Goal: Task Accomplishment & Management: Manage account settings

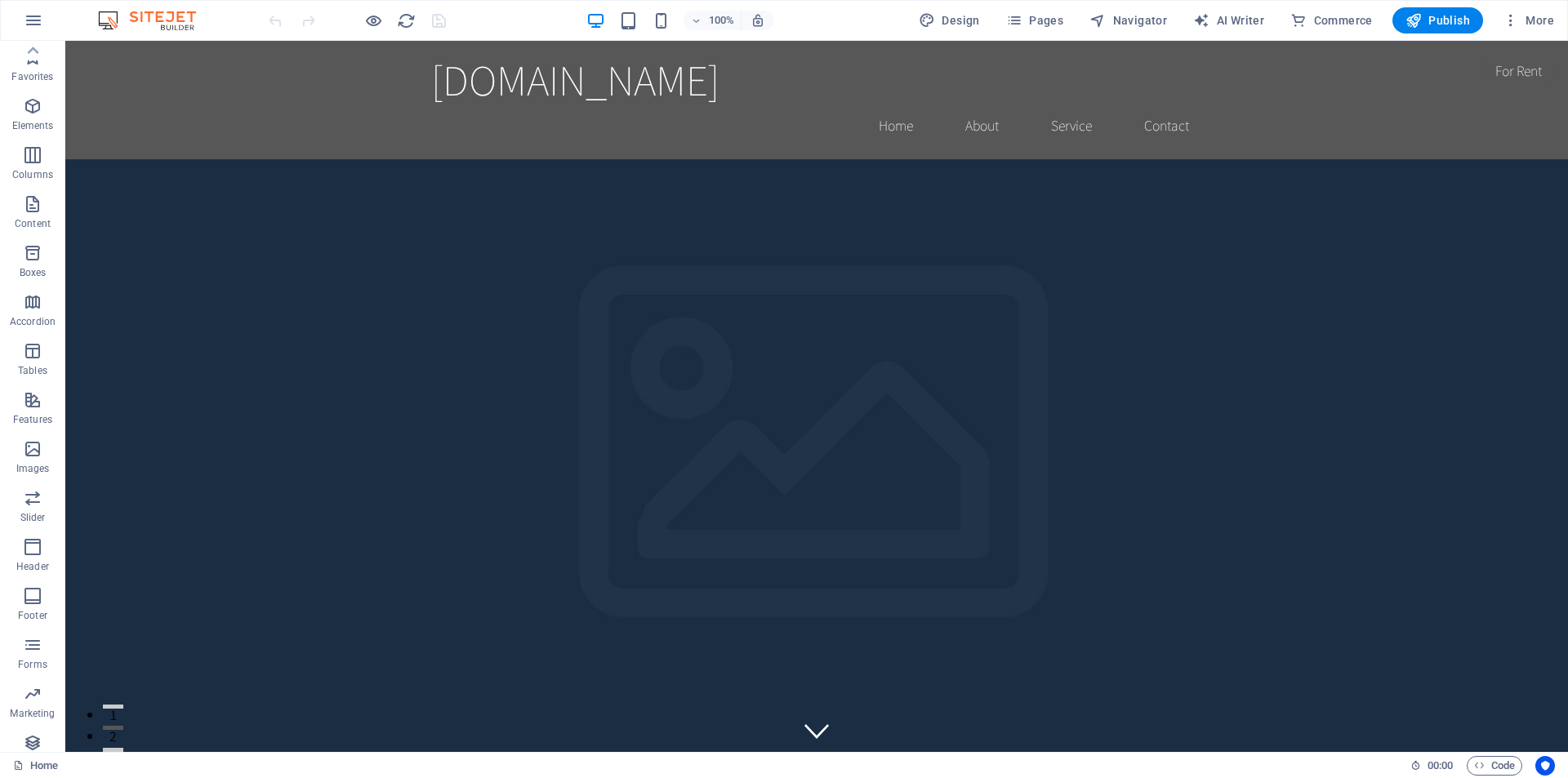
scroll to position [72, 0]
click at [1023, 23] on icon "button" at bounding box center [1014, 21] width 16 height 16
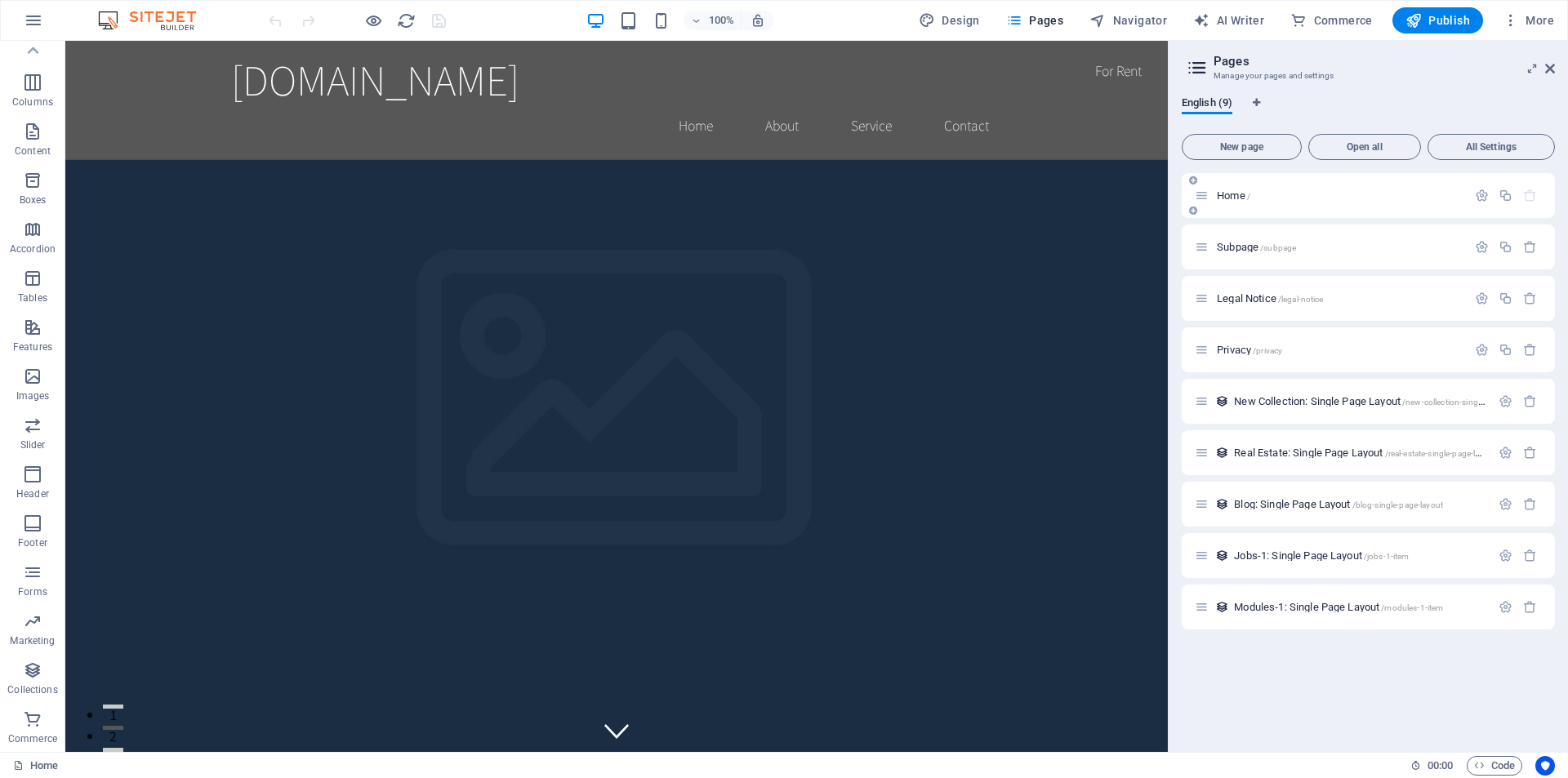
click at [1208, 200] on icon at bounding box center [1202, 195] width 14 height 14
click at [1536, 248] on icon "button" at bounding box center [1530, 247] width 14 height 14
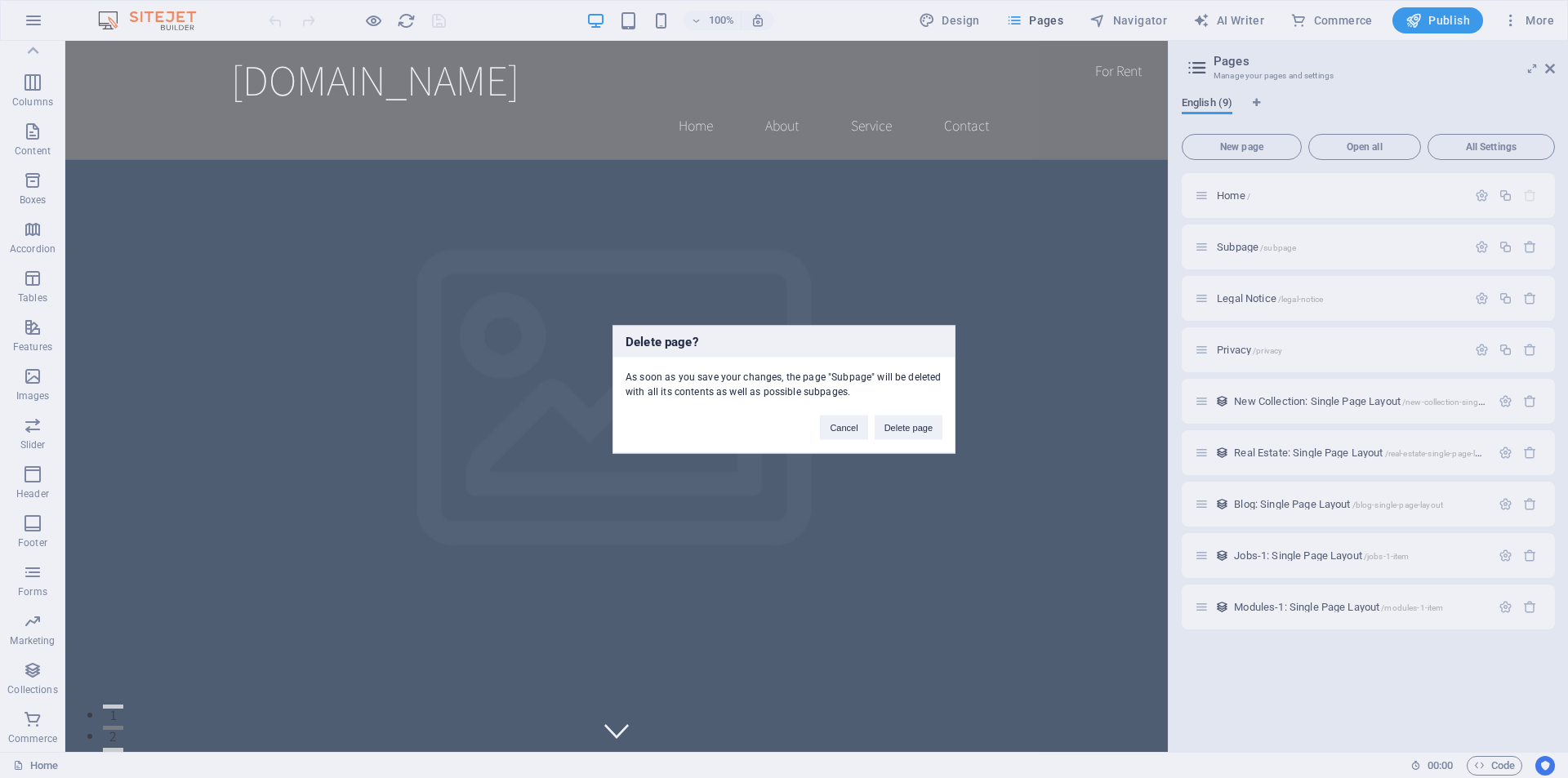
click at [1200, 66] on div "Delete page? As soon as you save your changes, the page "Subpage" will be delet…" at bounding box center [784, 389] width 1568 height 778
click at [837, 432] on button "Cancel" at bounding box center [844, 427] width 48 height 25
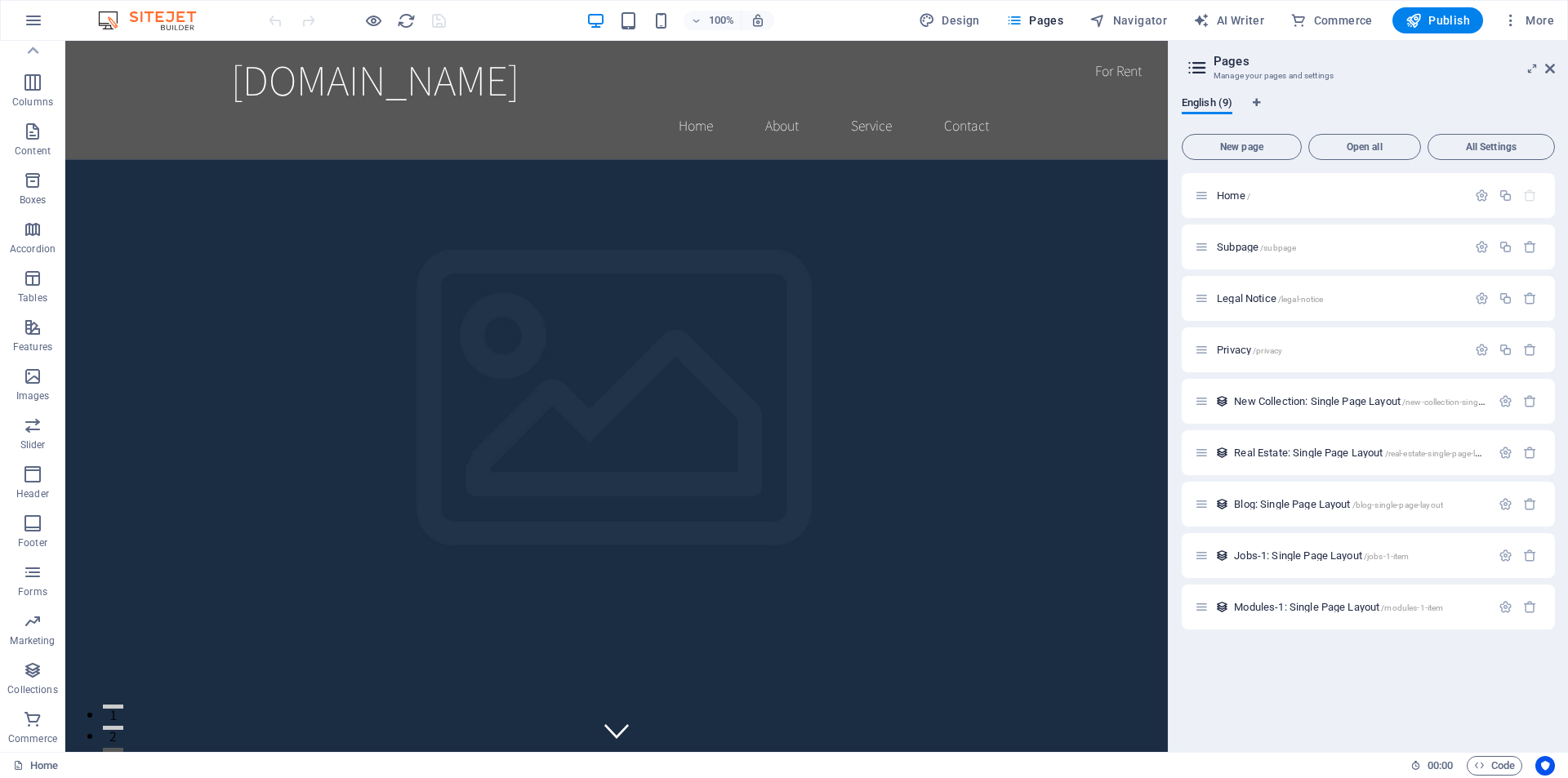
click at [1201, 67] on icon at bounding box center [1198, 68] width 25 height 23
click at [1216, 105] on span "English (9)" at bounding box center [1208, 104] width 51 height 23
click at [1496, 137] on button "All Settings" at bounding box center [1491, 147] width 128 height 26
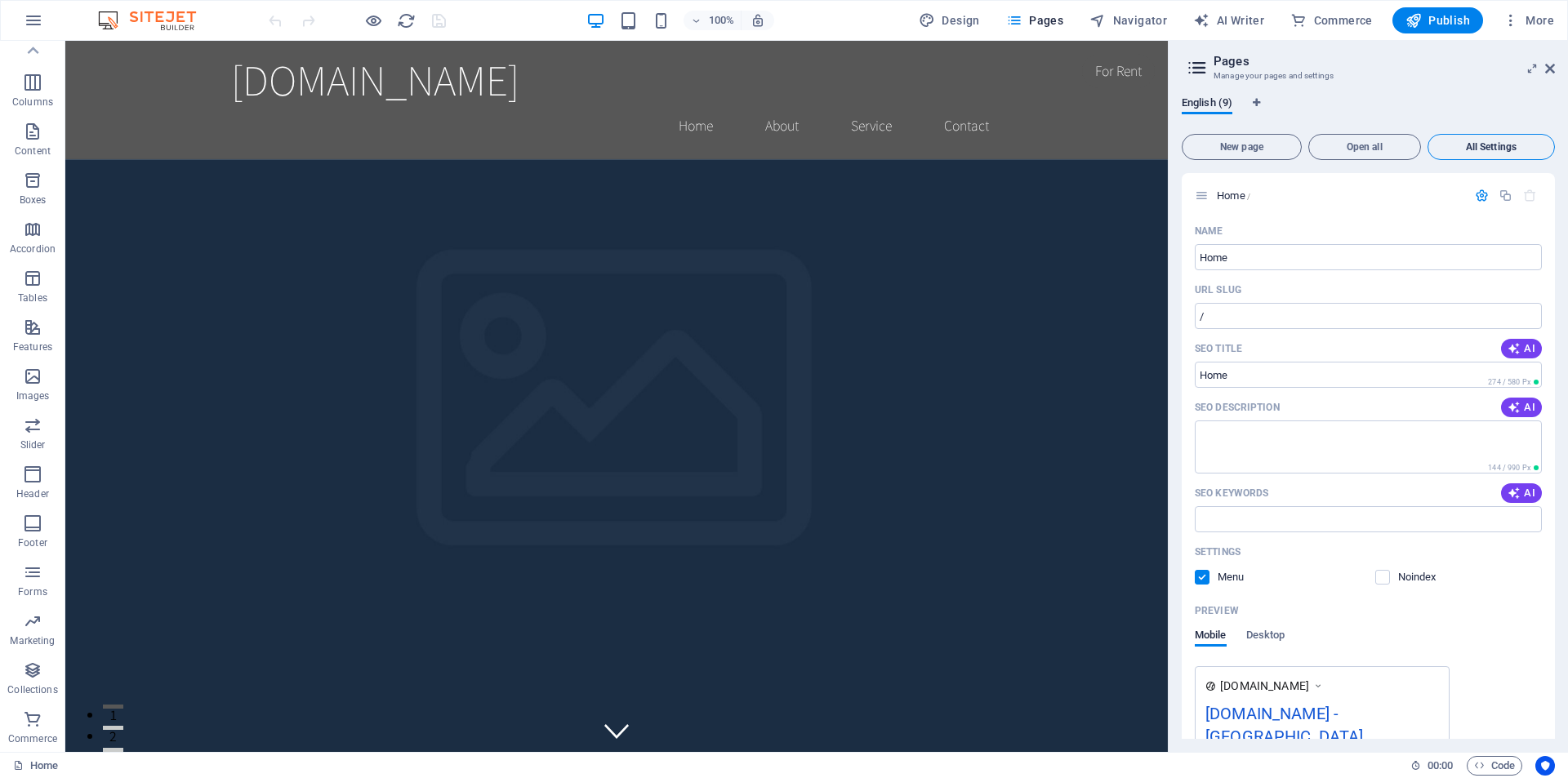
scroll to position [2956, 0]
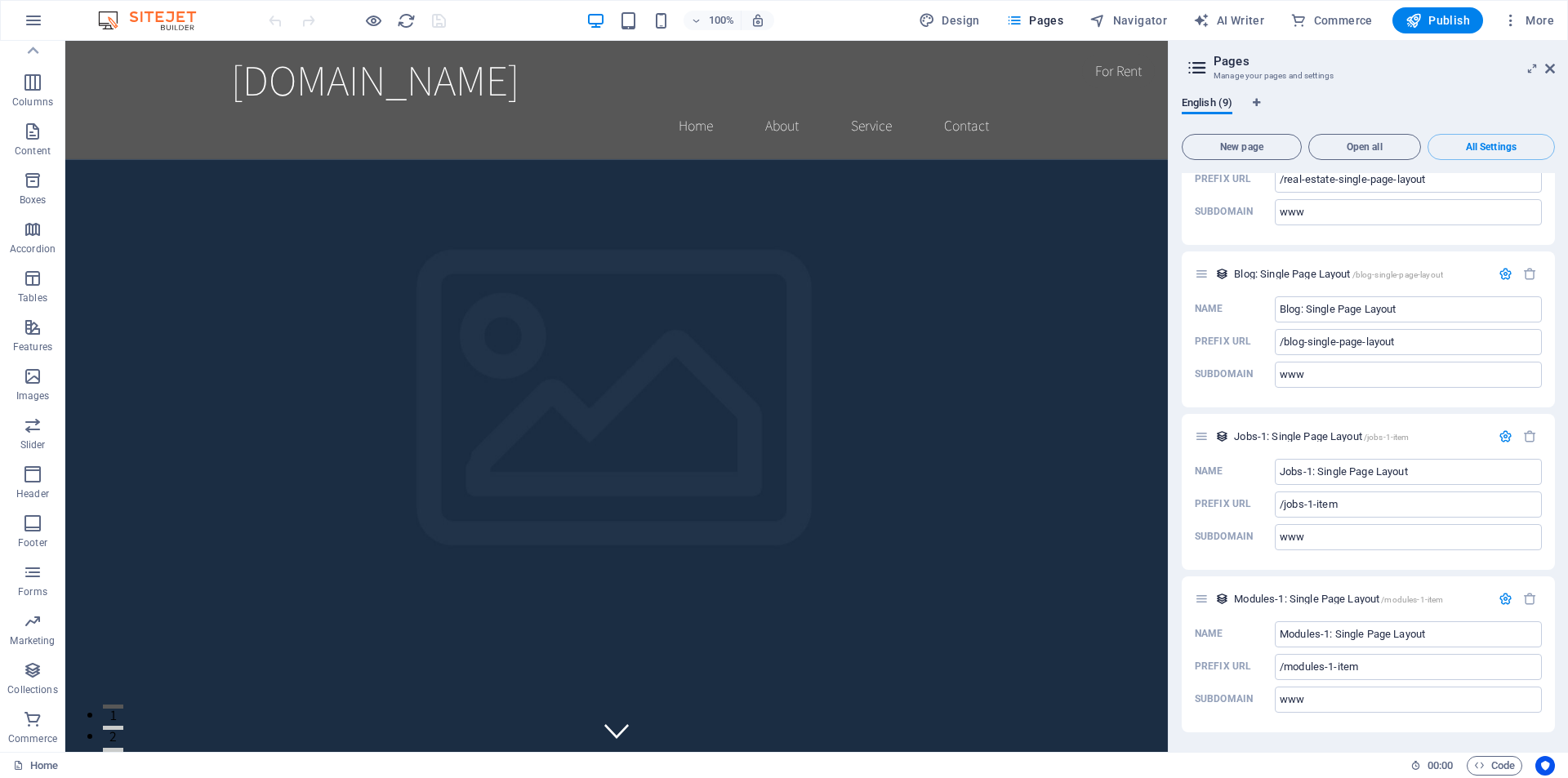
click at [1491, 145] on span "All Settings" at bounding box center [1491, 147] width 113 height 10
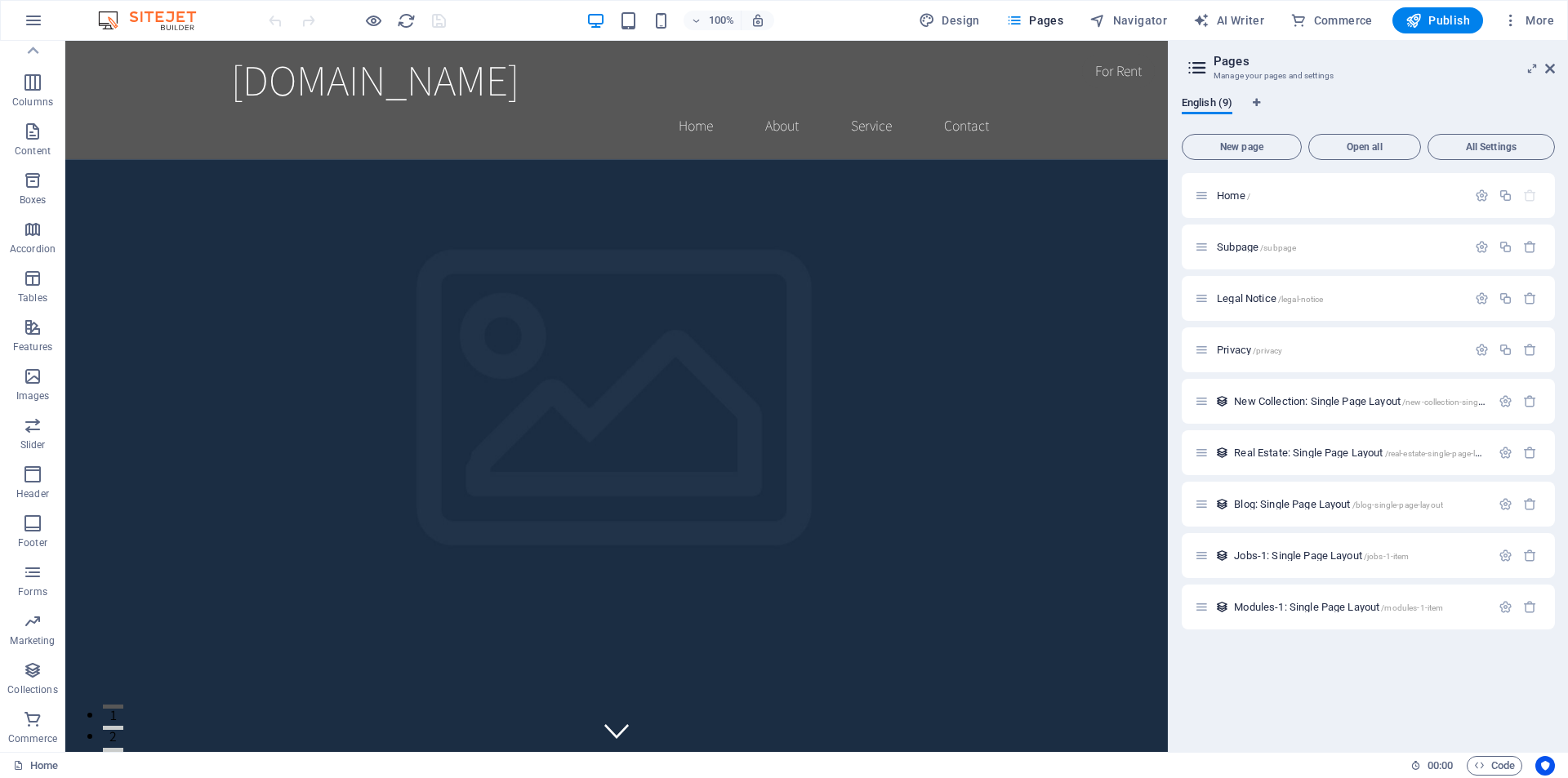
scroll to position [0, 0]
drag, startPoint x: 1334, startPoint y: 249, endPoint x: 1334, endPoint y: 274, distance: 25.0
click at [1334, 274] on div "Home / Subpage /subpage Legal Notice /legal-notice Privacy /privacy New Collect…" at bounding box center [1369, 401] width 373 height 456
click at [1204, 252] on div "Home / Subpage /subpage Legal Notice /legal-notice Privacy /privacy New Collect…" at bounding box center [1369, 401] width 373 height 456
click at [1532, 245] on icon "button" at bounding box center [1530, 247] width 14 height 14
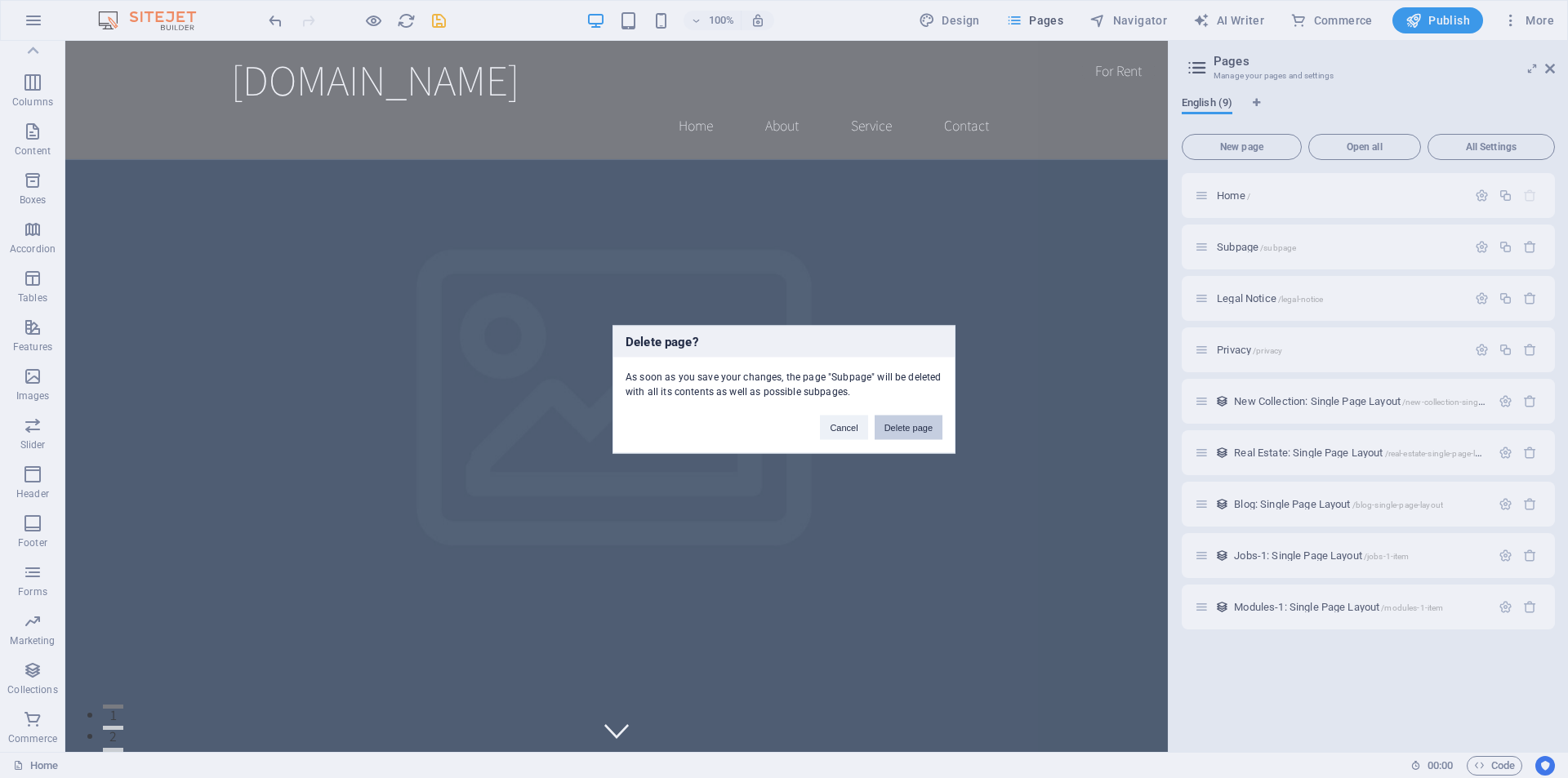
click at [914, 425] on button "Delete page" at bounding box center [908, 427] width 67 height 25
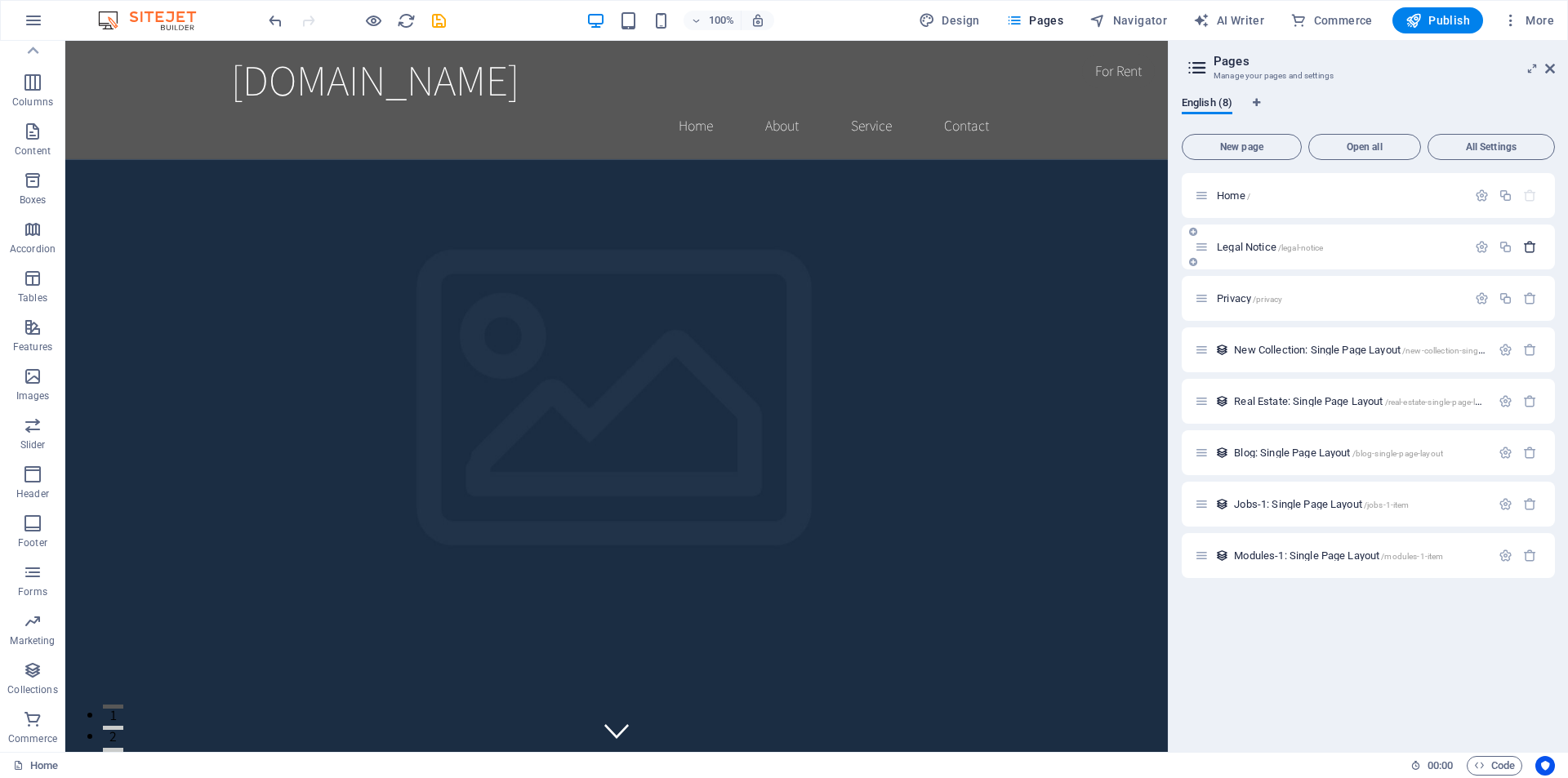
click at [1531, 246] on icon "button" at bounding box center [1530, 247] width 14 height 14
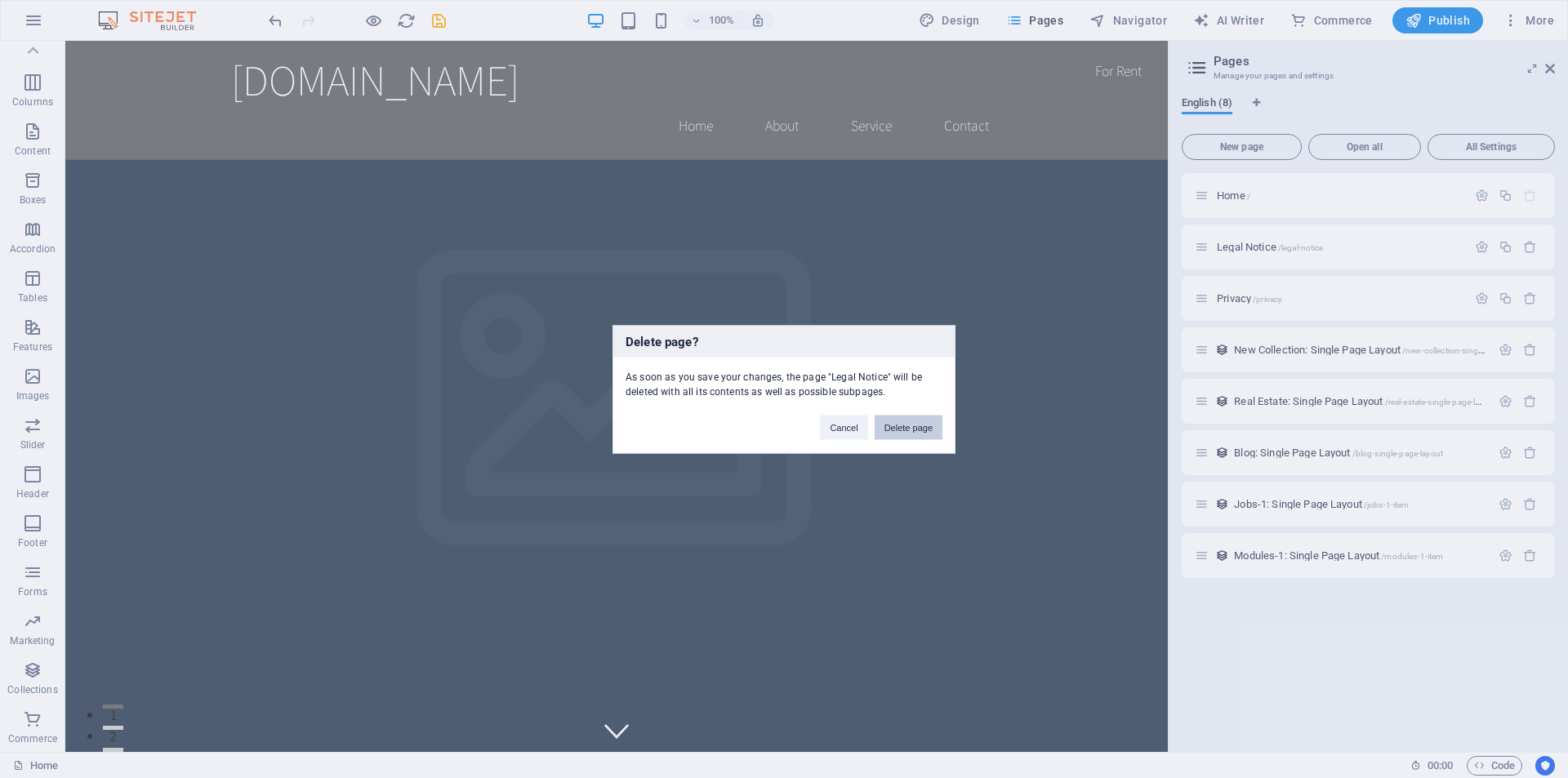
click at [925, 427] on button "Delete page" at bounding box center [908, 427] width 67 height 25
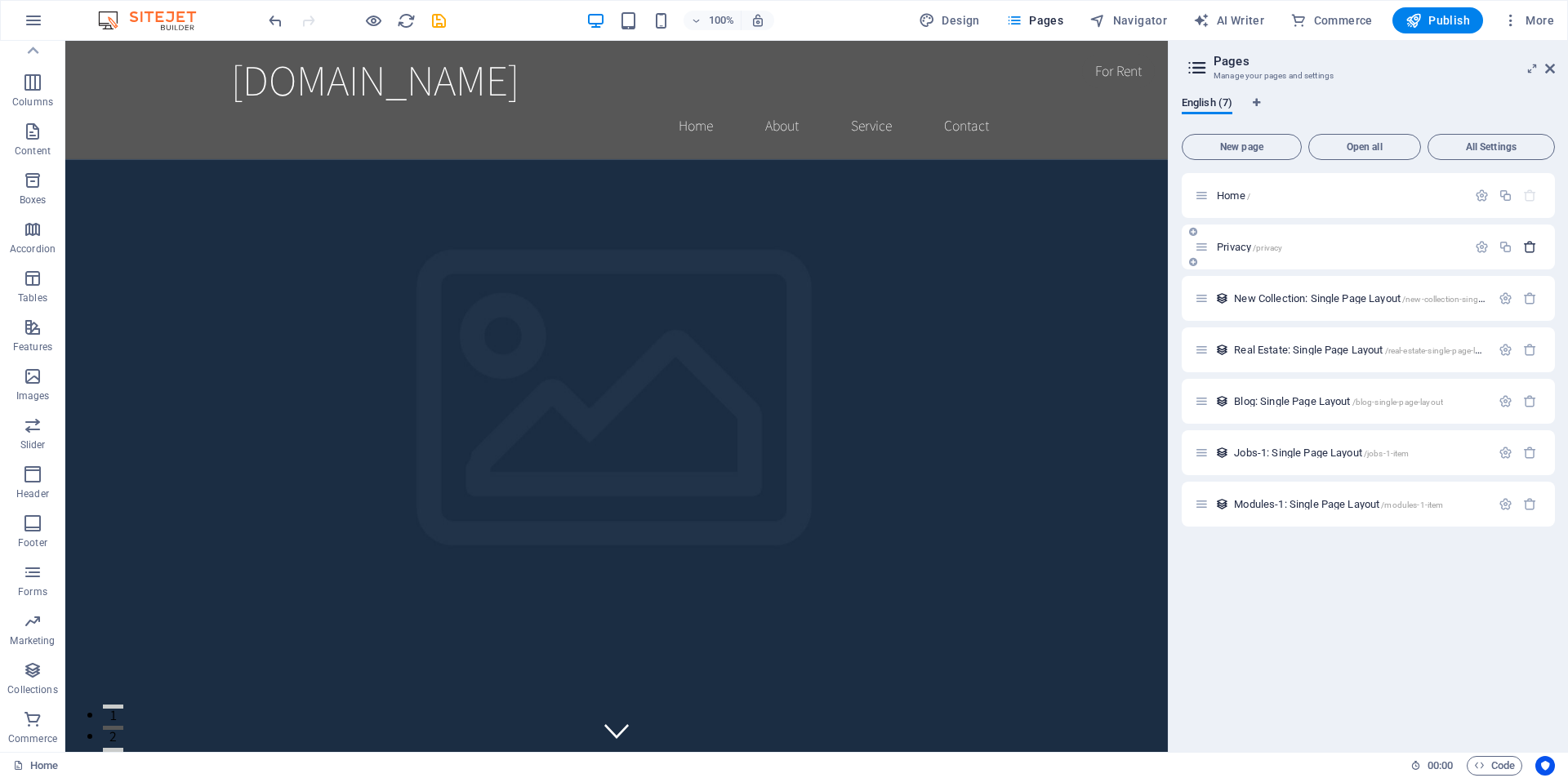
click at [1529, 248] on icon "button" at bounding box center [1530, 247] width 14 height 14
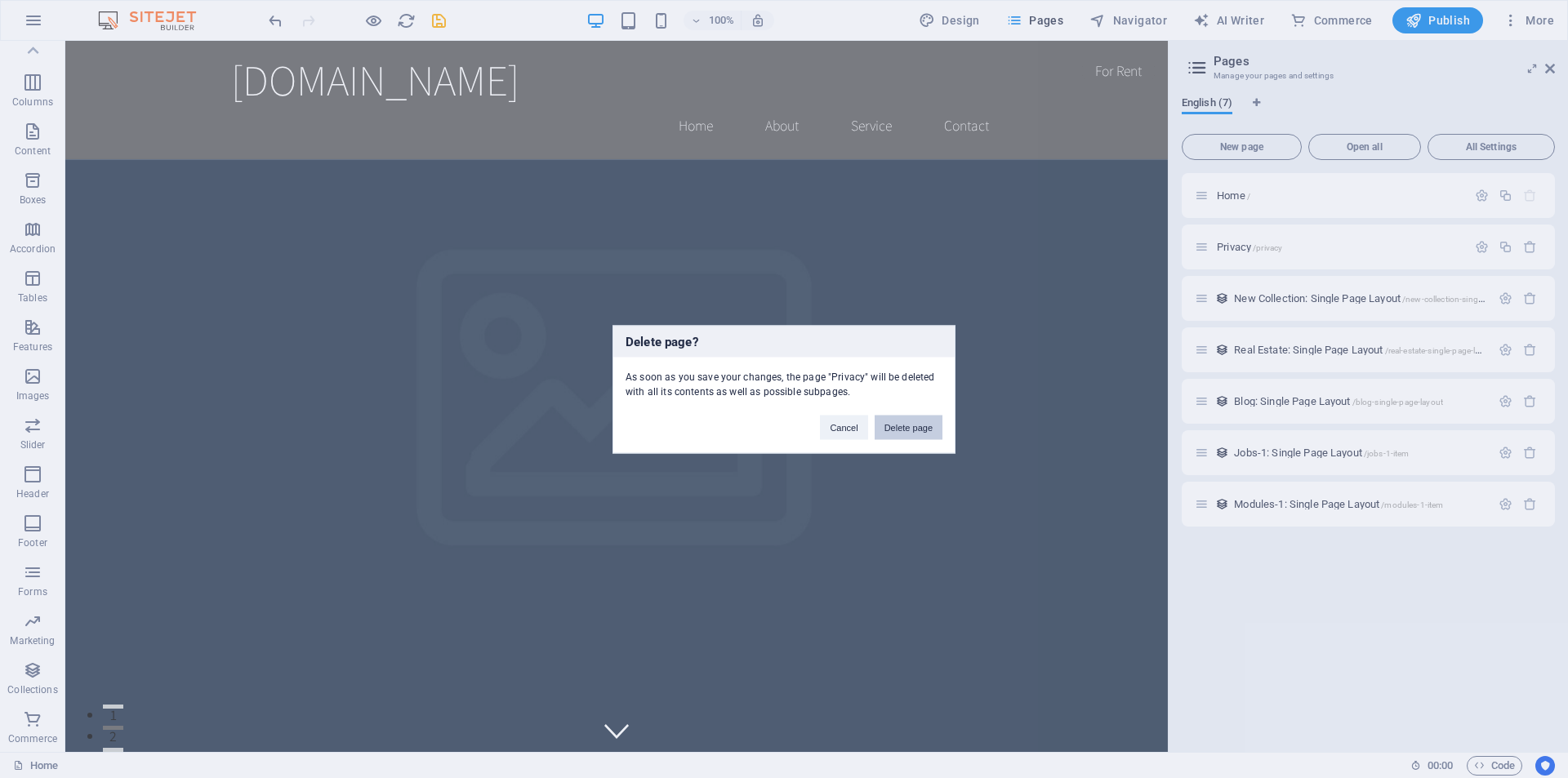
click at [902, 419] on button "Delete page" at bounding box center [908, 427] width 67 height 25
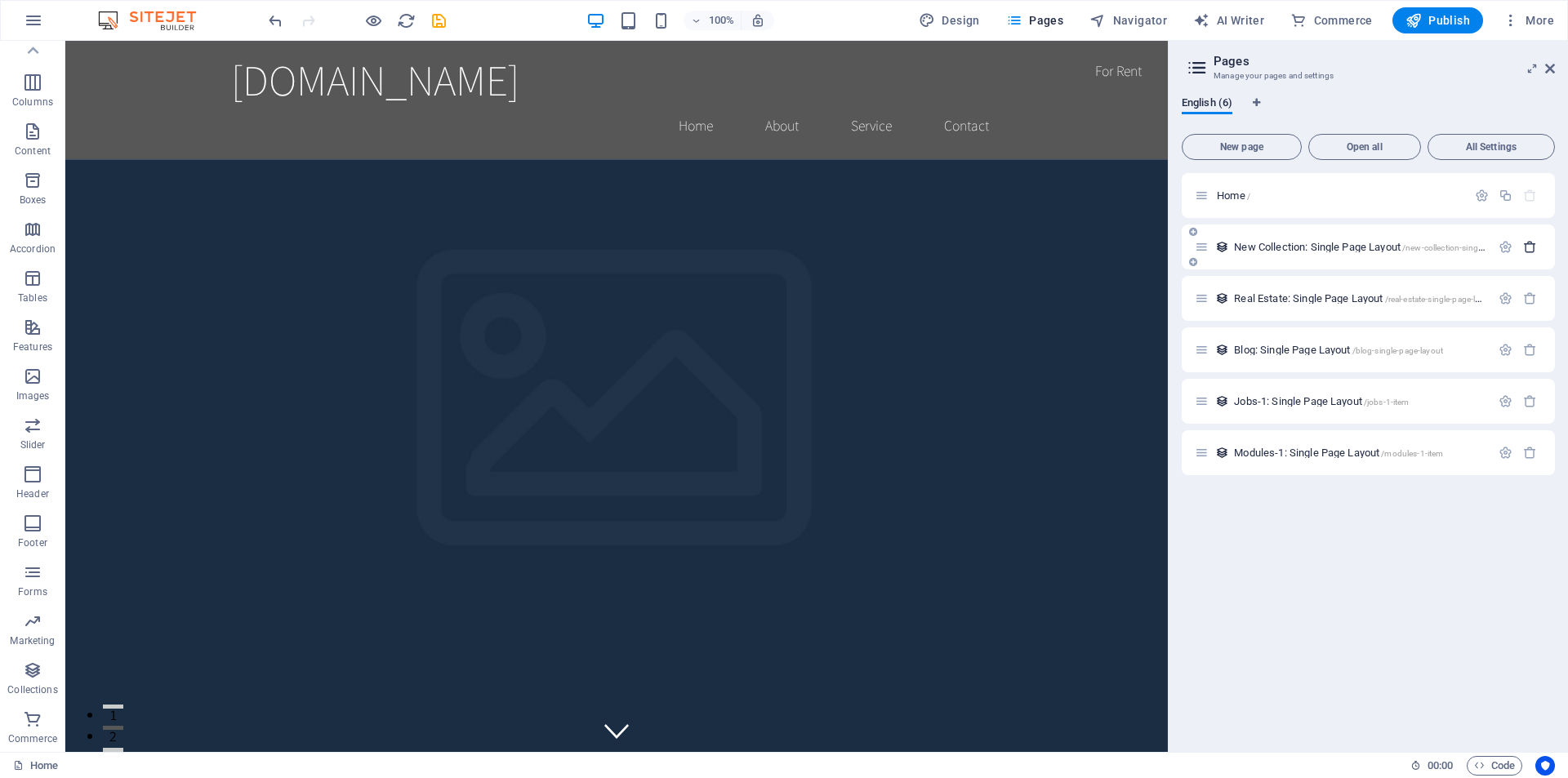
click at [1532, 249] on icon "button" at bounding box center [1530, 247] width 14 height 14
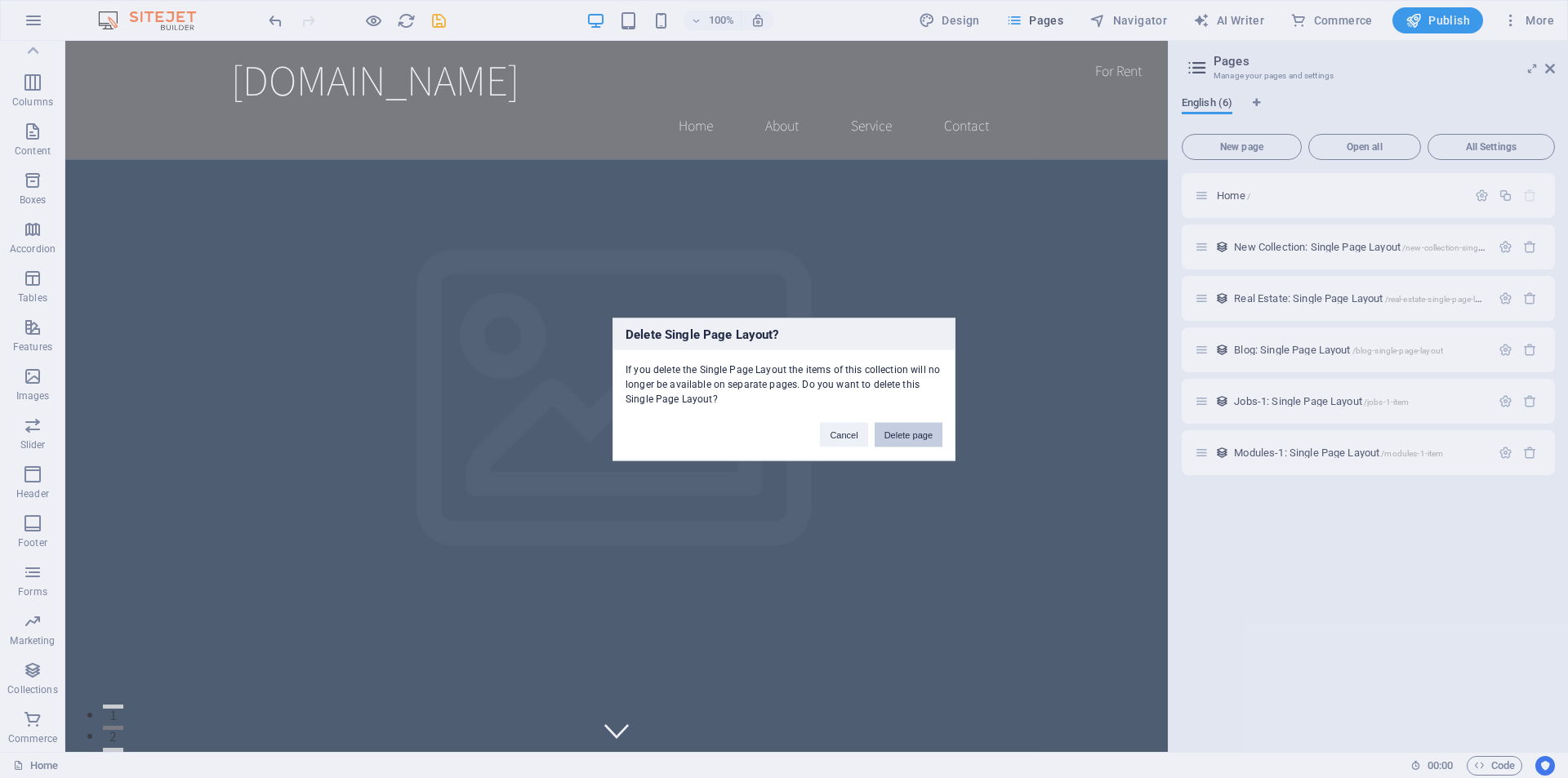
click at [930, 438] on button "Delete page" at bounding box center [908, 434] width 67 height 25
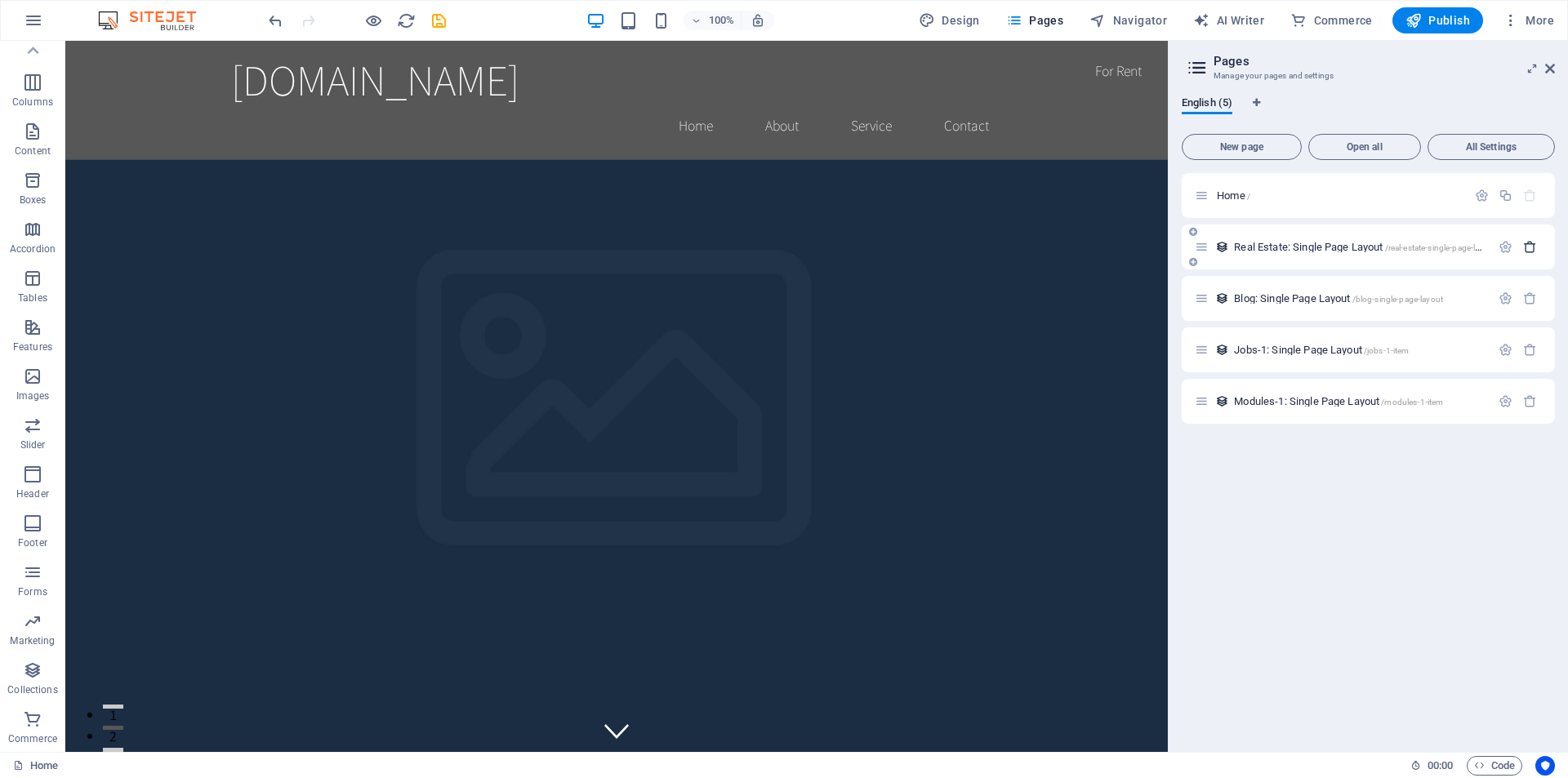
click at [1529, 249] on icon "button" at bounding box center [1530, 247] width 14 height 14
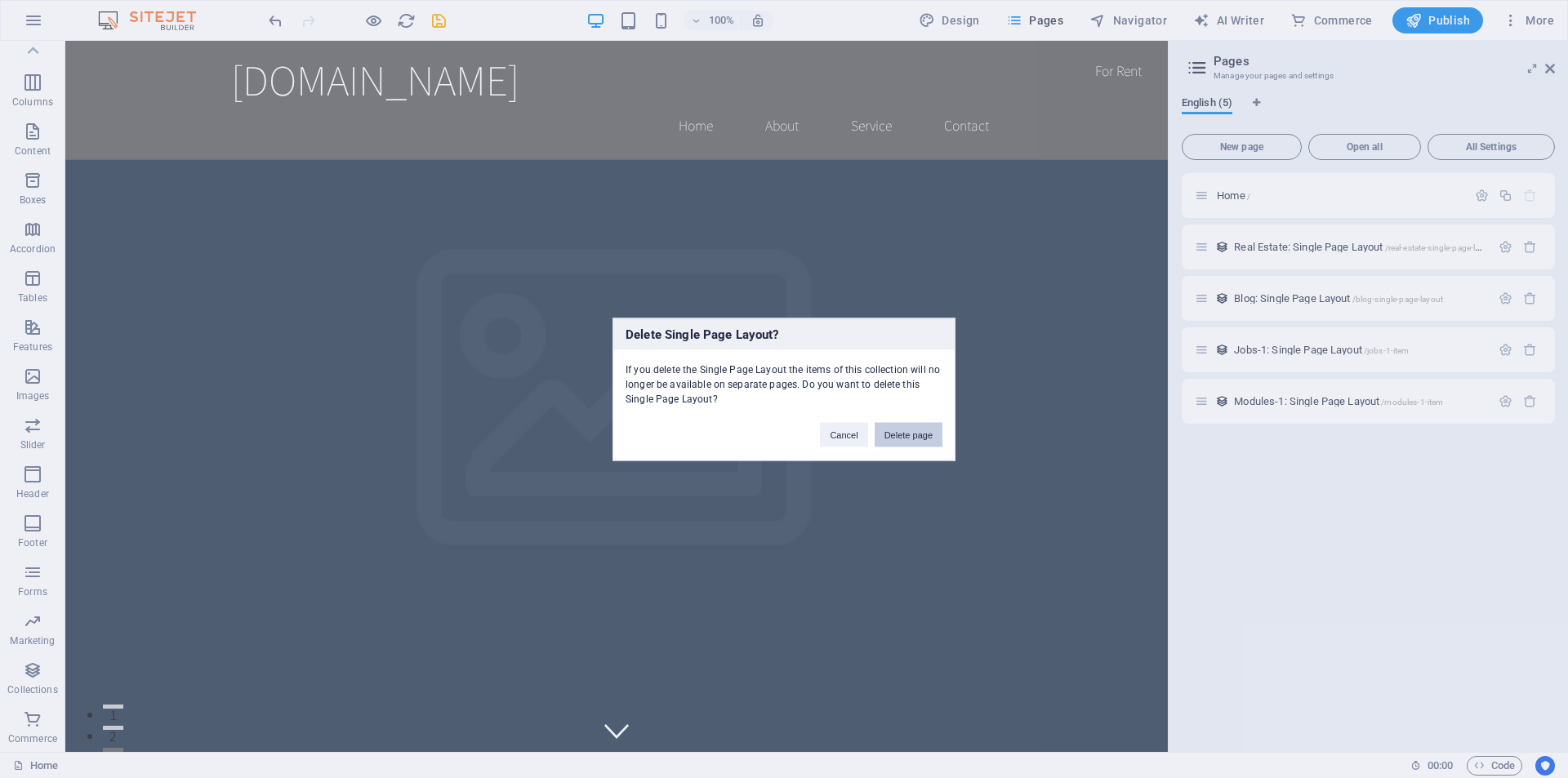
click at [924, 432] on button "Delete page" at bounding box center [908, 434] width 67 height 25
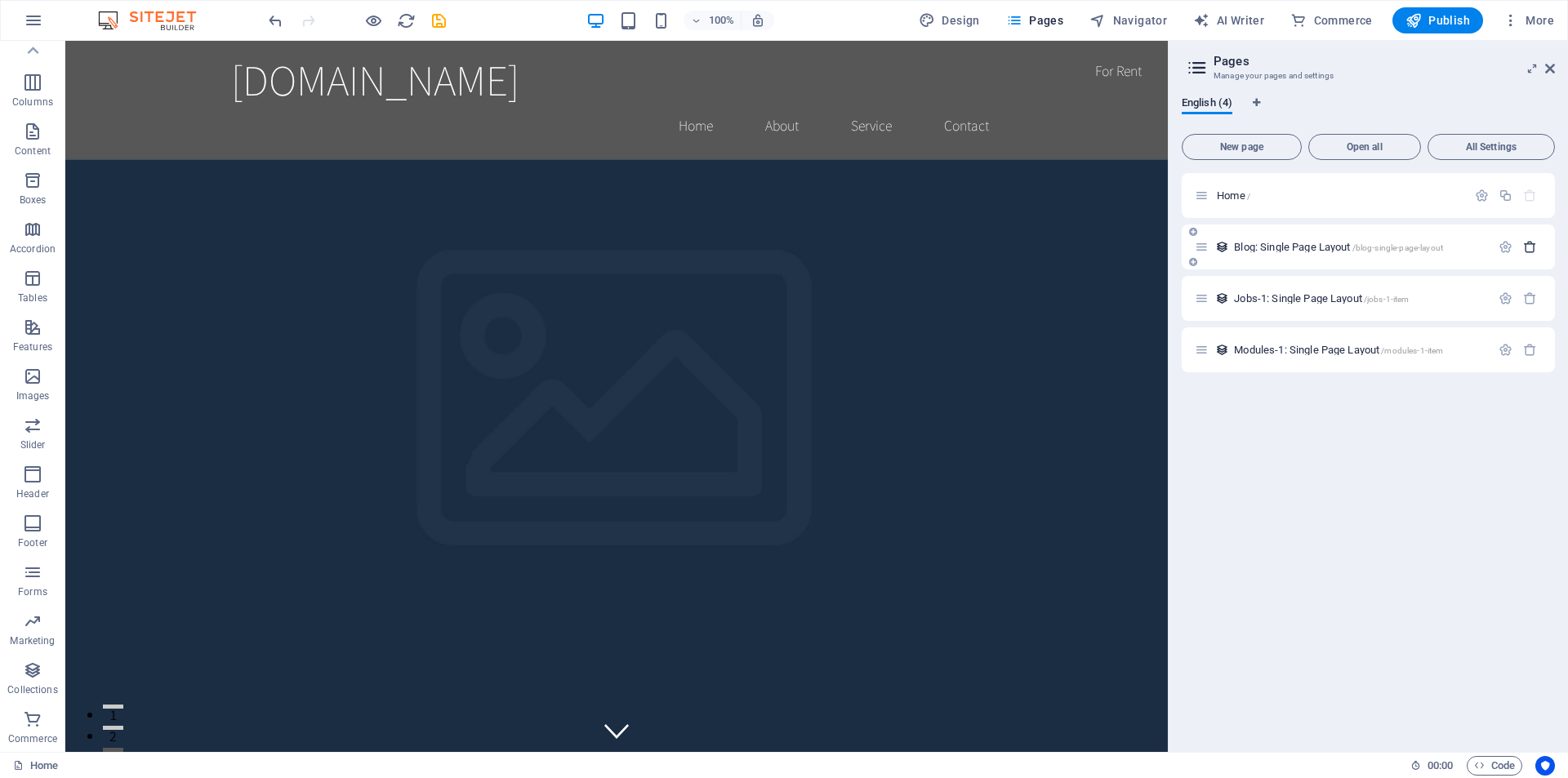
click at [1535, 243] on icon "button" at bounding box center [1530, 247] width 14 height 14
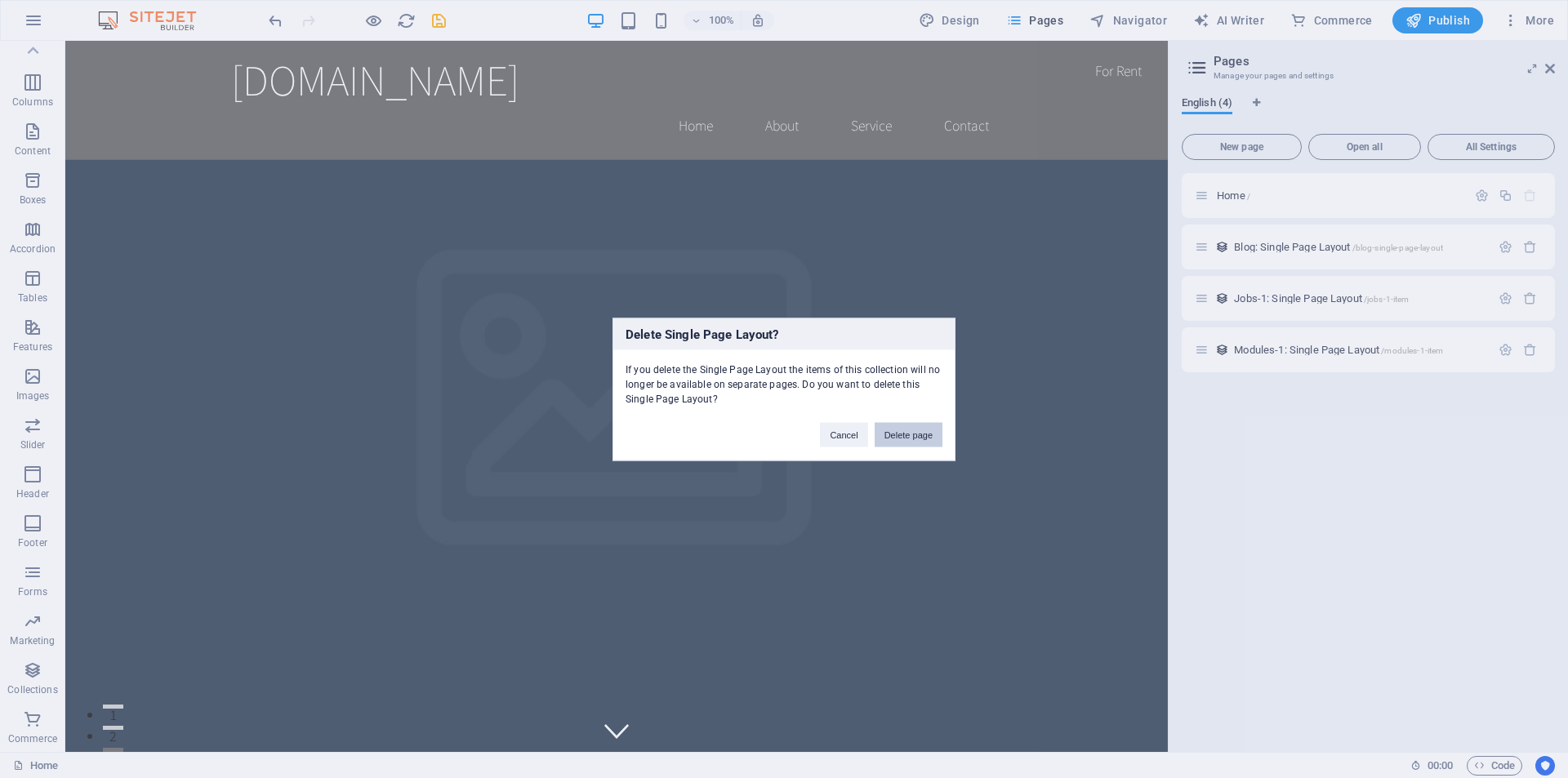
click at [927, 428] on button "Delete page" at bounding box center [908, 434] width 67 height 25
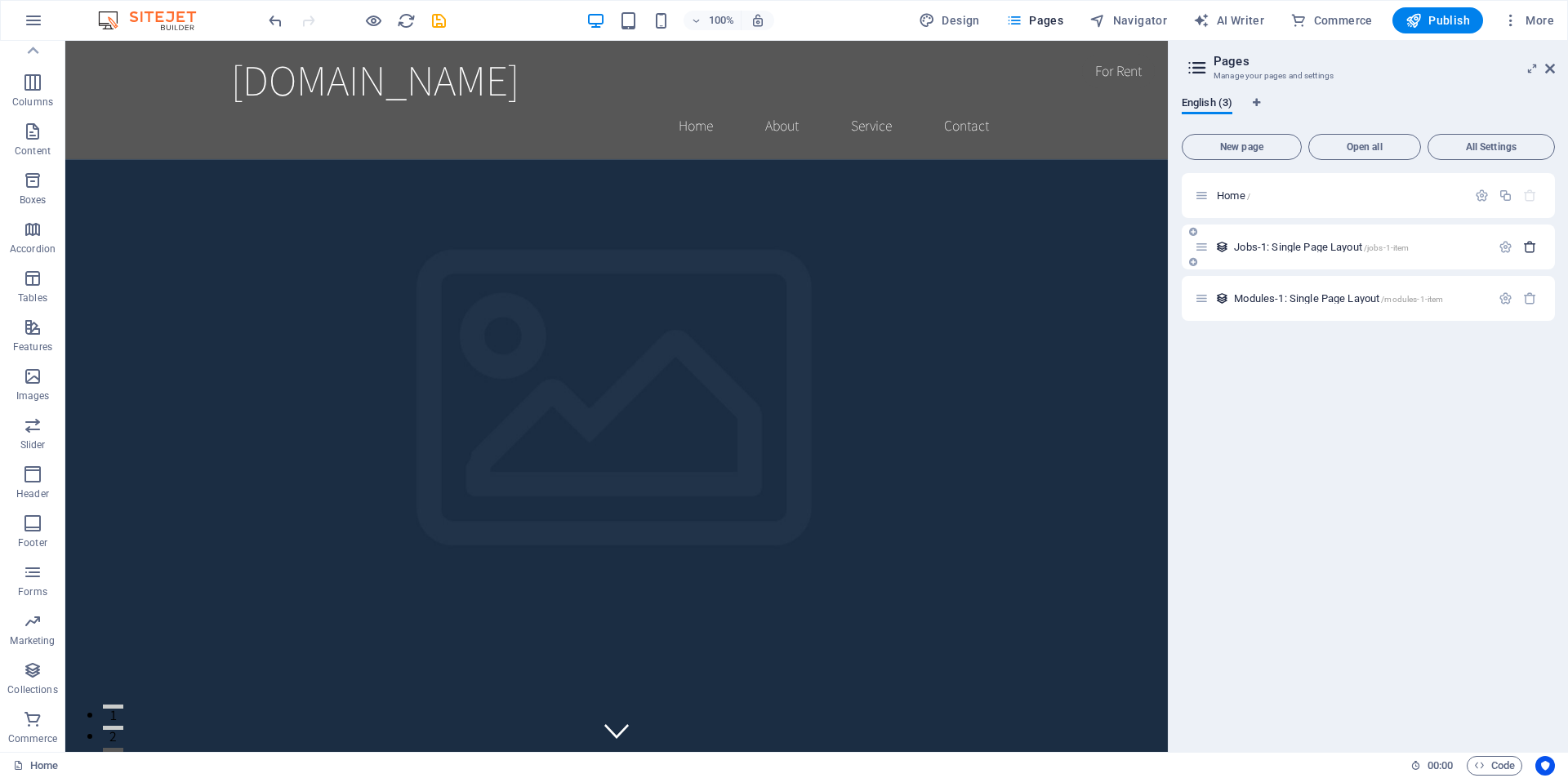
click at [1538, 244] on button "button" at bounding box center [1530, 247] width 24 height 14
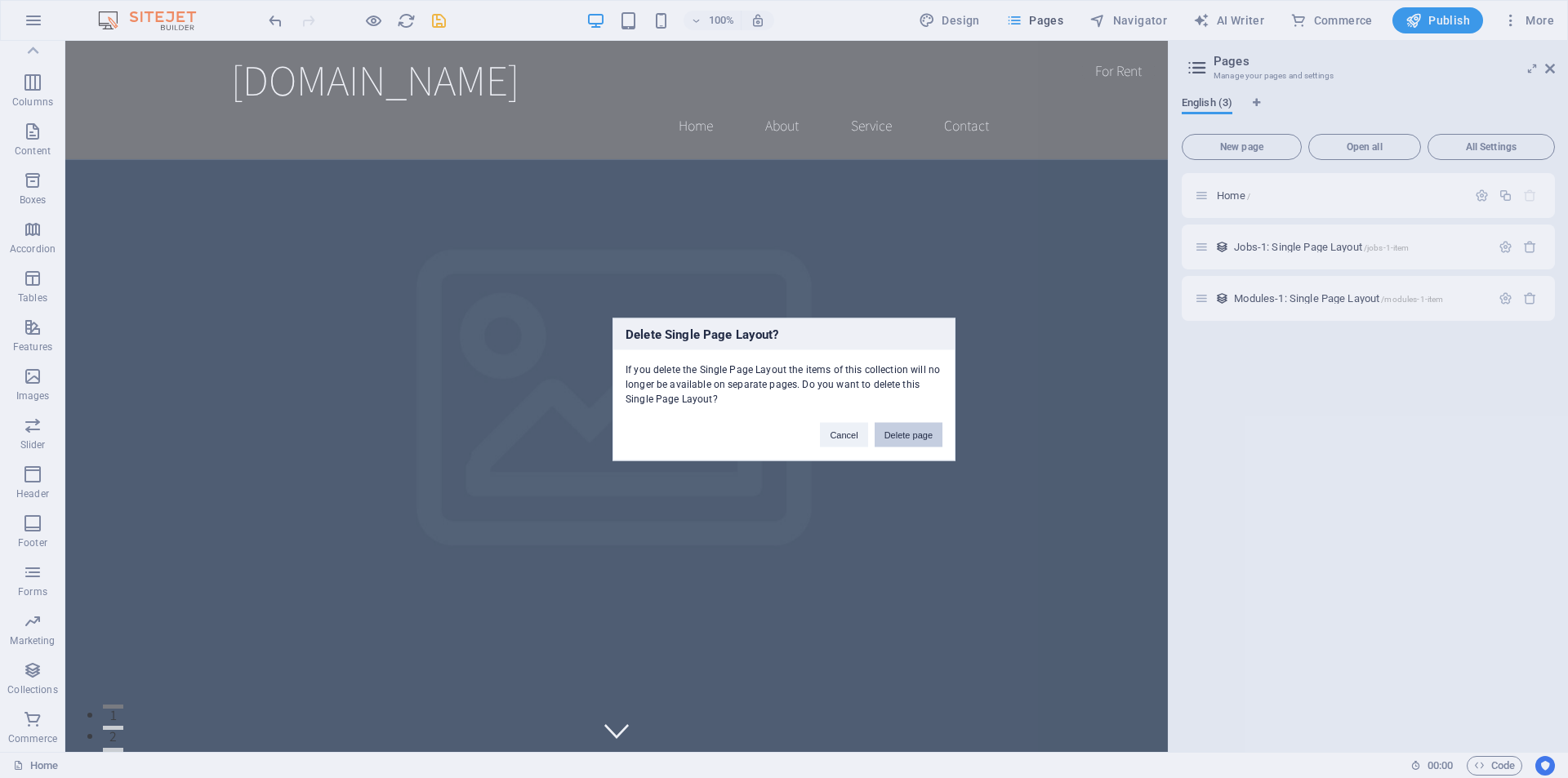
drag, startPoint x: 897, startPoint y: 442, endPoint x: 1085, endPoint y: 360, distance: 205.1
click at [897, 442] on button "Delete page" at bounding box center [908, 434] width 67 height 25
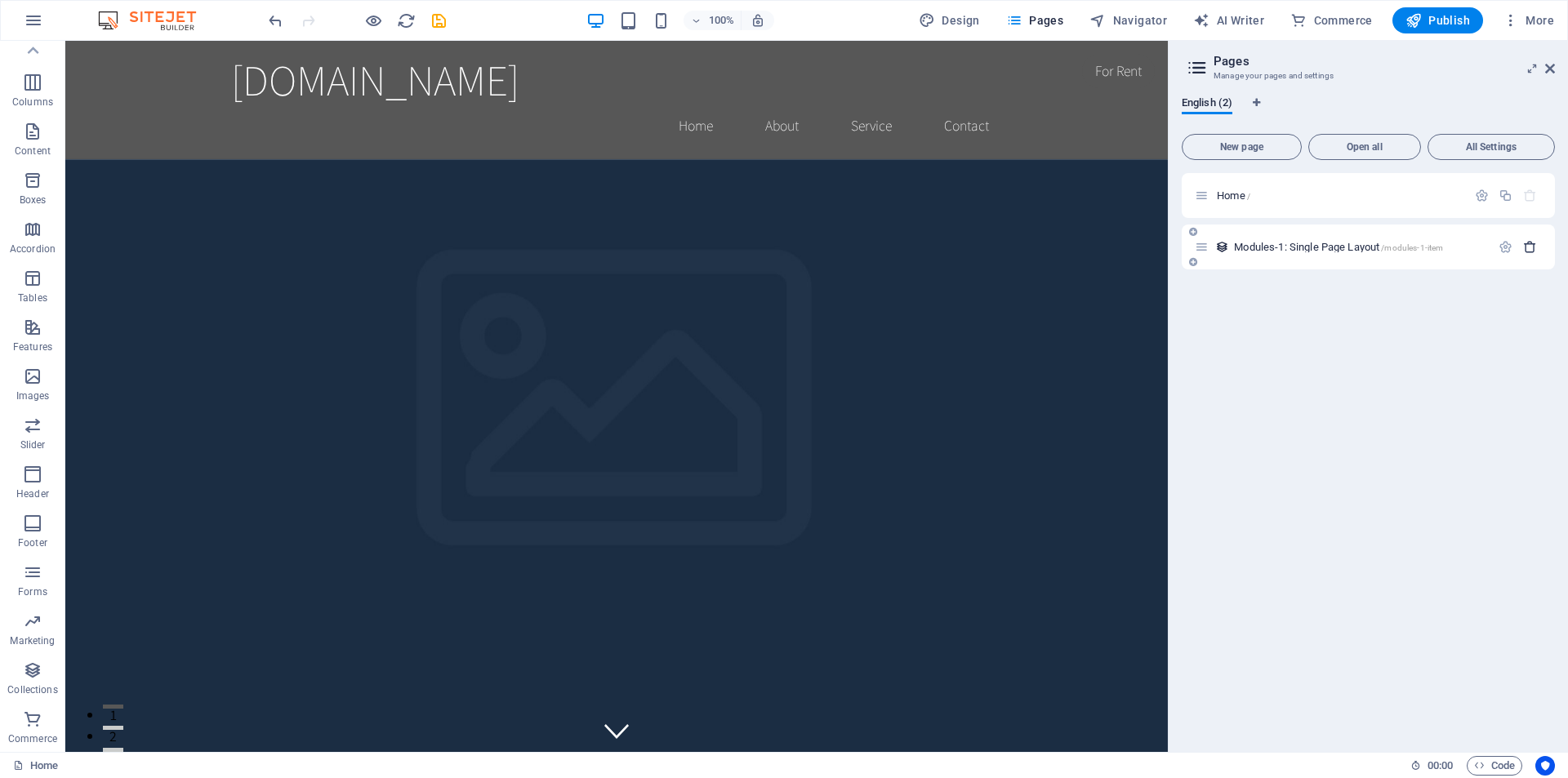
click at [1526, 246] on icon "button" at bounding box center [1530, 247] width 14 height 14
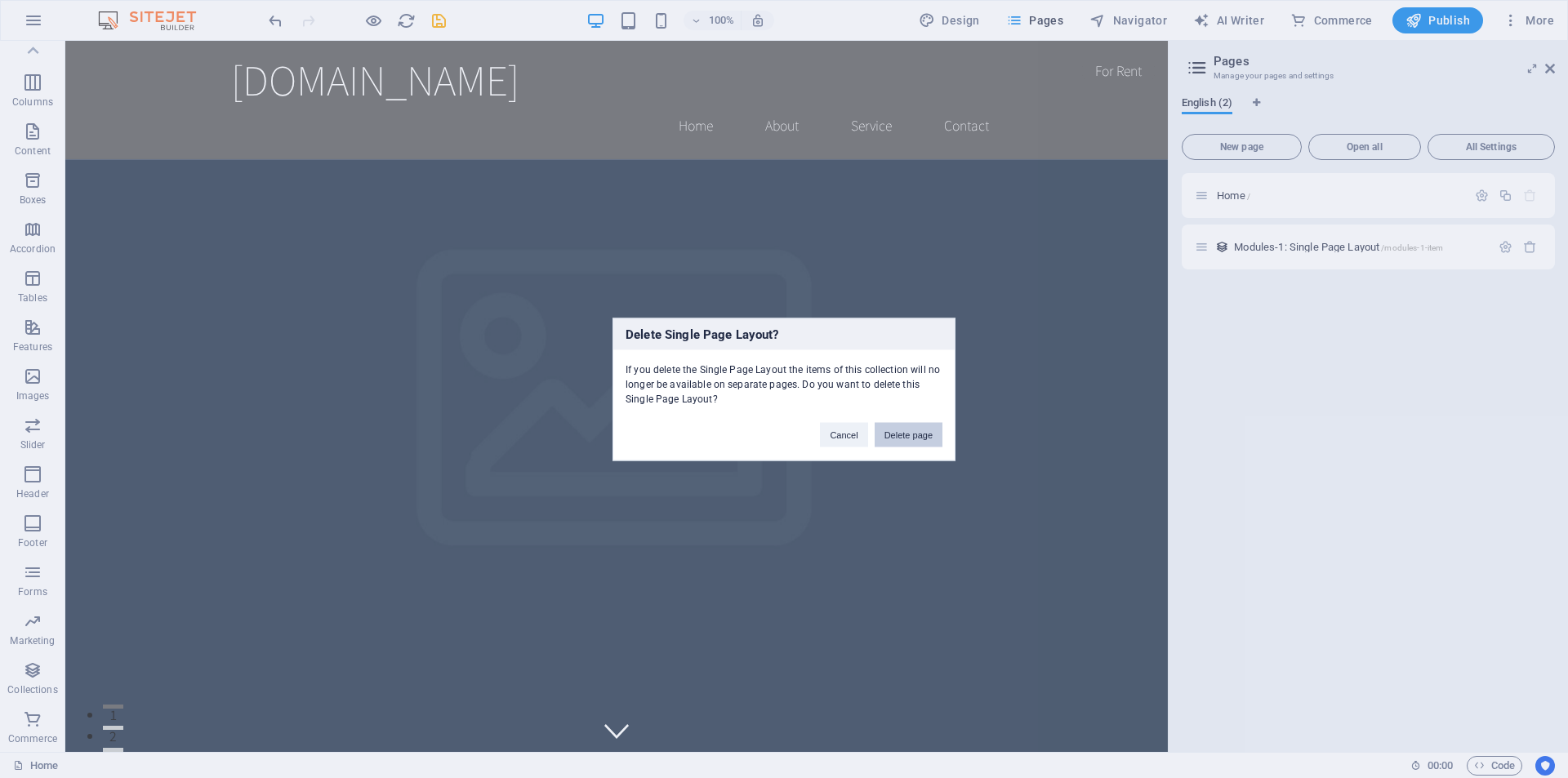
click at [903, 434] on button "Delete page" at bounding box center [908, 434] width 67 height 25
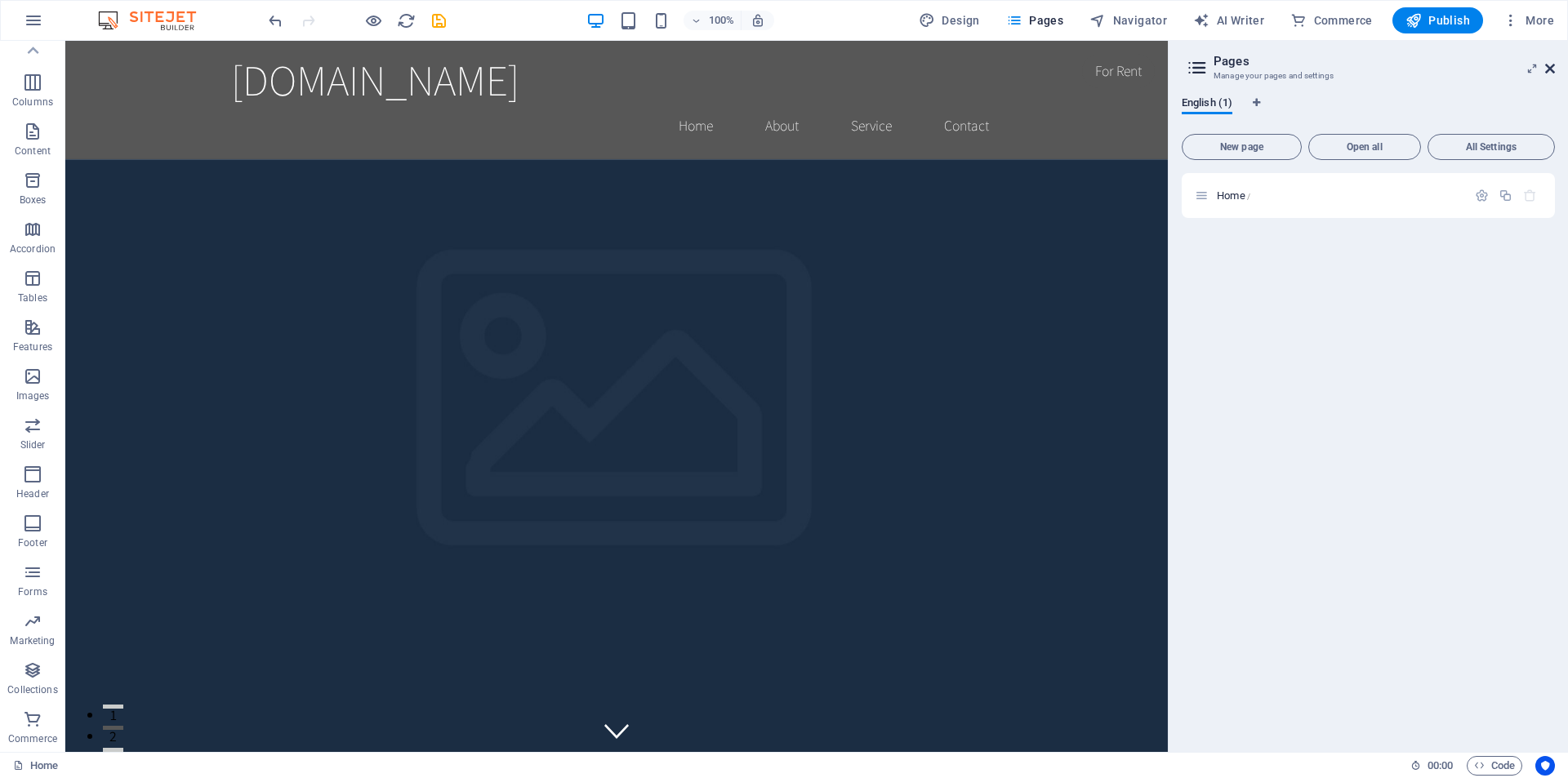
click at [1549, 68] on icon at bounding box center [1551, 68] width 10 height 13
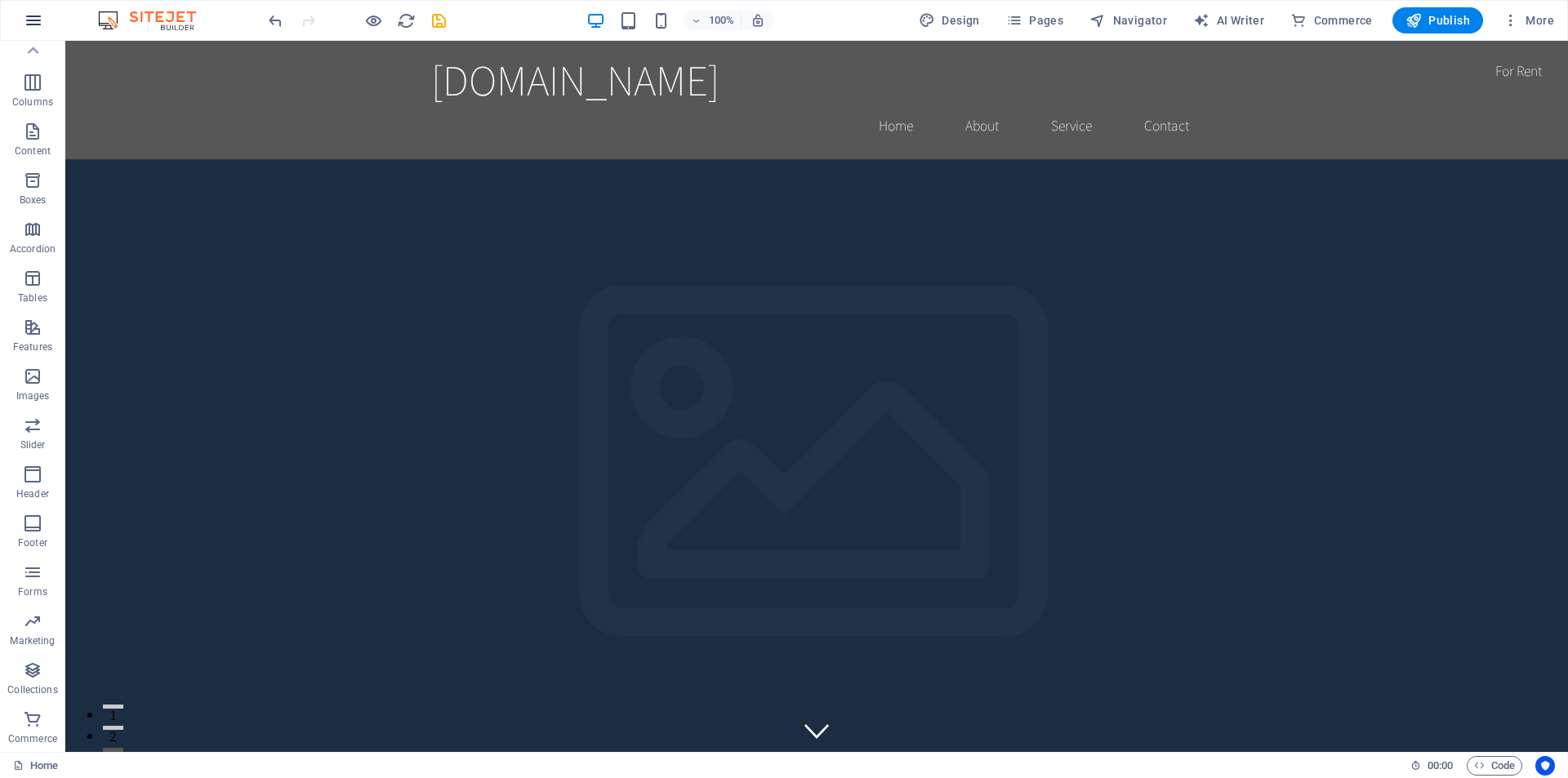
click at [38, 21] on icon "button" at bounding box center [34, 21] width 20 height 20
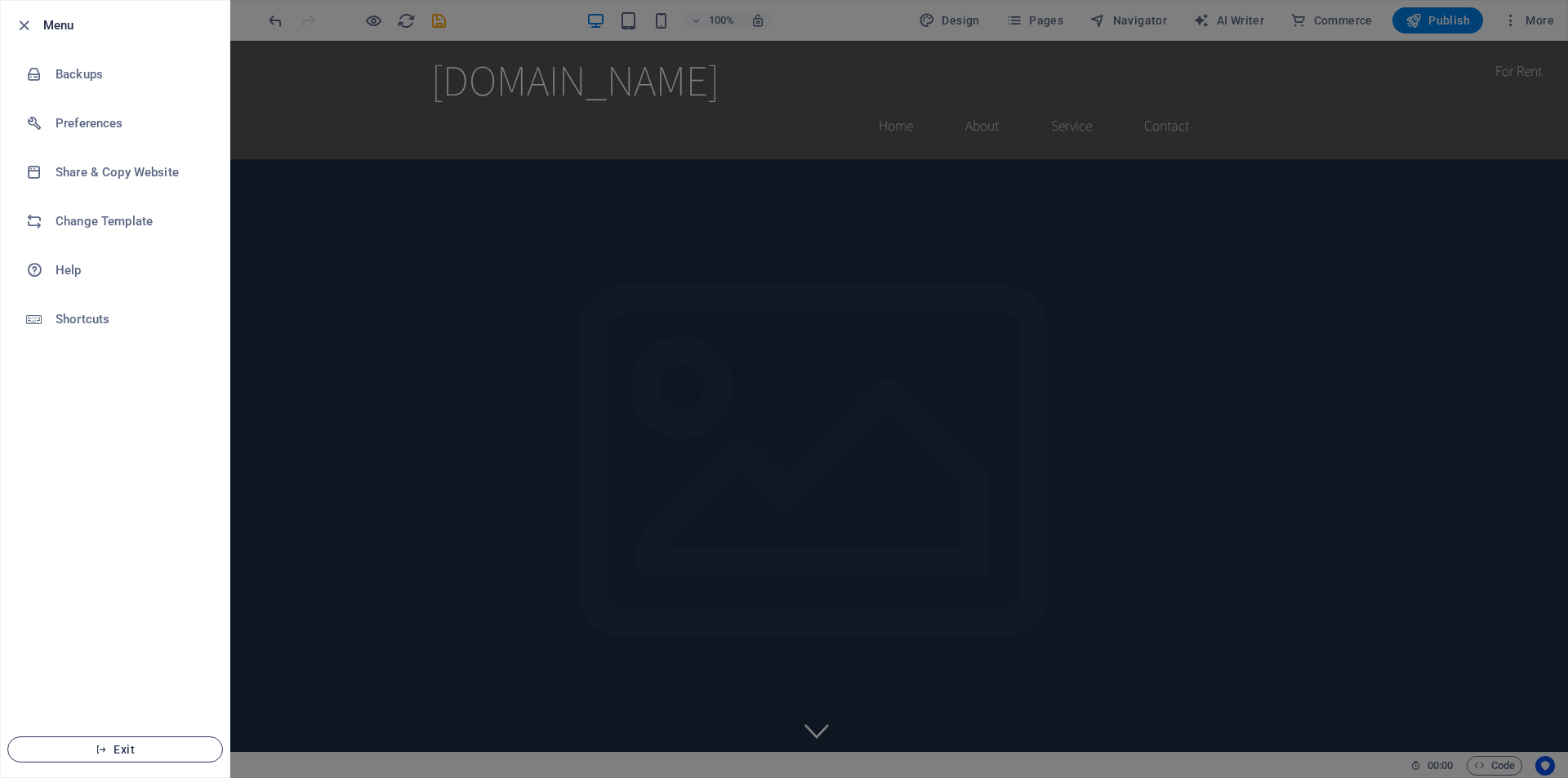
click at [142, 747] on span "Exit" at bounding box center [115, 750] width 188 height 13
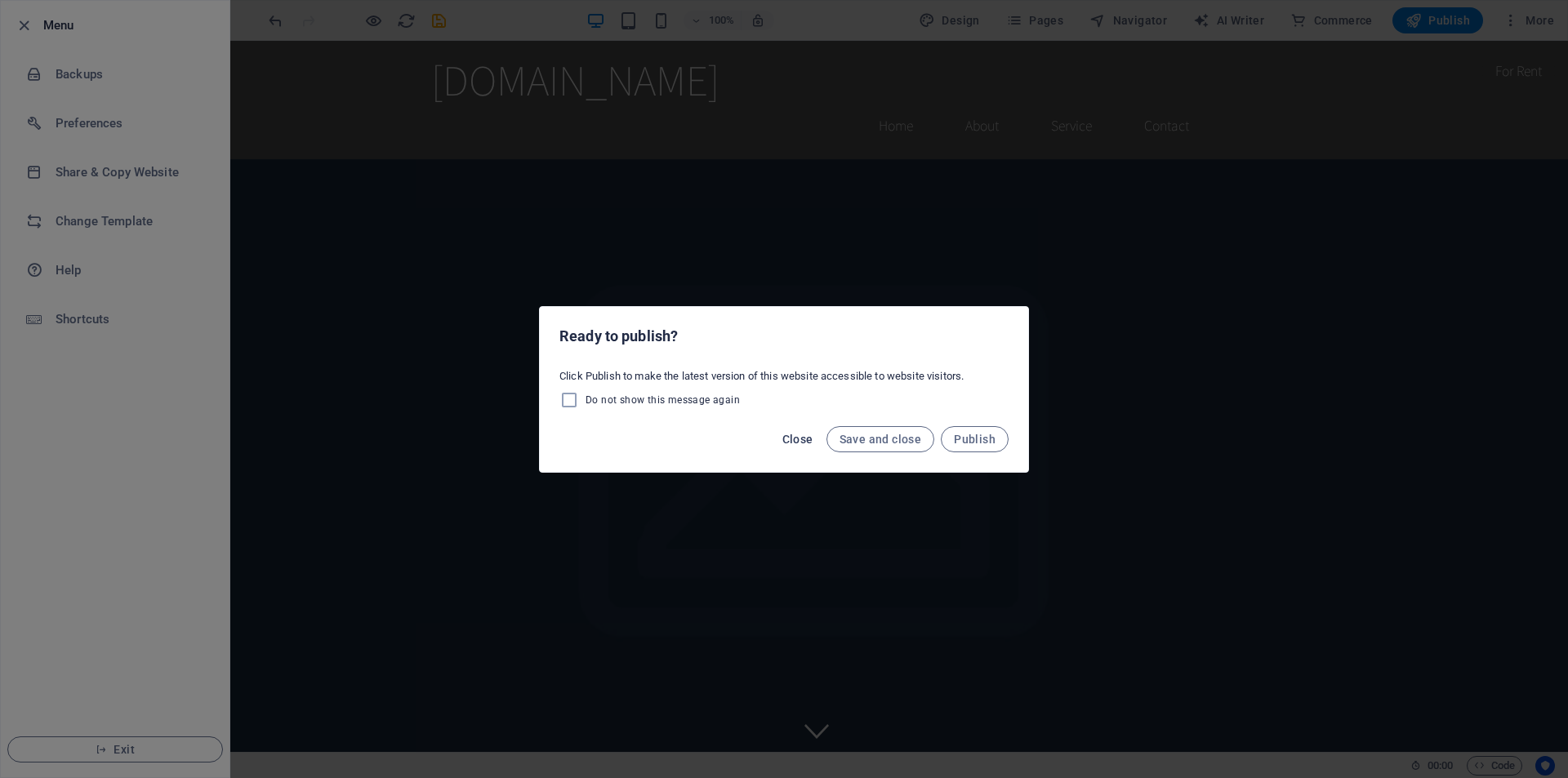
click at [800, 438] on span "Close" at bounding box center [798, 439] width 31 height 13
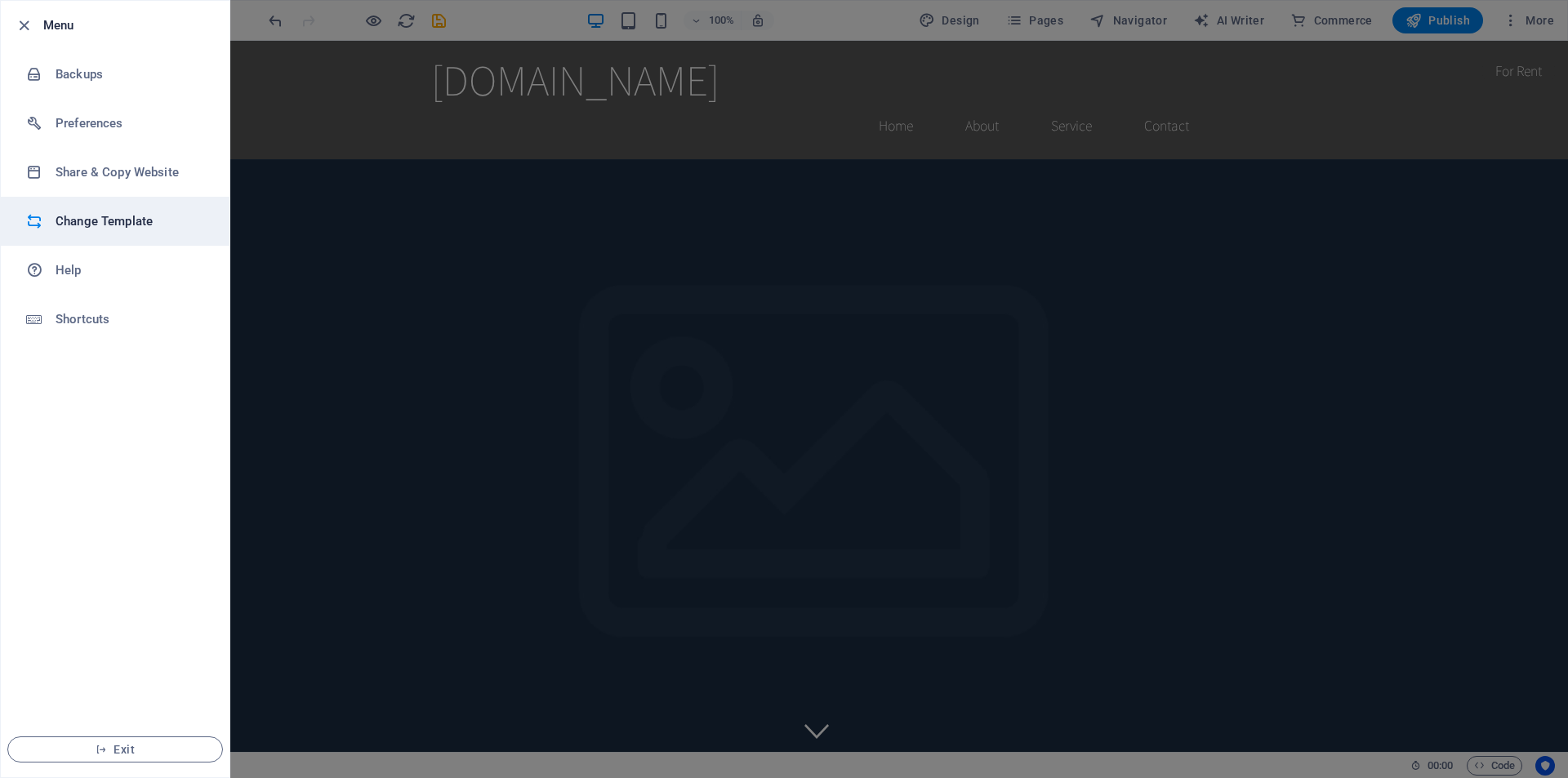
click at [99, 222] on h6 "Change Template" at bounding box center [132, 221] width 151 height 20
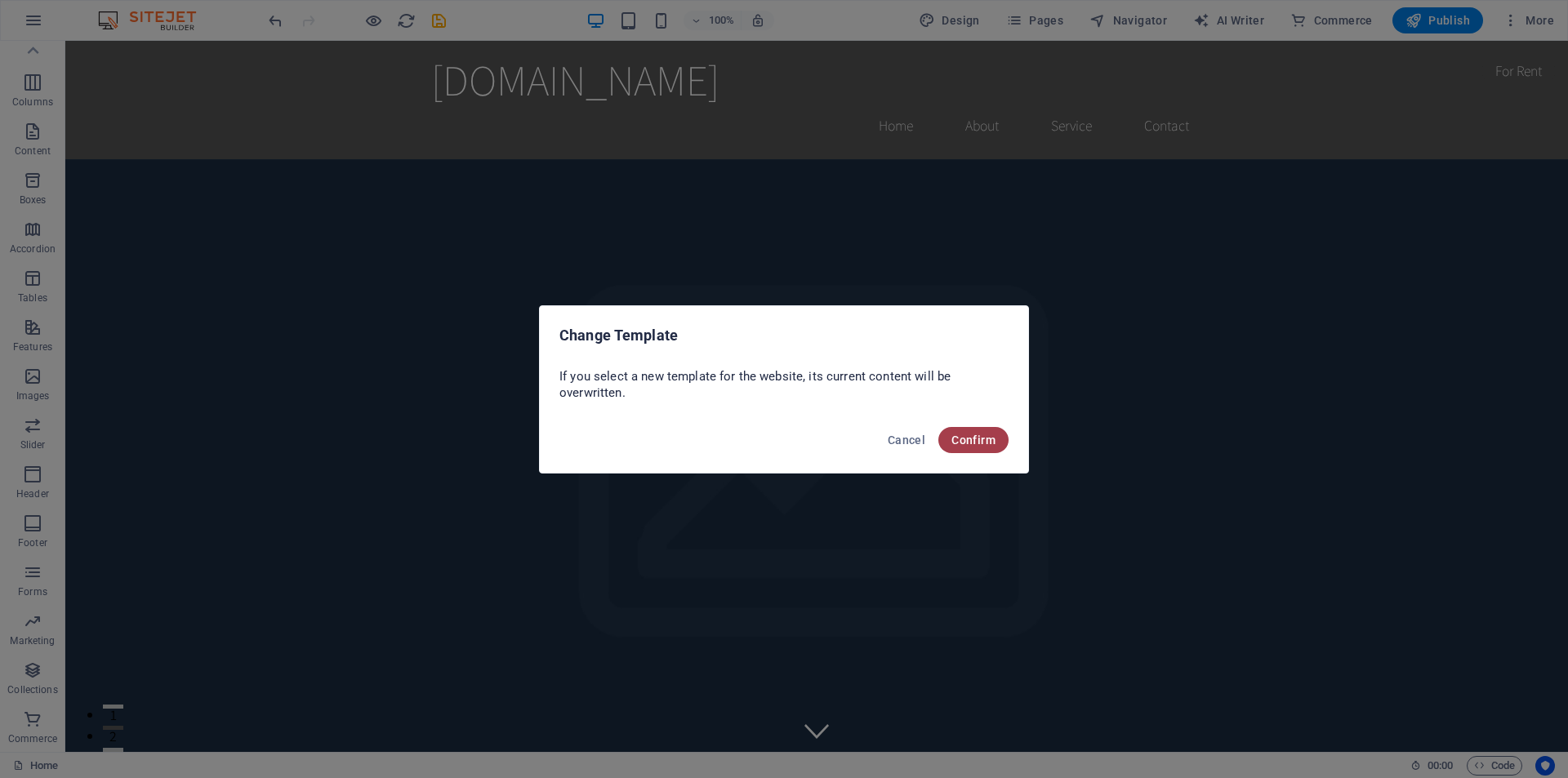
click at [982, 444] on span "Confirm" at bounding box center [974, 440] width 44 height 13
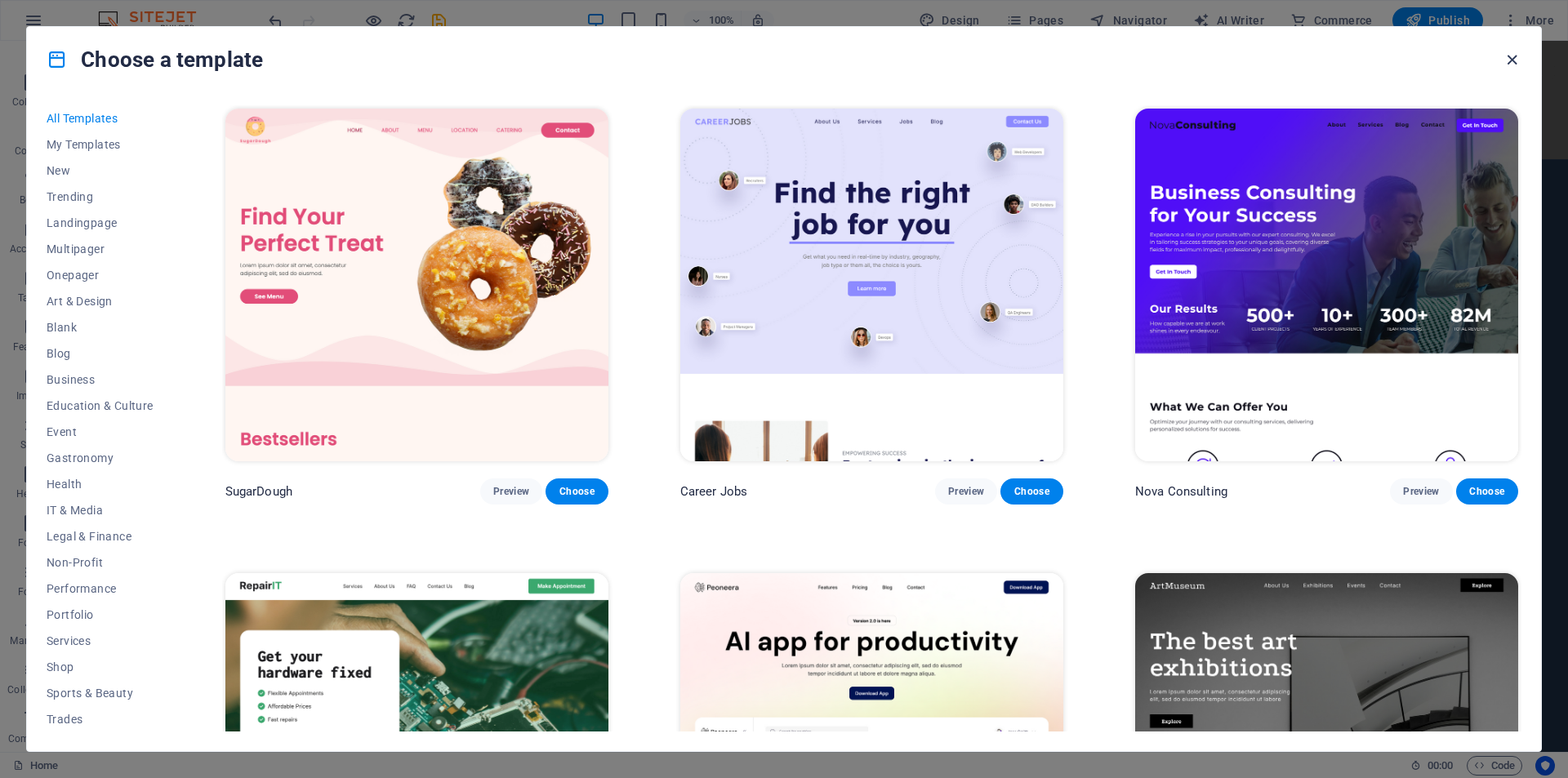
click at [1508, 58] on icon "button" at bounding box center [1512, 60] width 19 height 19
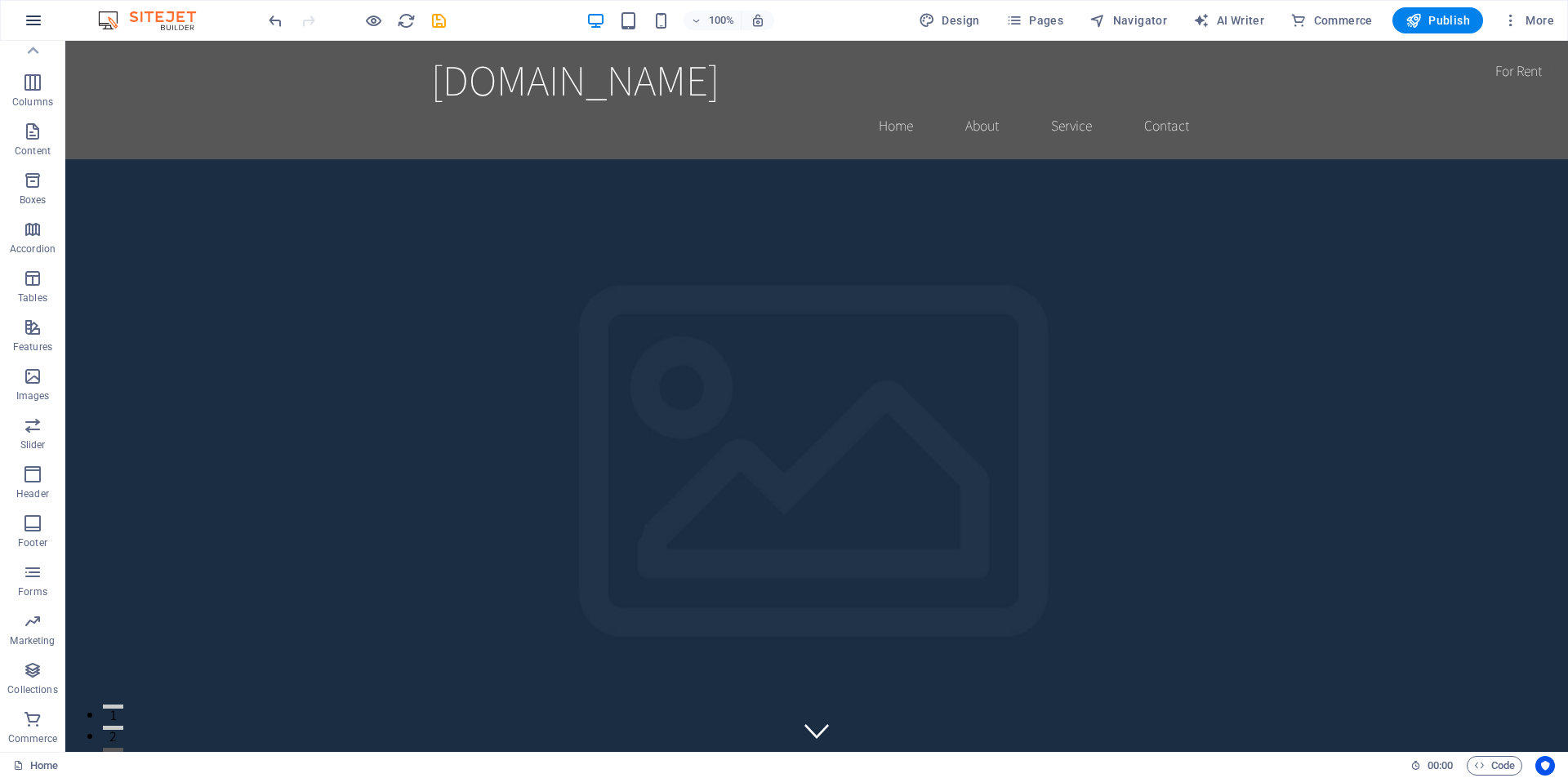
click at [40, 16] on icon "button" at bounding box center [34, 21] width 20 height 20
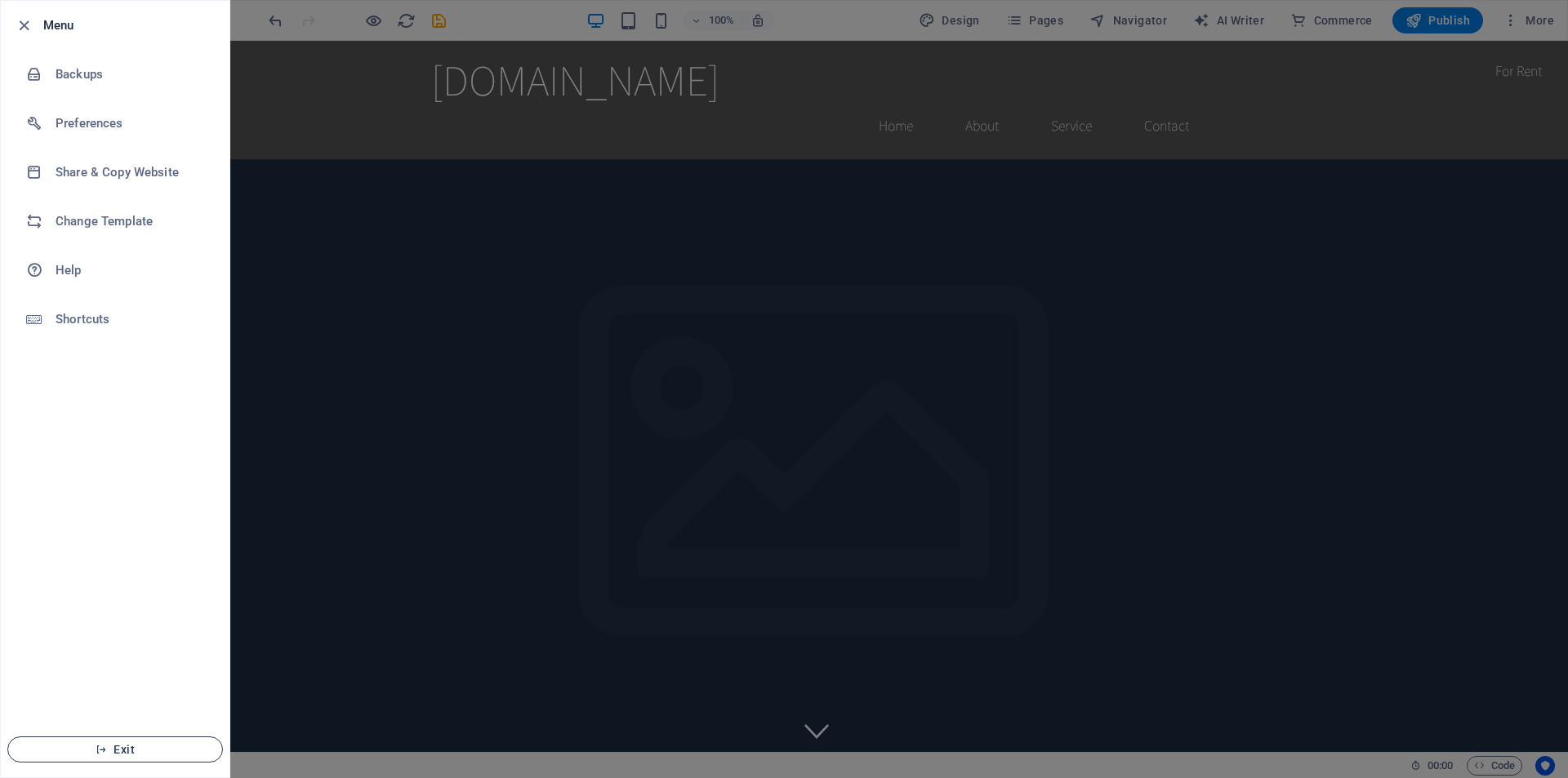
click at [141, 748] on span "Exit" at bounding box center [115, 750] width 188 height 13
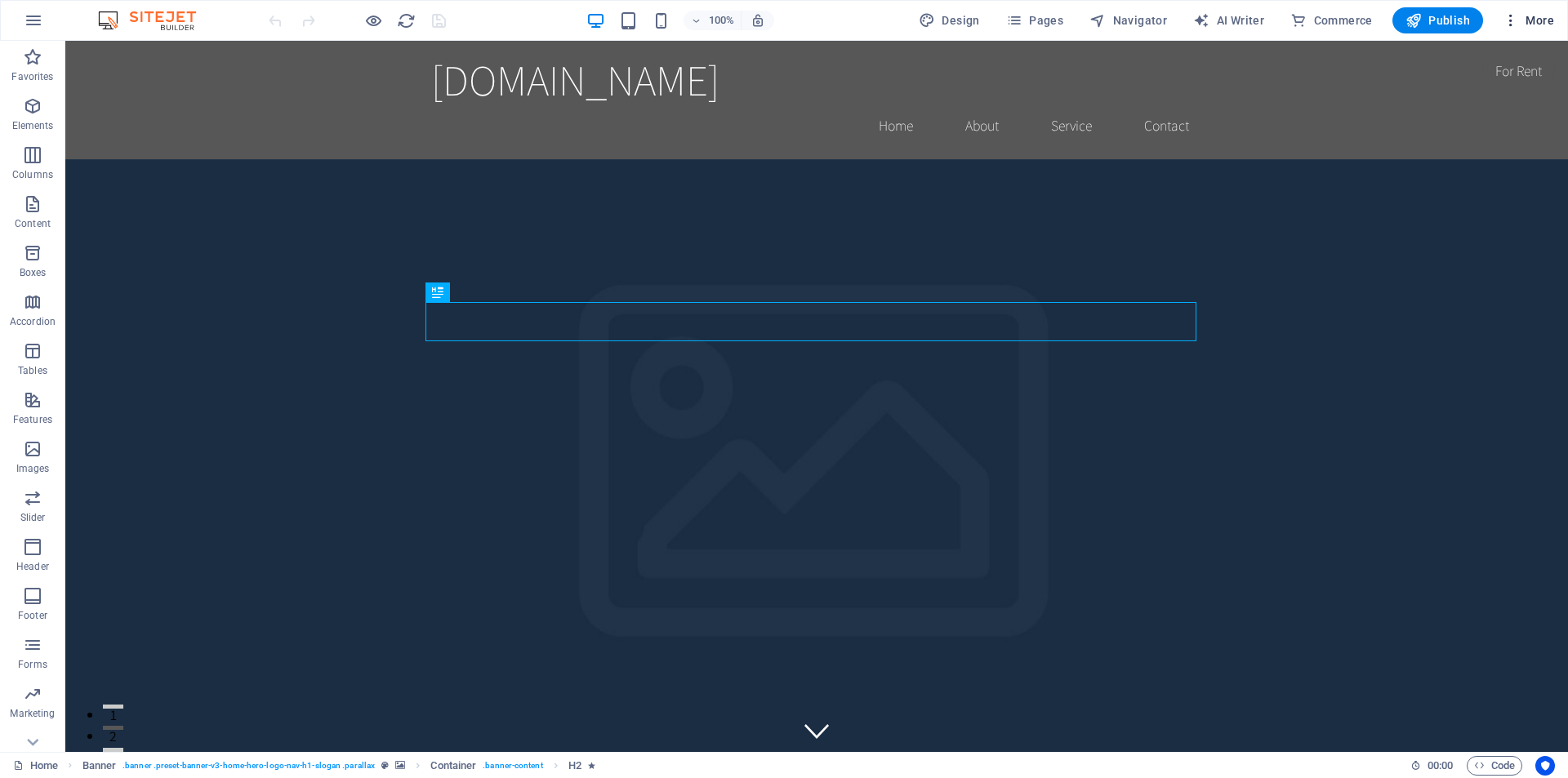
click at [1535, 24] on span "More" at bounding box center [1529, 21] width 52 height 16
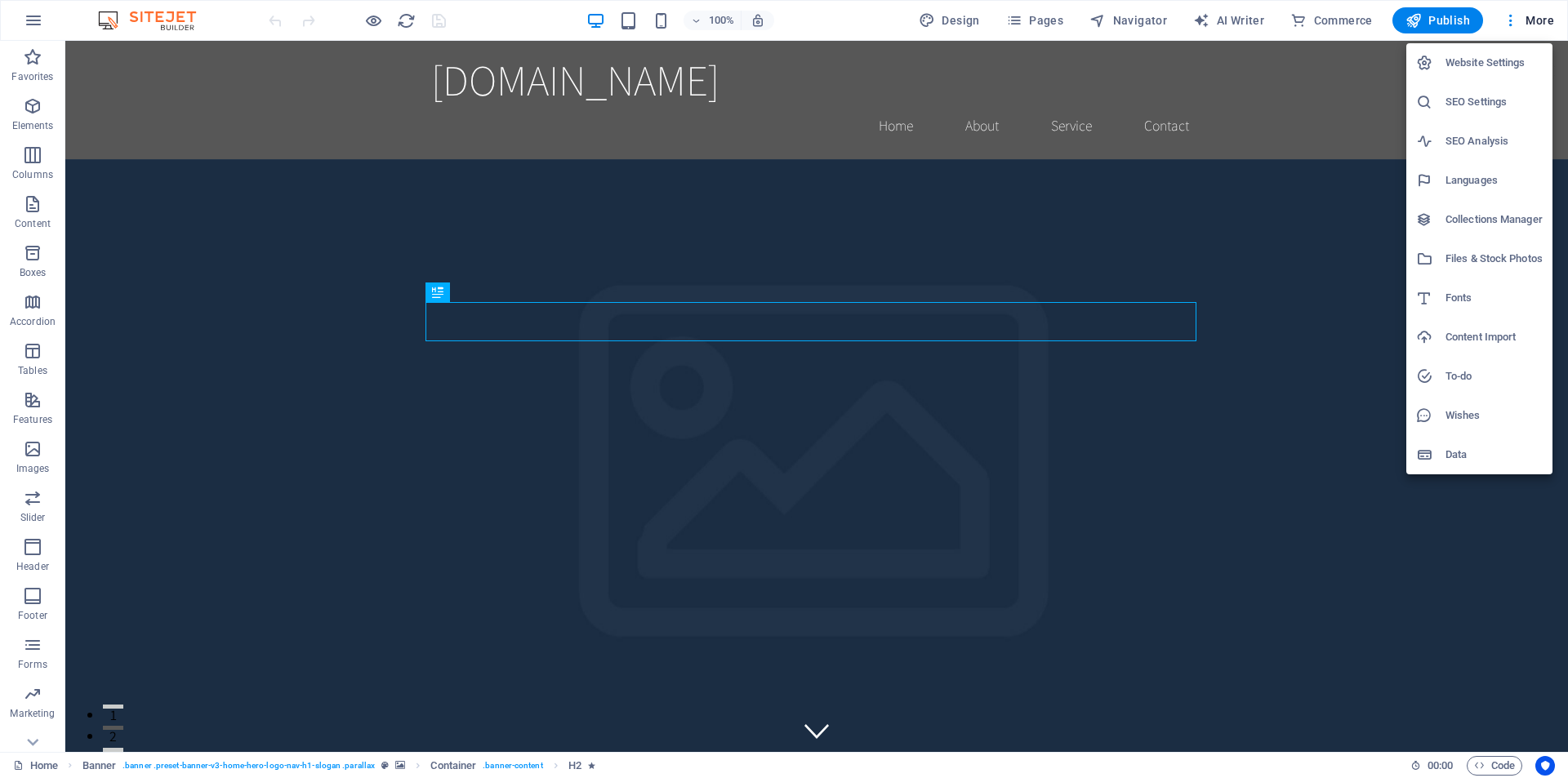
click at [846, 8] on div at bounding box center [784, 389] width 1568 height 778
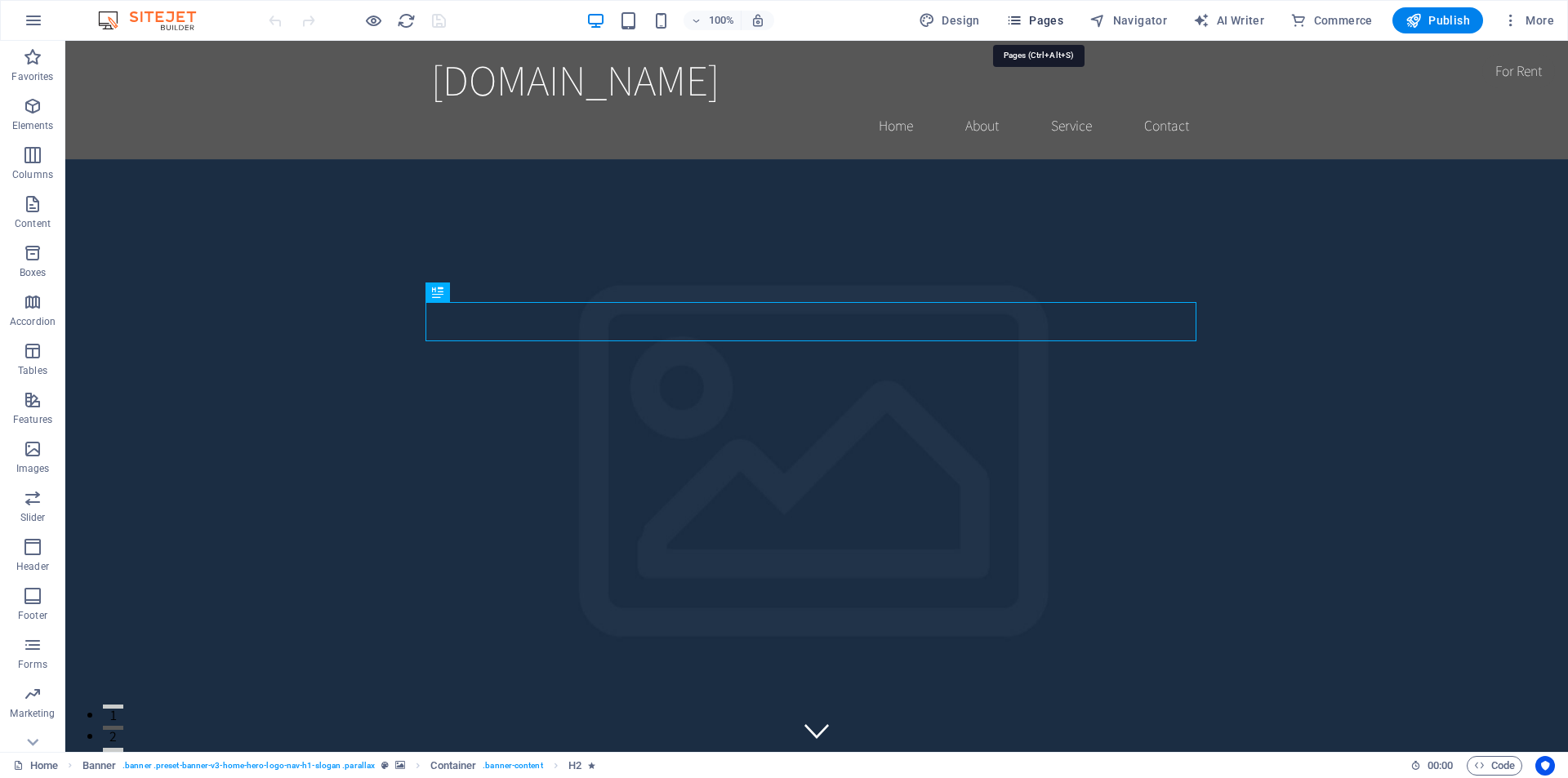
click at [1051, 16] on span "Pages" at bounding box center [1035, 21] width 58 height 16
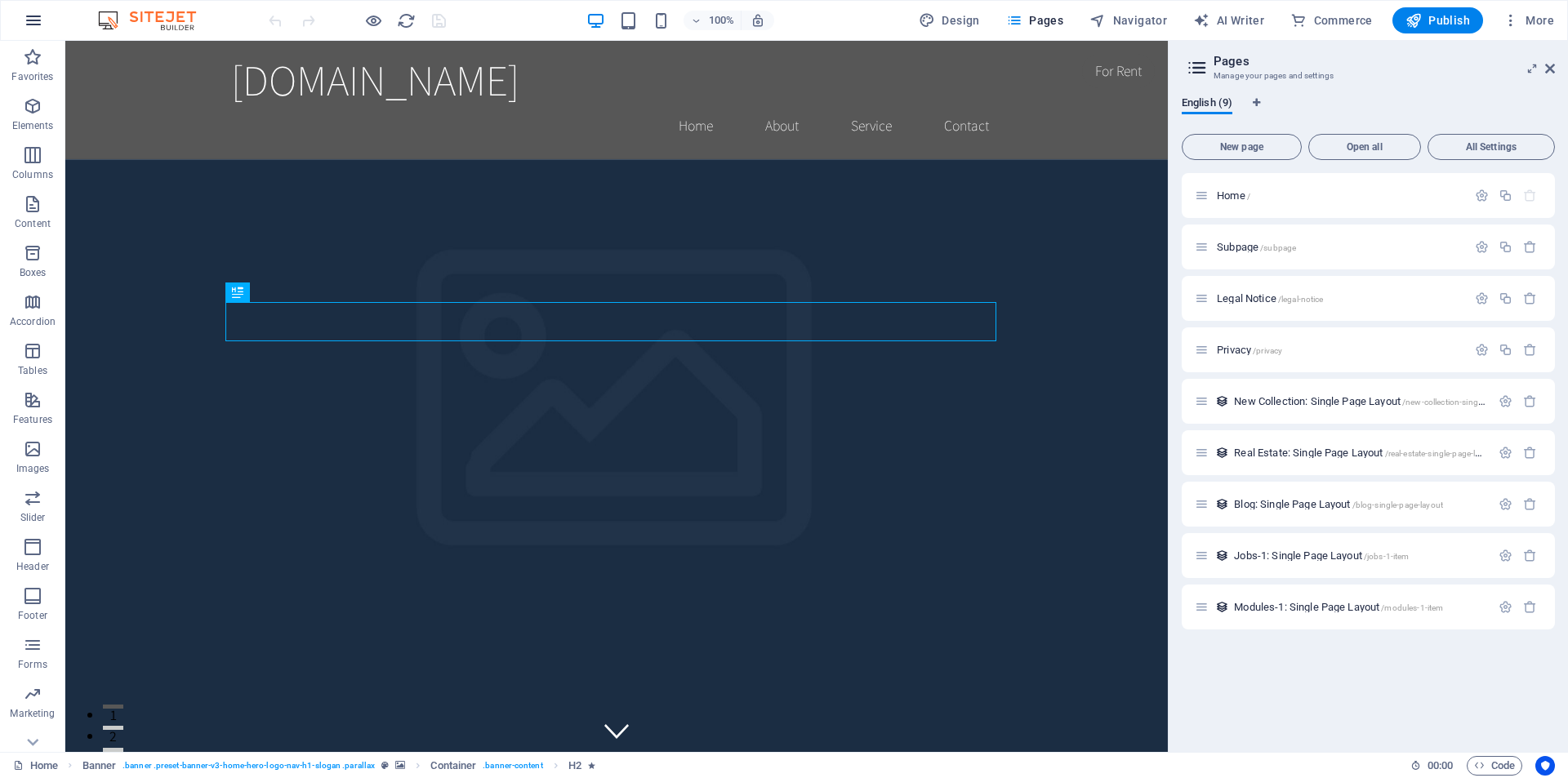
click at [29, 18] on icon "button" at bounding box center [34, 21] width 20 height 20
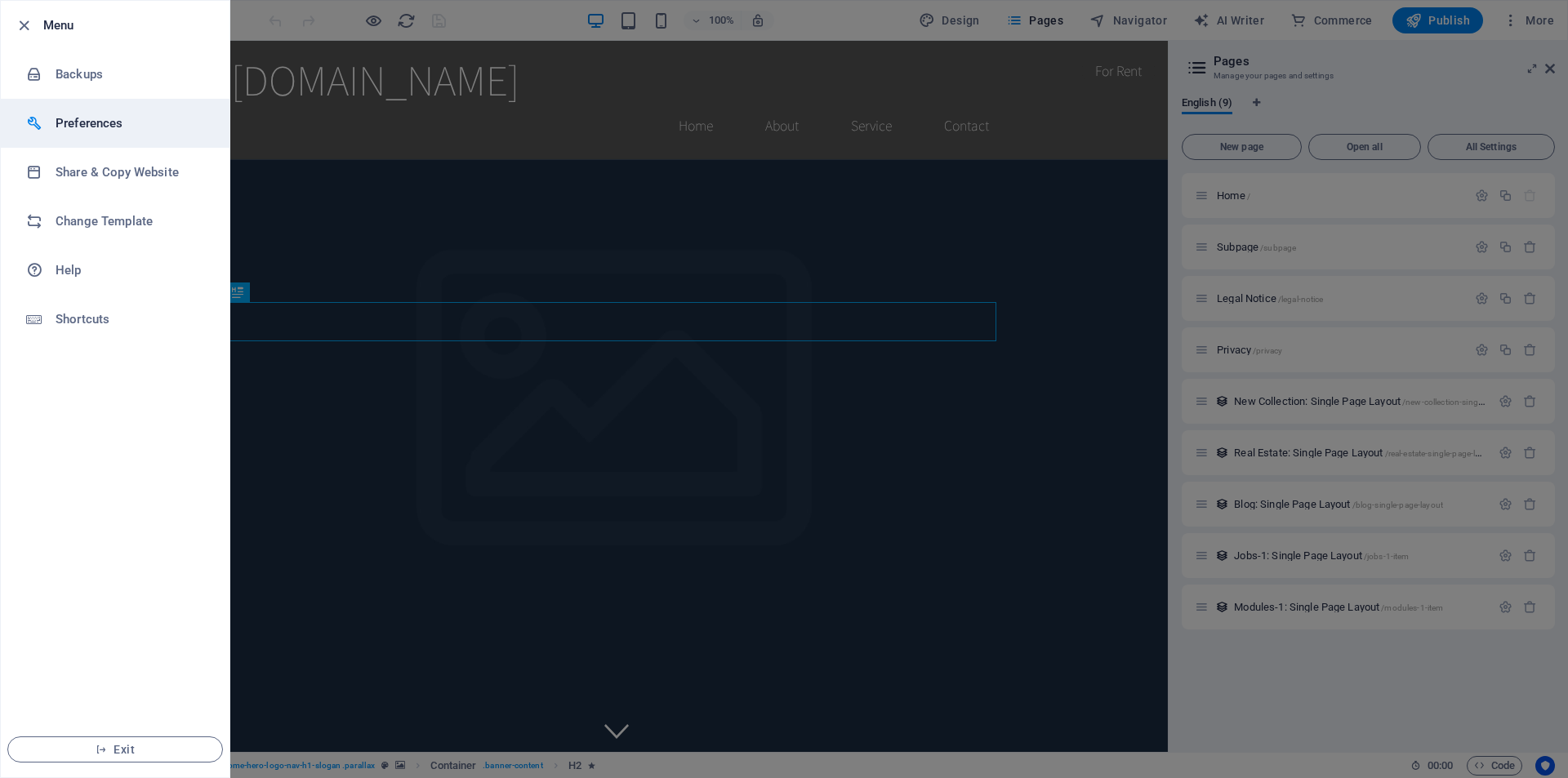
click at [90, 120] on h6 "Preferences" at bounding box center [132, 123] width 151 height 20
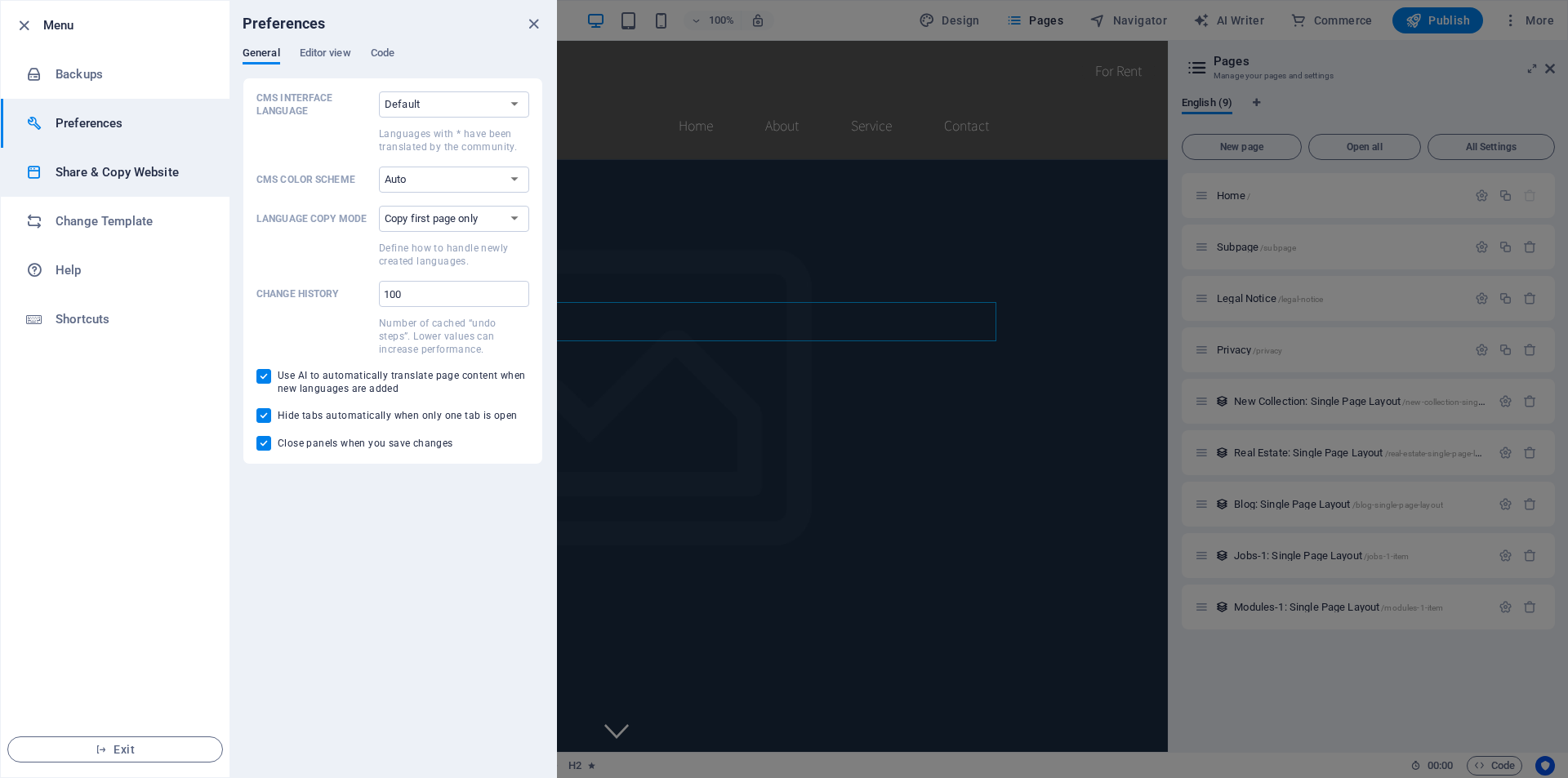
click at [122, 168] on h6 "Share & Copy Website" at bounding box center [132, 173] width 151 height 20
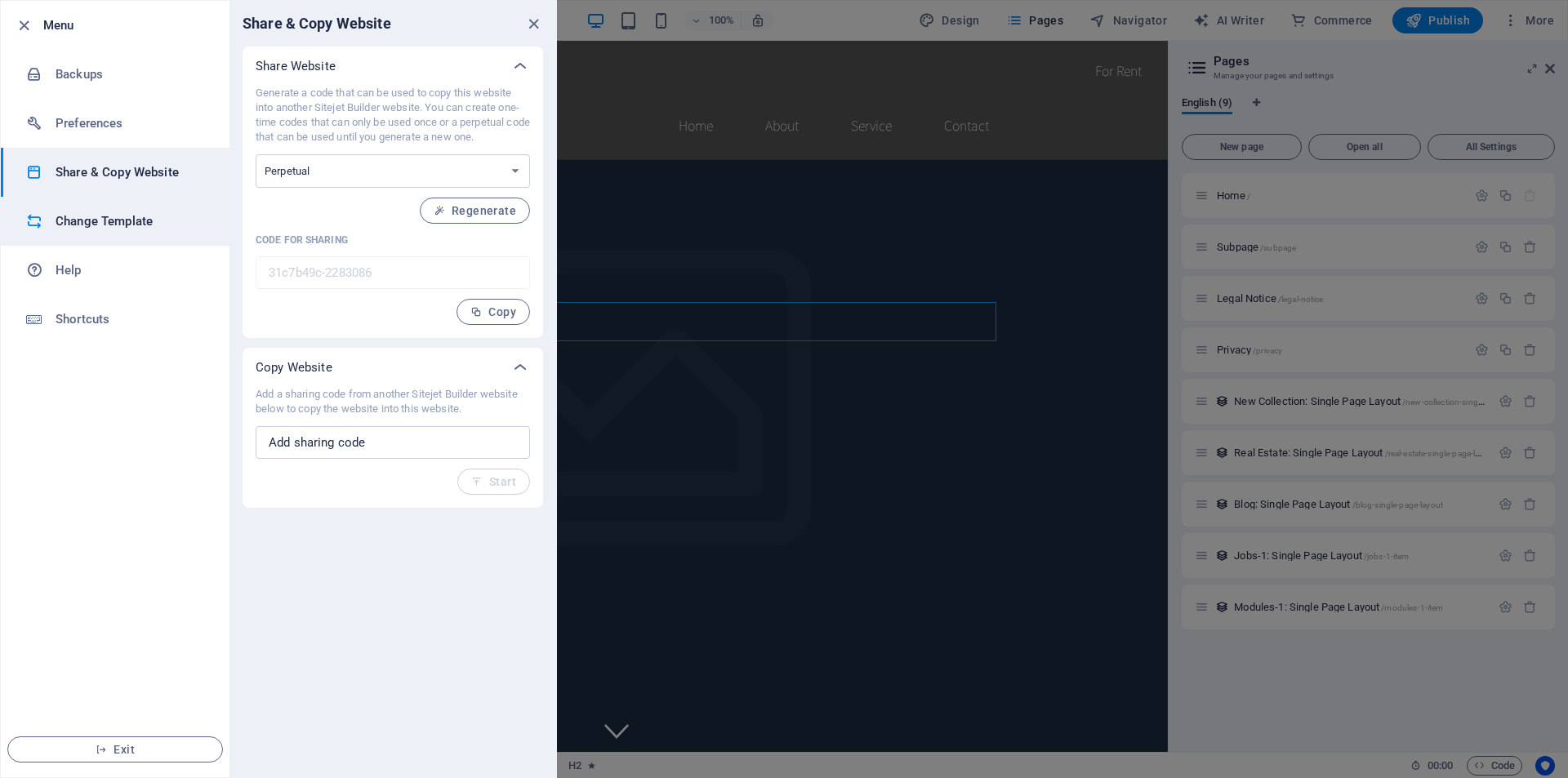
click at [126, 225] on h6 "Change Template" at bounding box center [132, 221] width 151 height 20
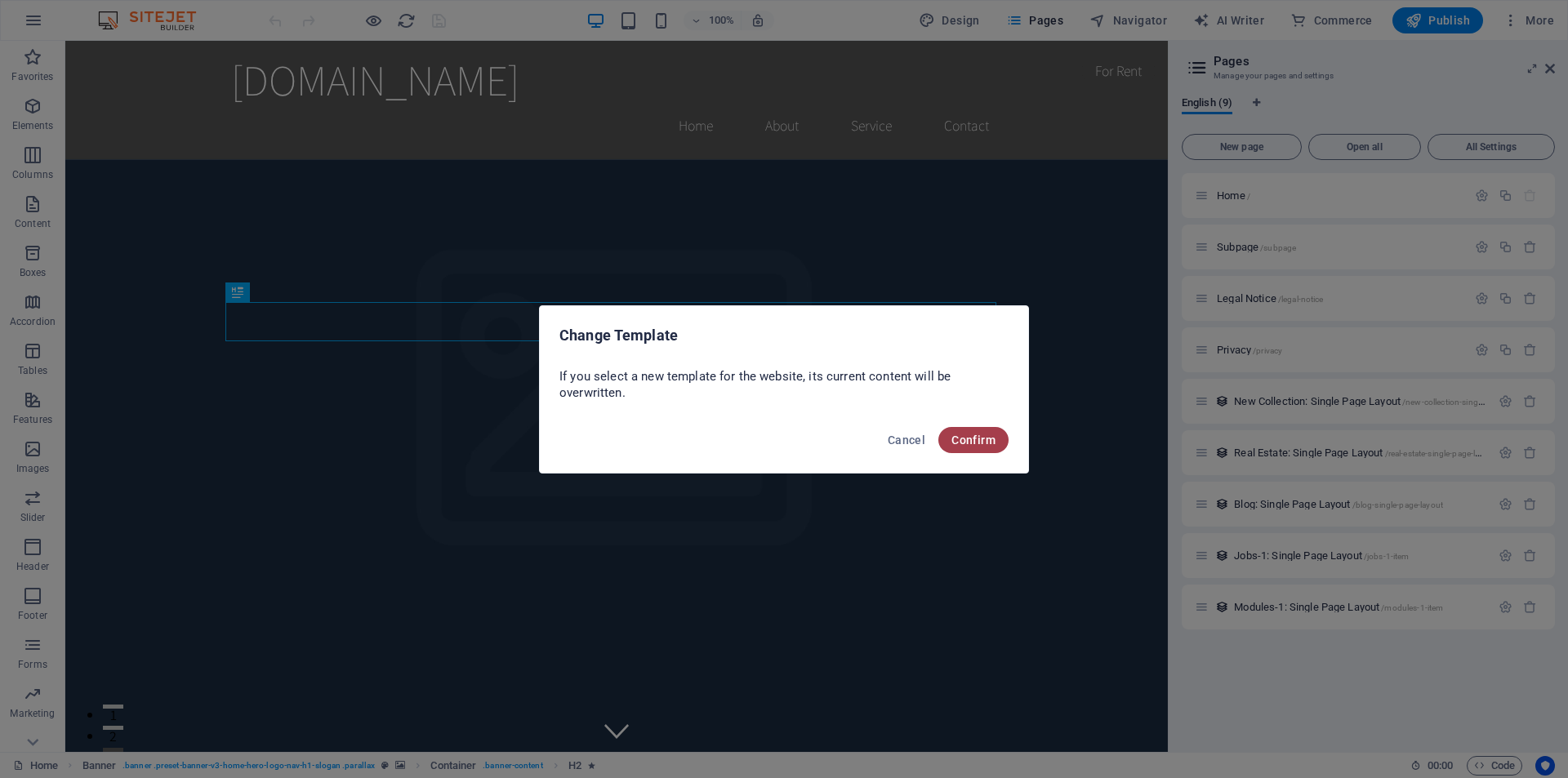
click at [983, 442] on span "Confirm" at bounding box center [974, 440] width 44 height 13
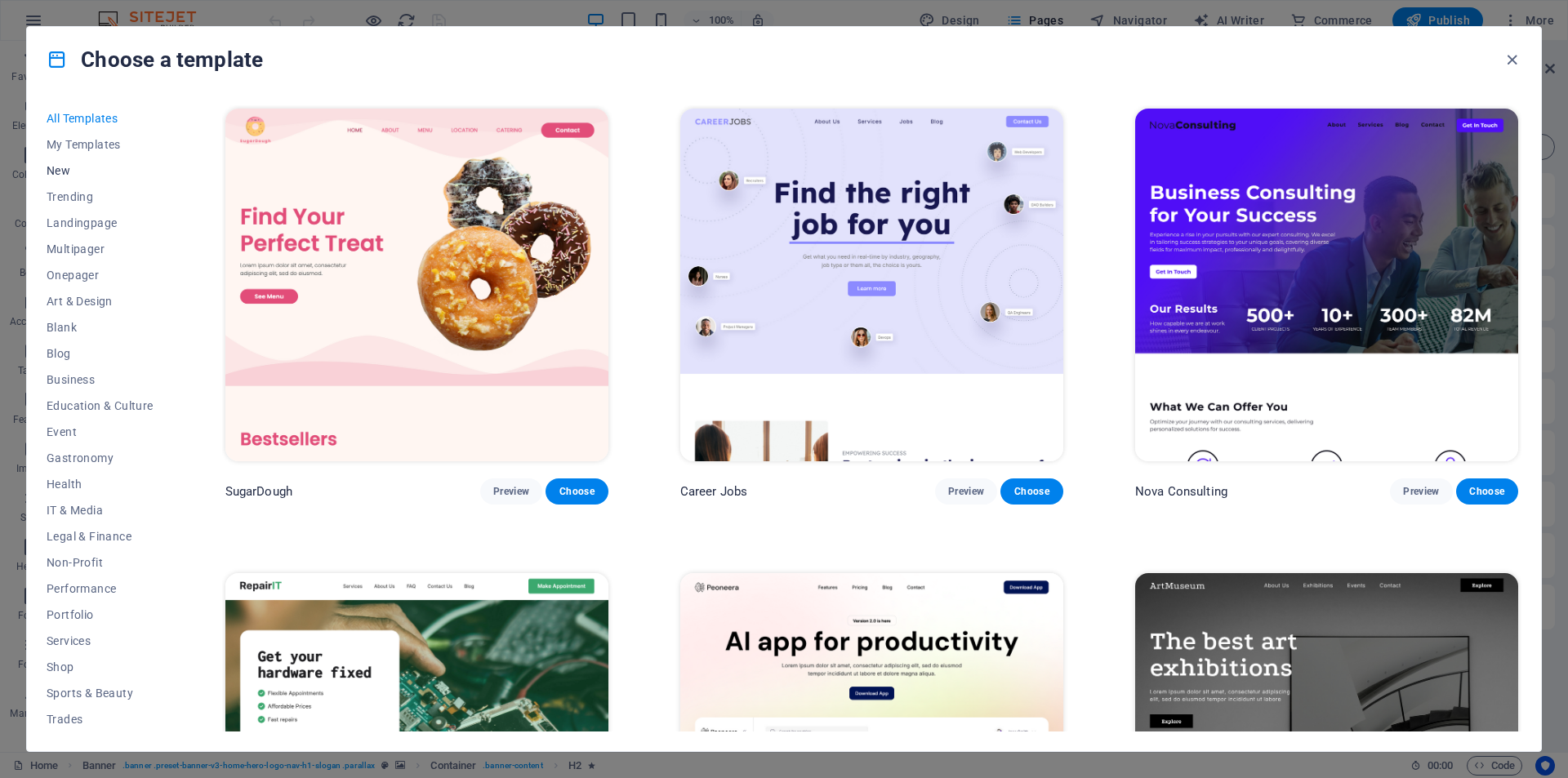
click at [63, 167] on span "New" at bounding box center [100, 171] width 107 height 13
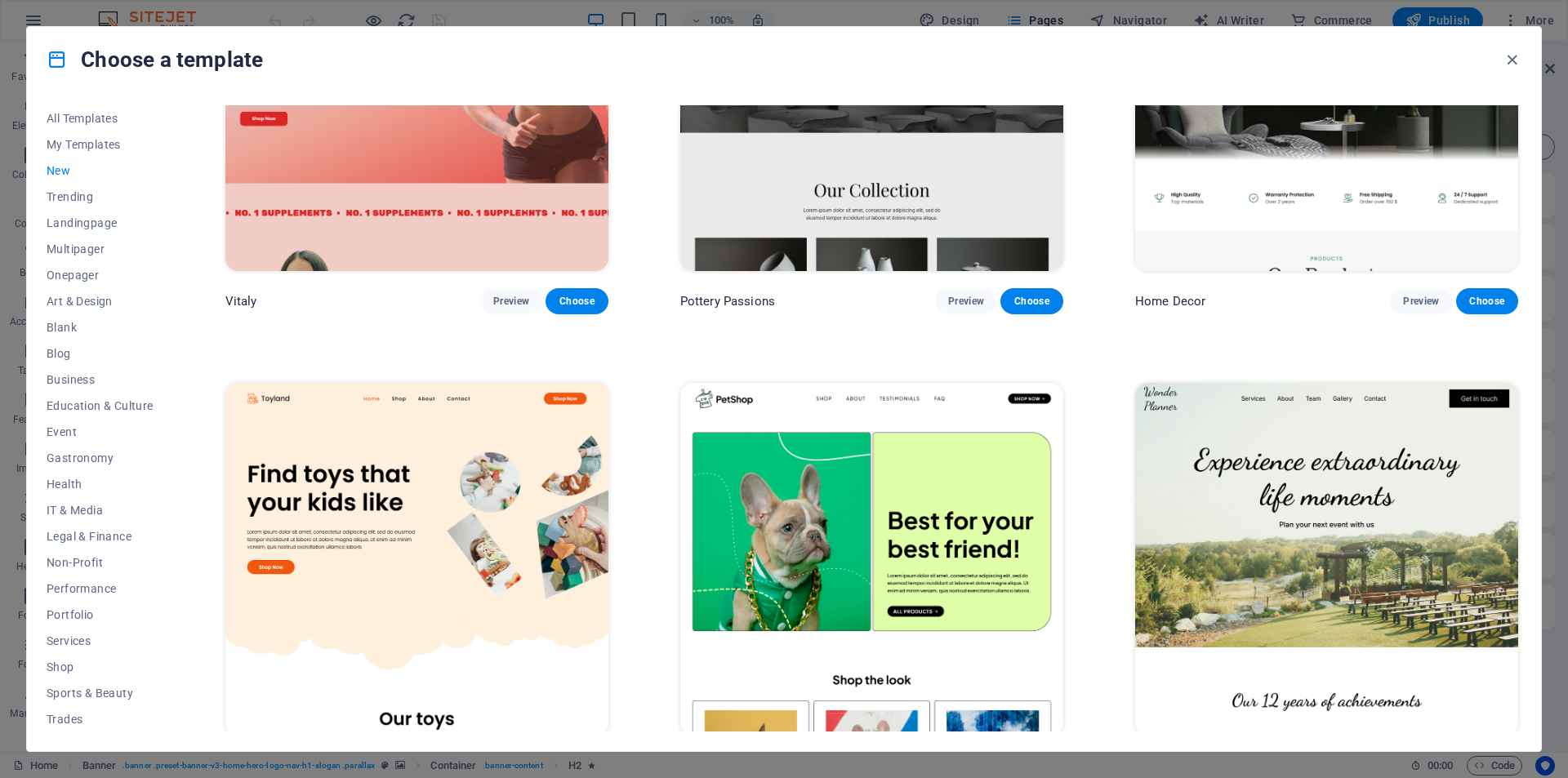
scroll to position [1143, 0]
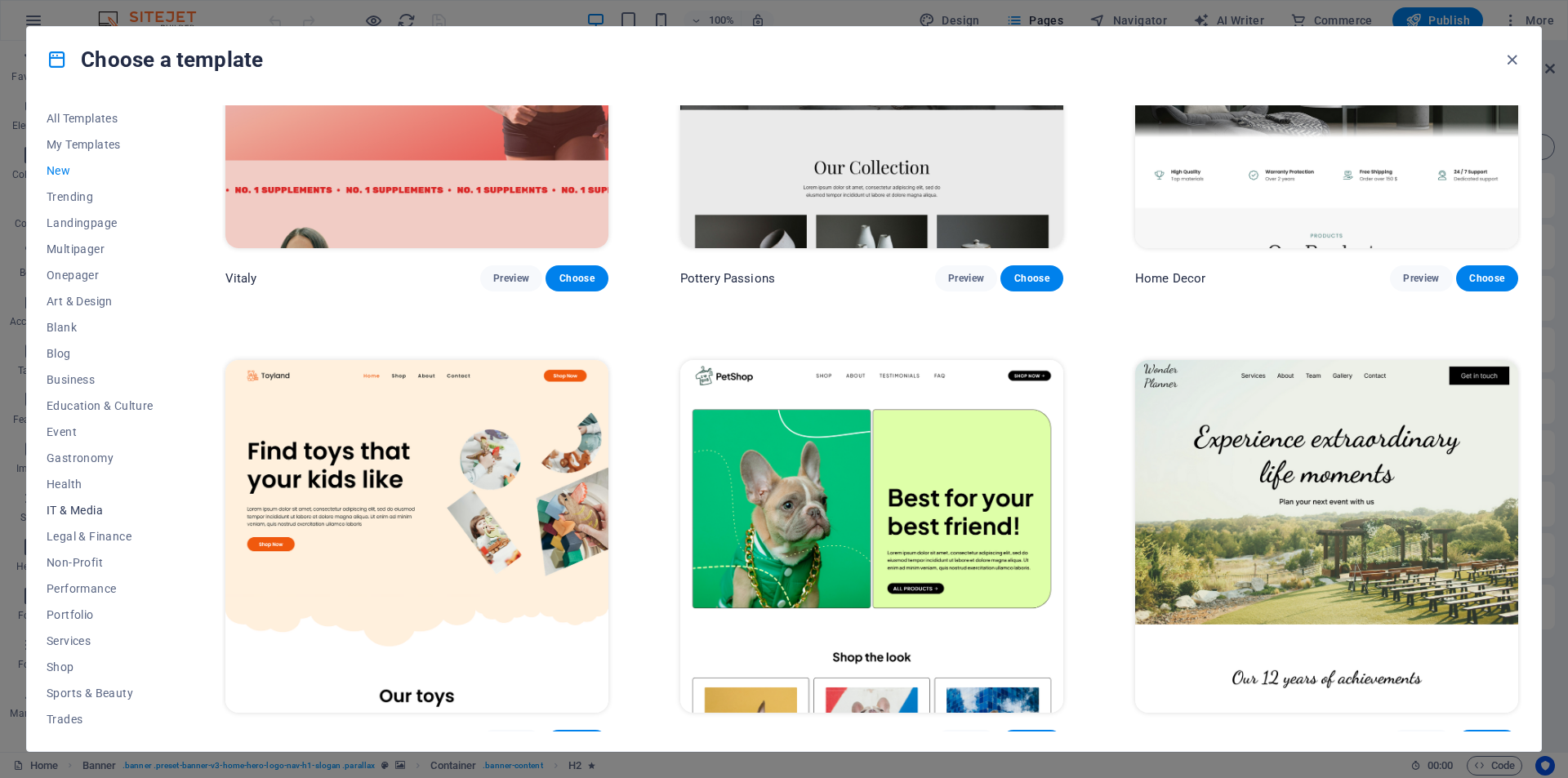
click at [90, 511] on span "IT & Media" at bounding box center [100, 511] width 107 height 13
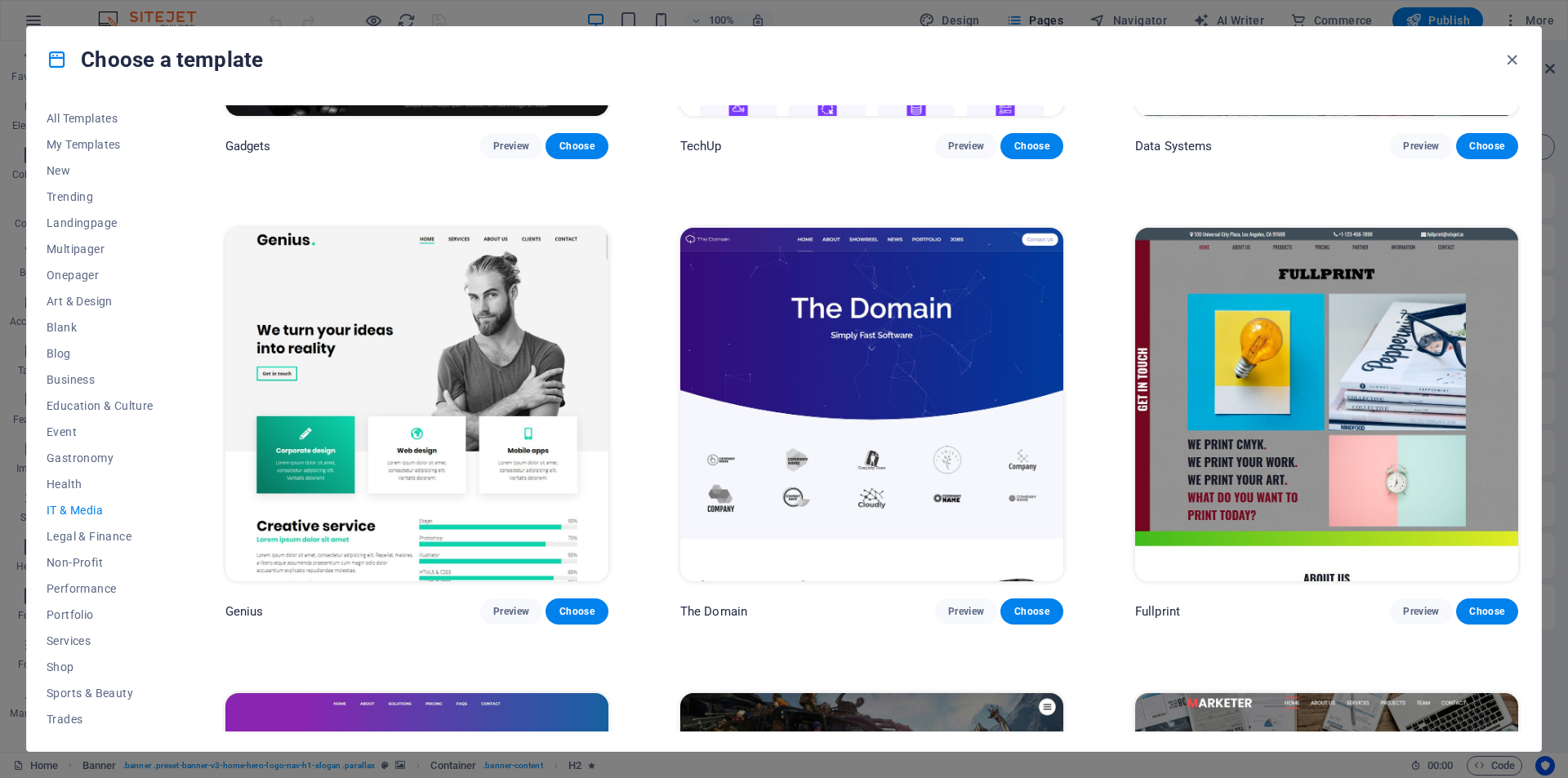
scroll to position [589, 0]
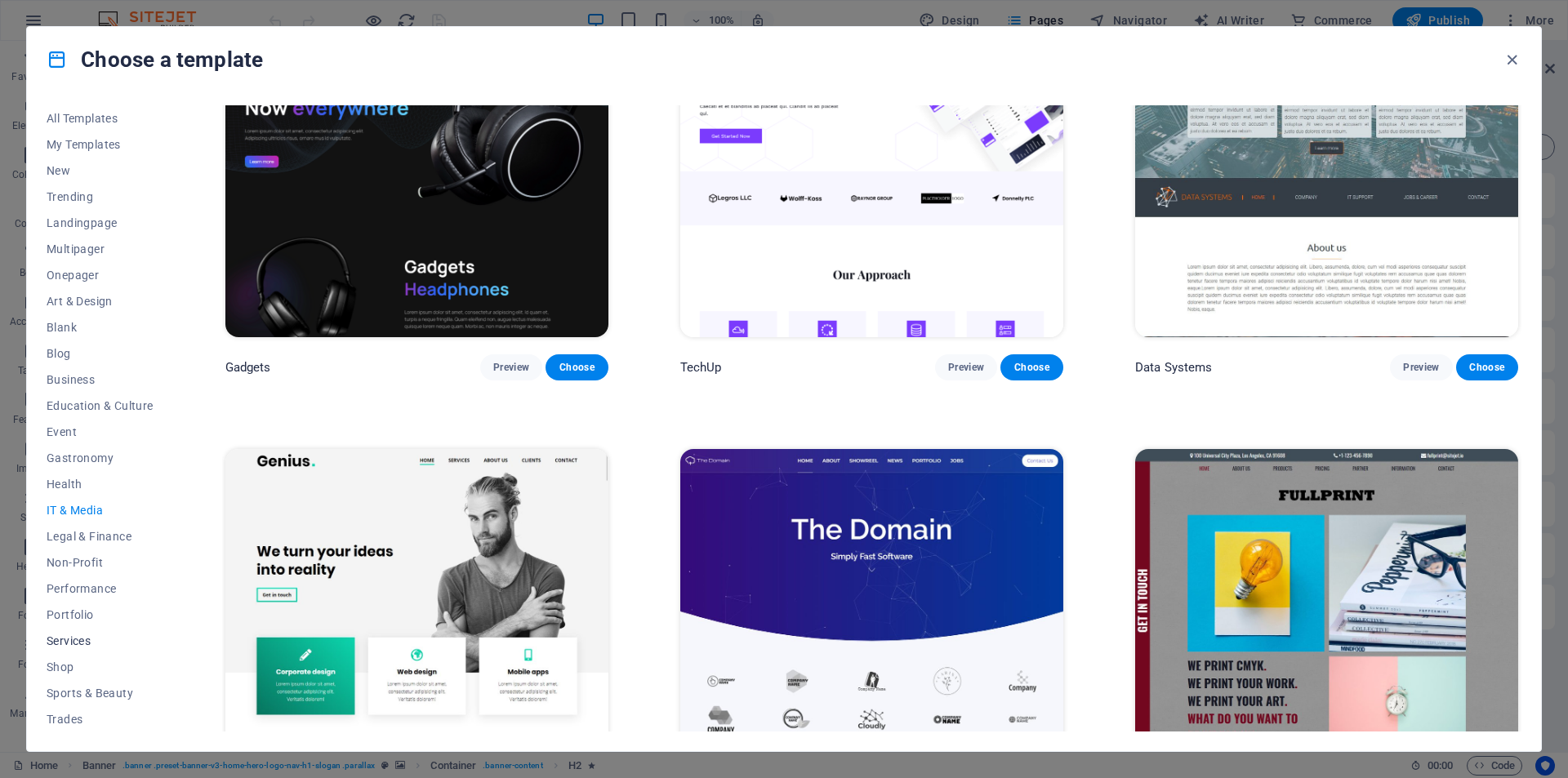
click at [81, 636] on span "Services" at bounding box center [100, 641] width 107 height 13
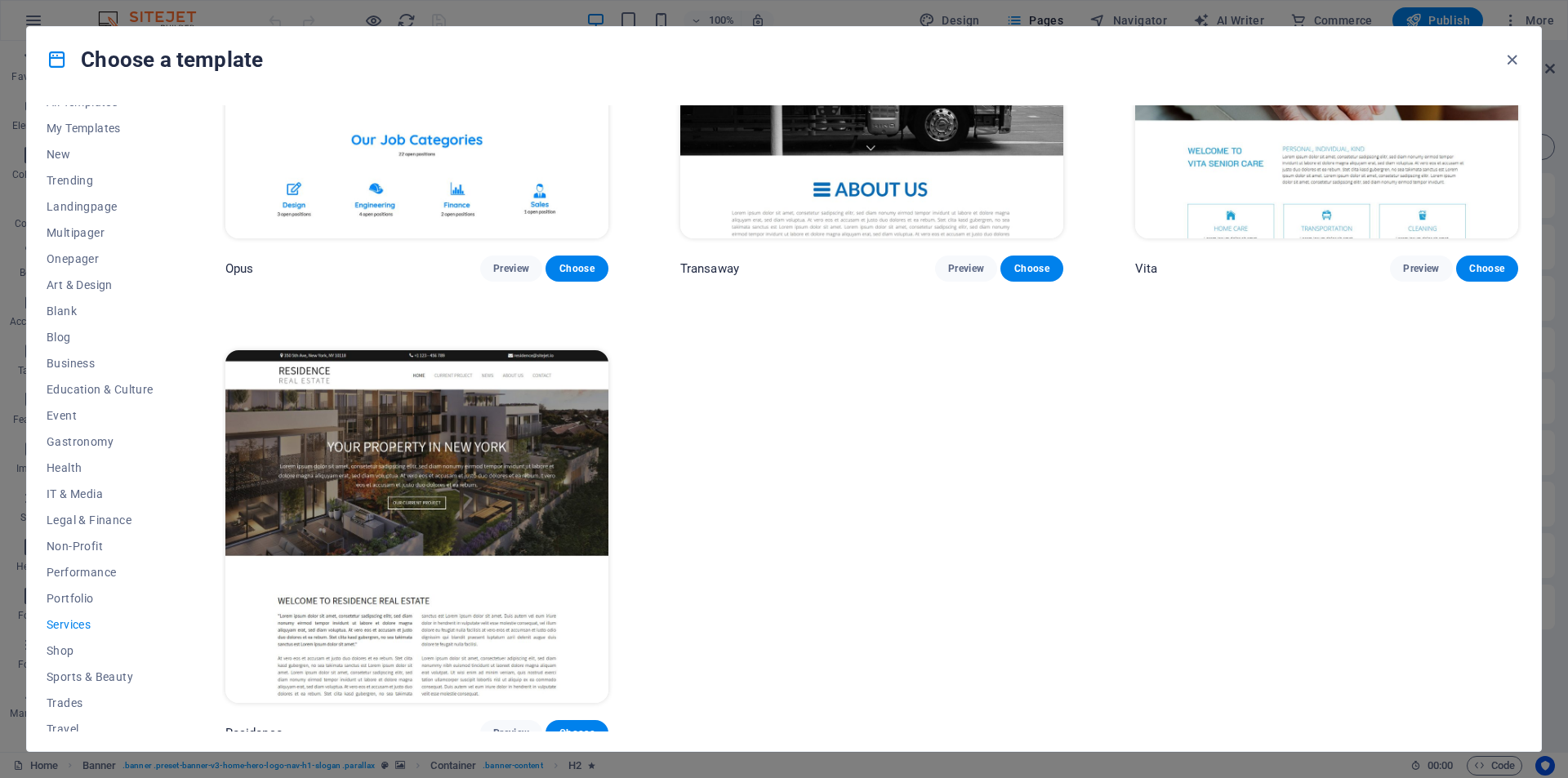
scroll to position [0, 0]
click at [65, 507] on span "IT & Media" at bounding box center [100, 511] width 107 height 13
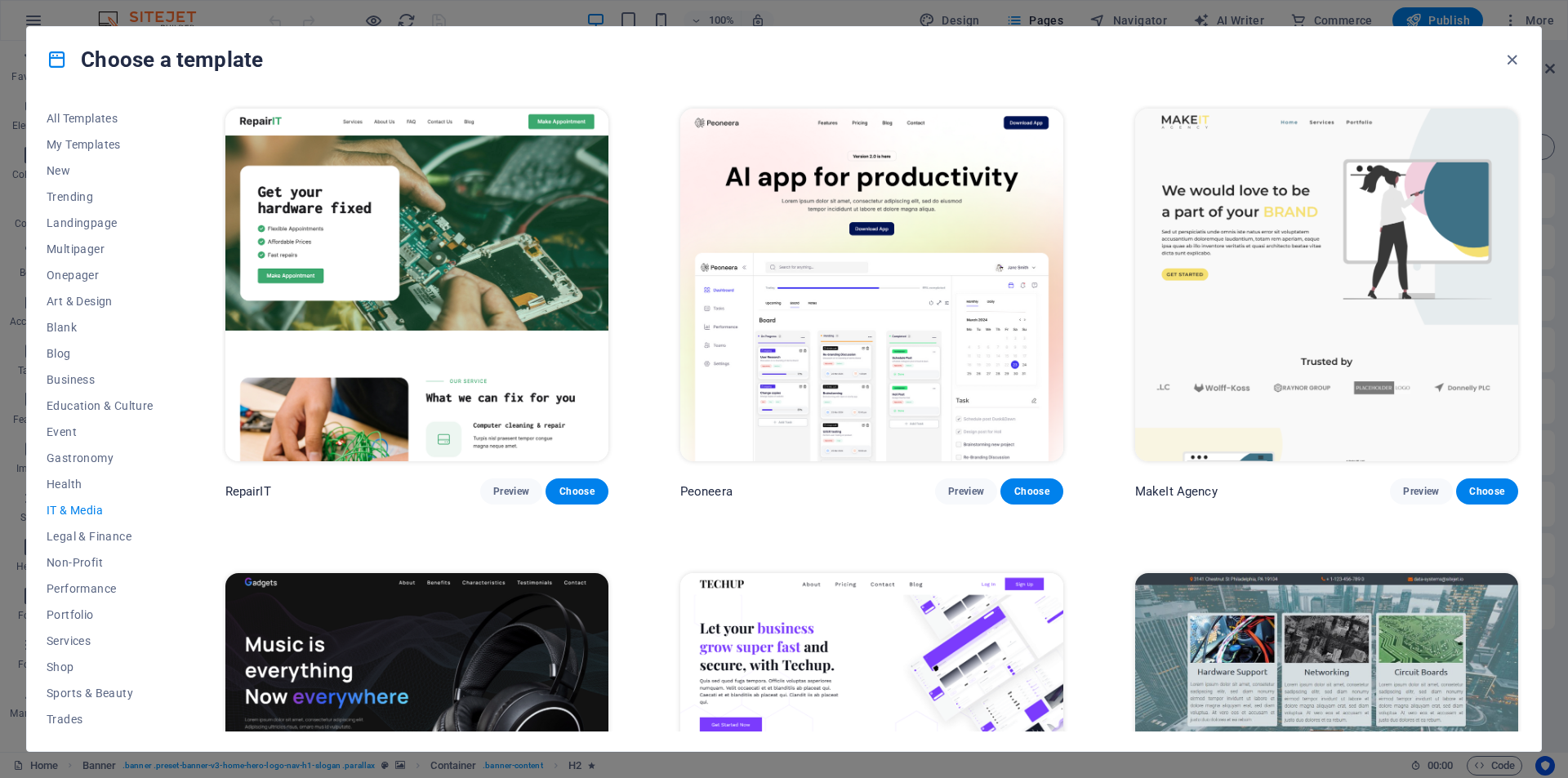
scroll to position [81, 0]
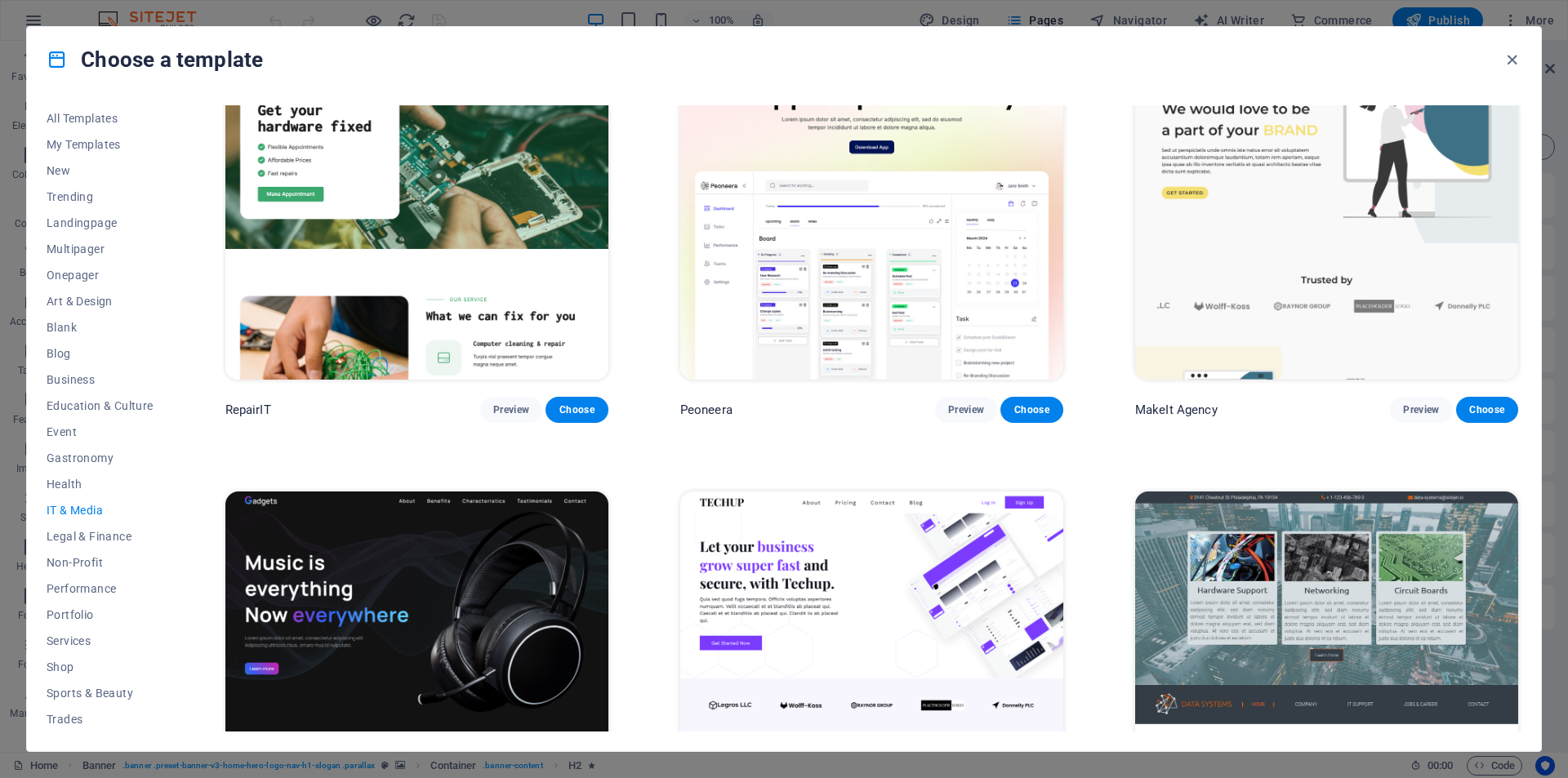
click at [58, 61] on icon at bounding box center [58, 60] width 21 height 21
click at [98, 121] on span "All Templates" at bounding box center [100, 118] width 107 height 13
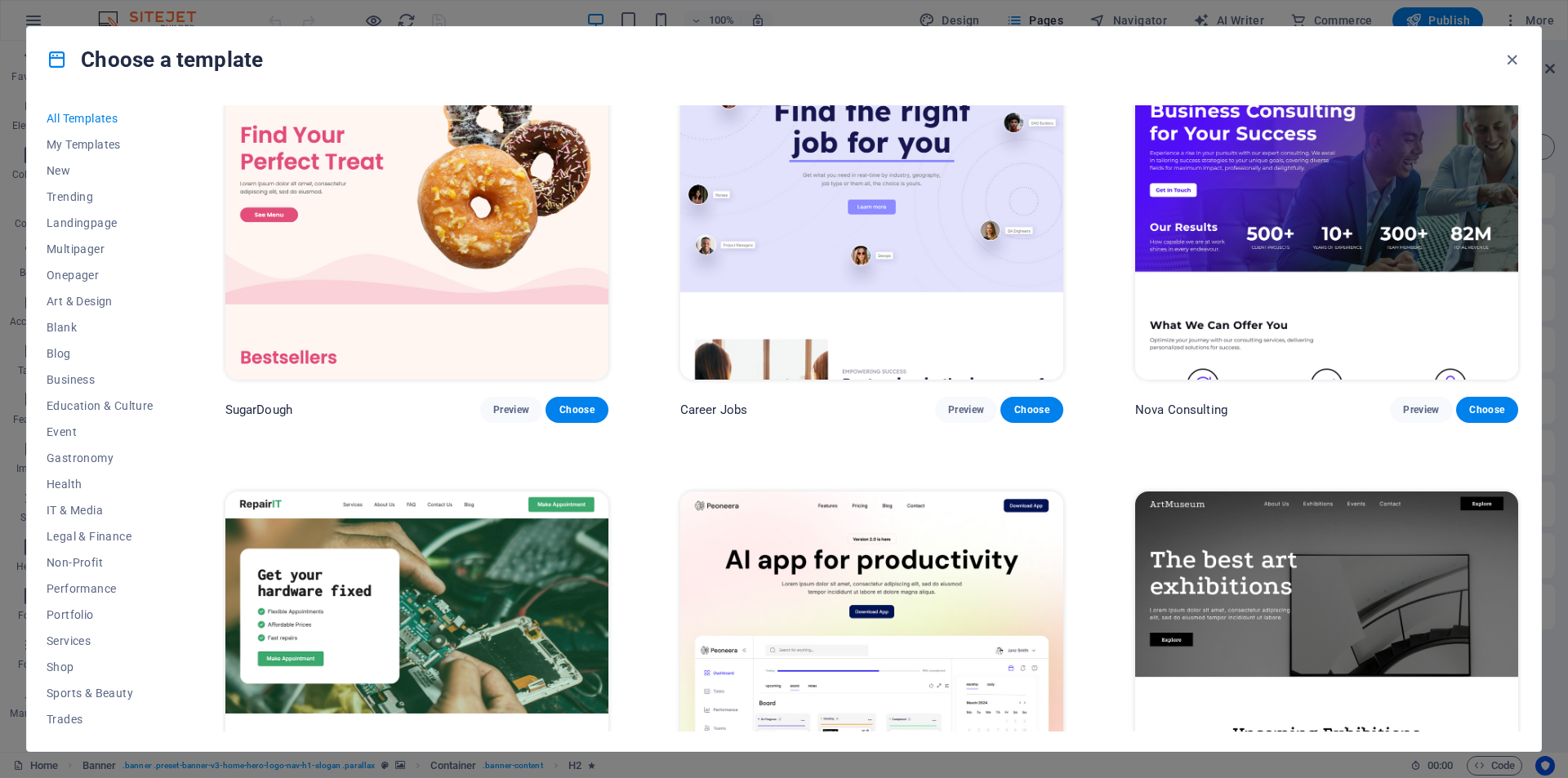
scroll to position [544, 0]
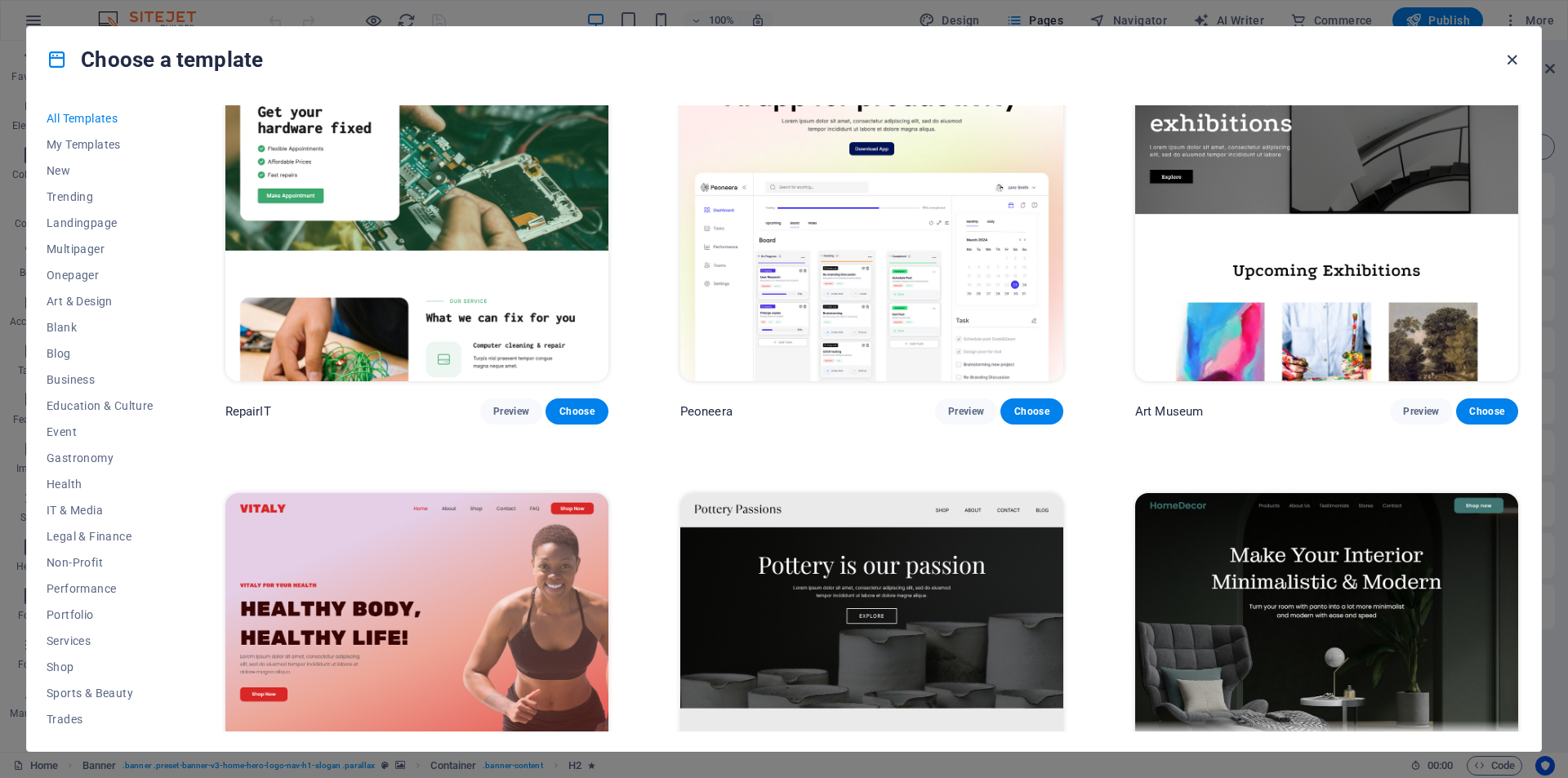
click at [1512, 59] on icon "button" at bounding box center [1512, 60] width 19 height 19
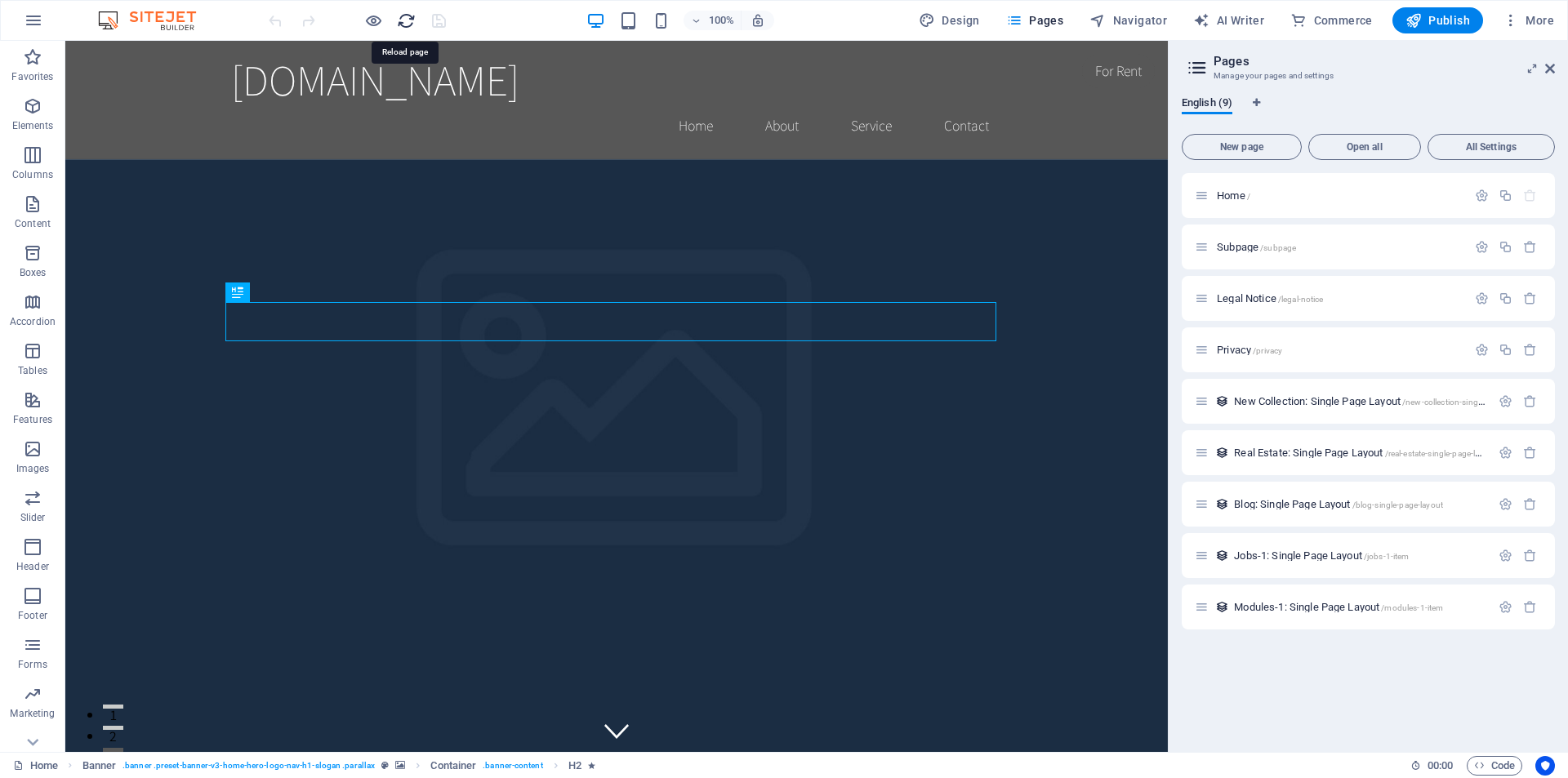
click at [404, 21] on icon "reload" at bounding box center [406, 21] width 19 height 19
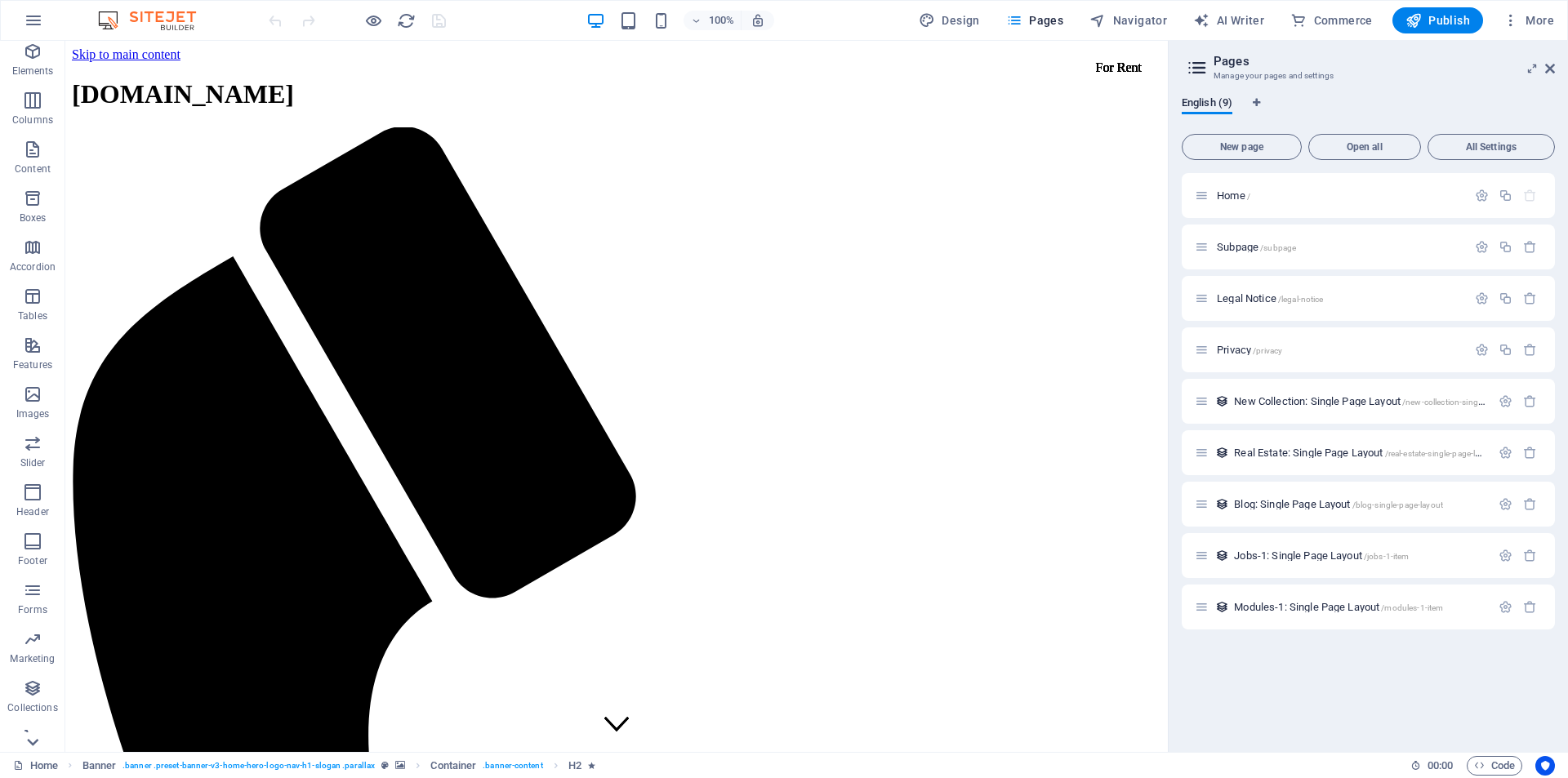
scroll to position [72, 0]
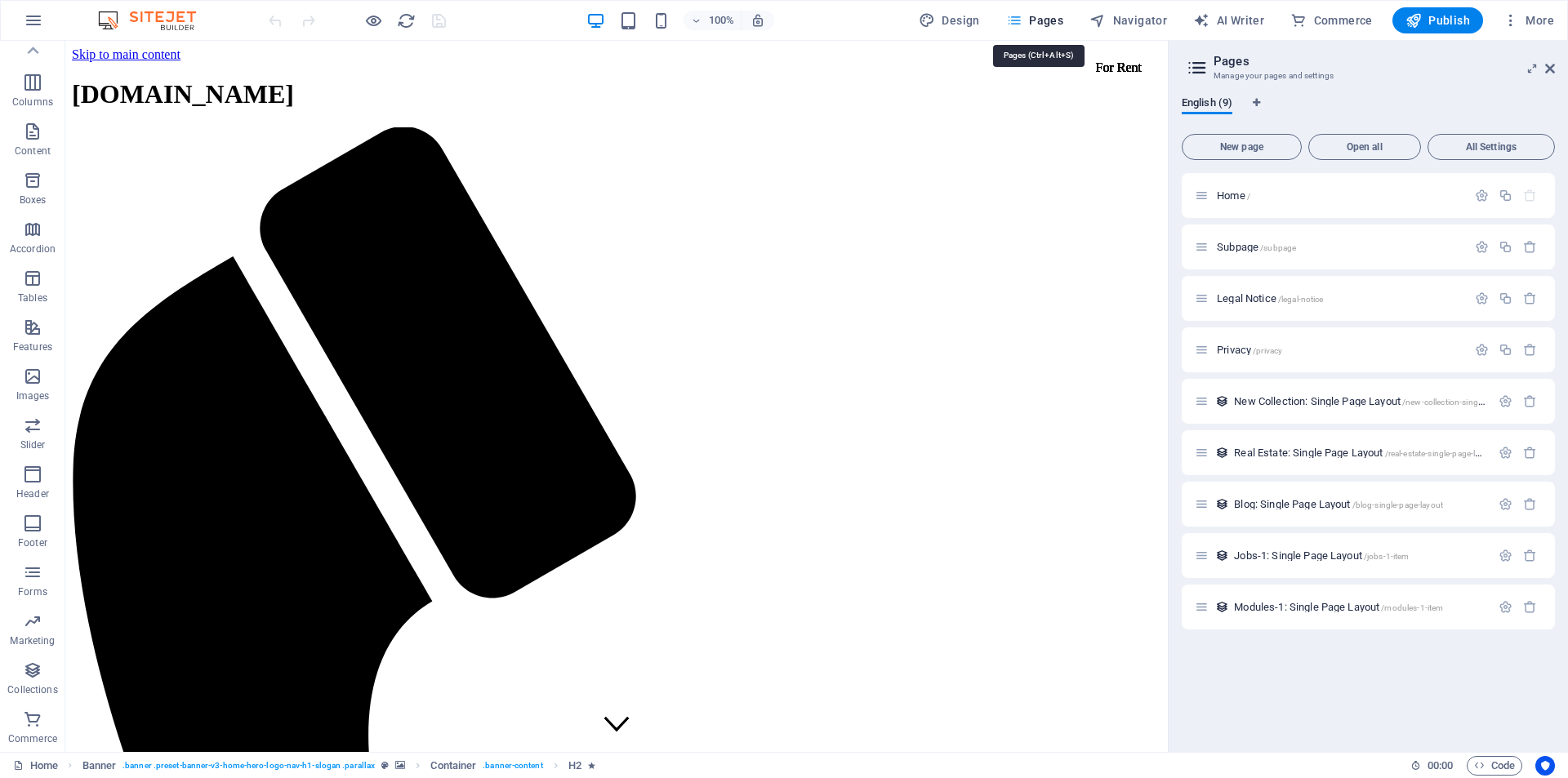
click at [1017, 16] on icon "button" at bounding box center [1014, 21] width 16 height 16
click at [1533, 251] on icon "button" at bounding box center [1530, 247] width 14 height 14
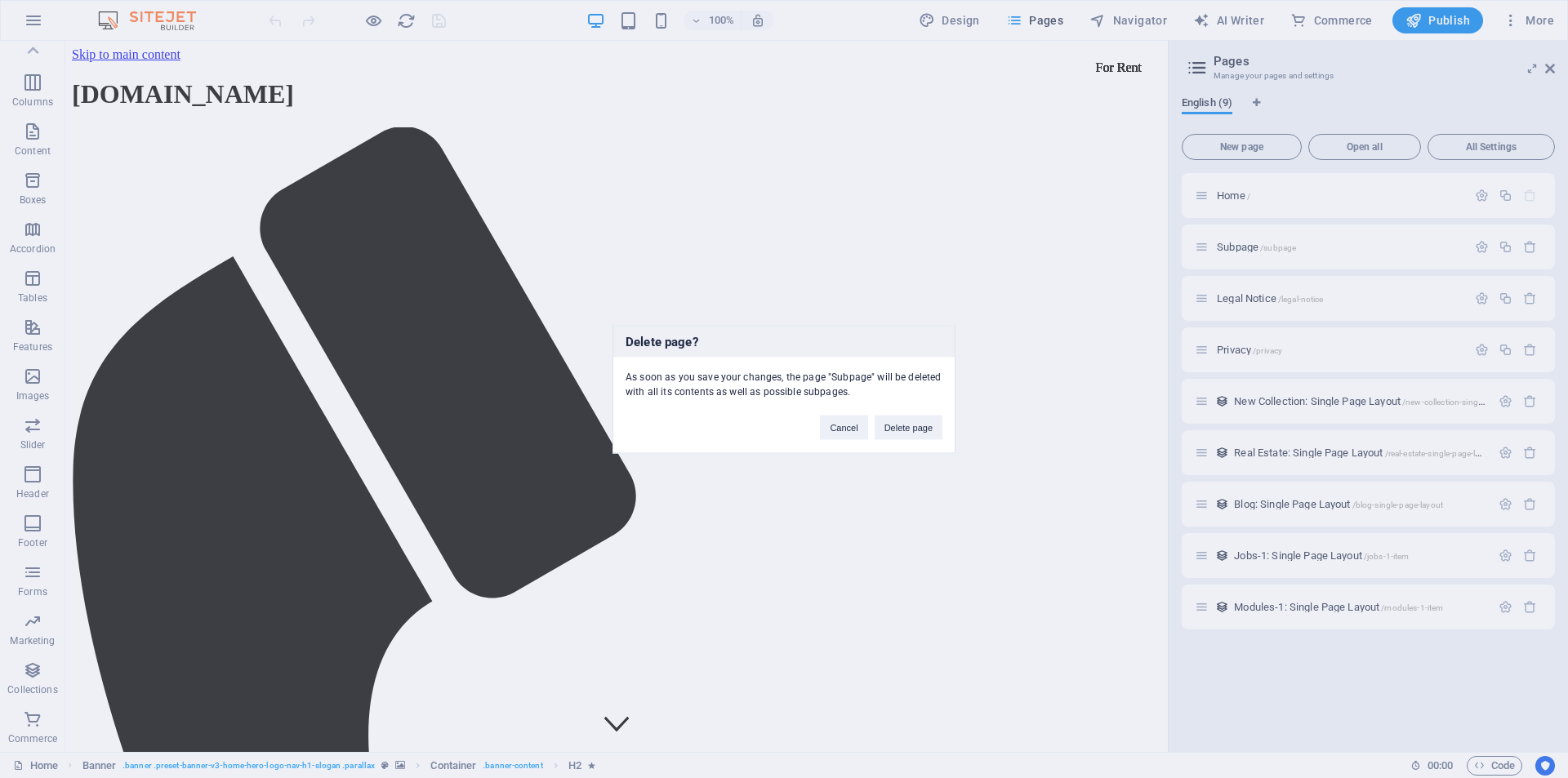
drag, startPoint x: 926, startPoint y: 426, endPoint x: 1486, endPoint y: 271, distance: 581.1
click at [927, 426] on button "Delete page" at bounding box center [908, 427] width 67 height 25
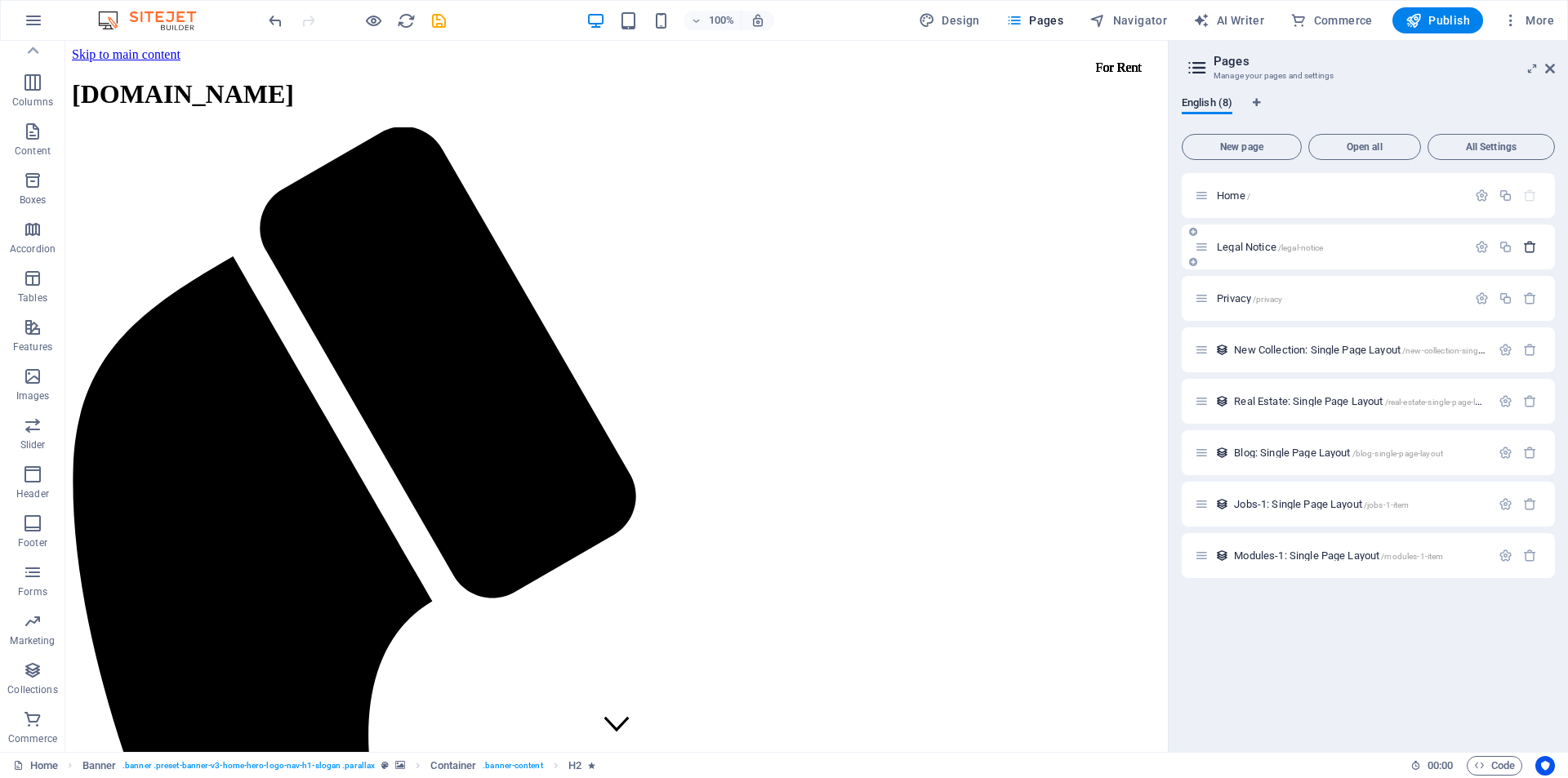
click at [1525, 249] on icon "button" at bounding box center [1530, 247] width 14 height 14
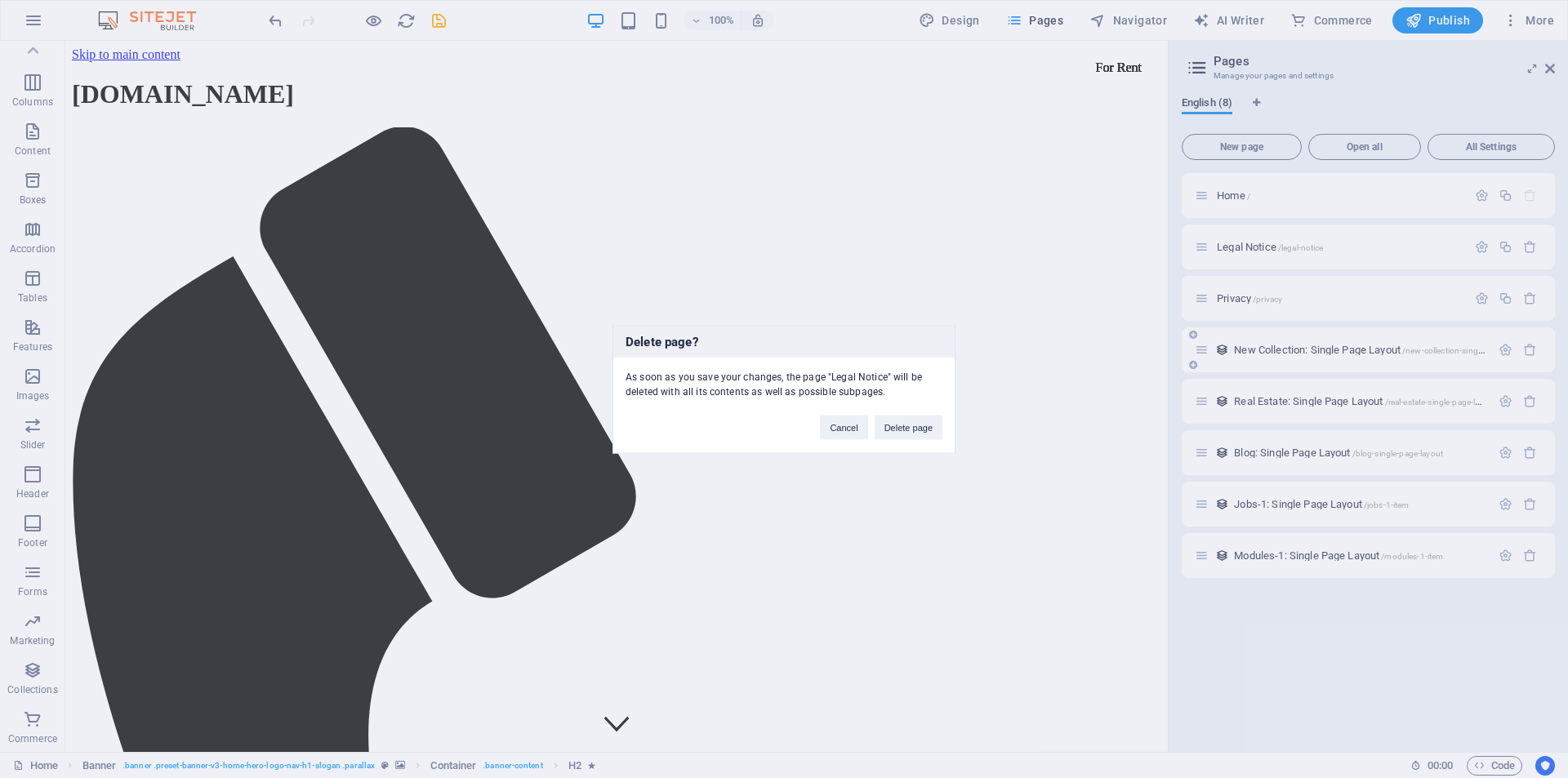
click at [887, 425] on button "Delete page" at bounding box center [908, 427] width 67 height 25
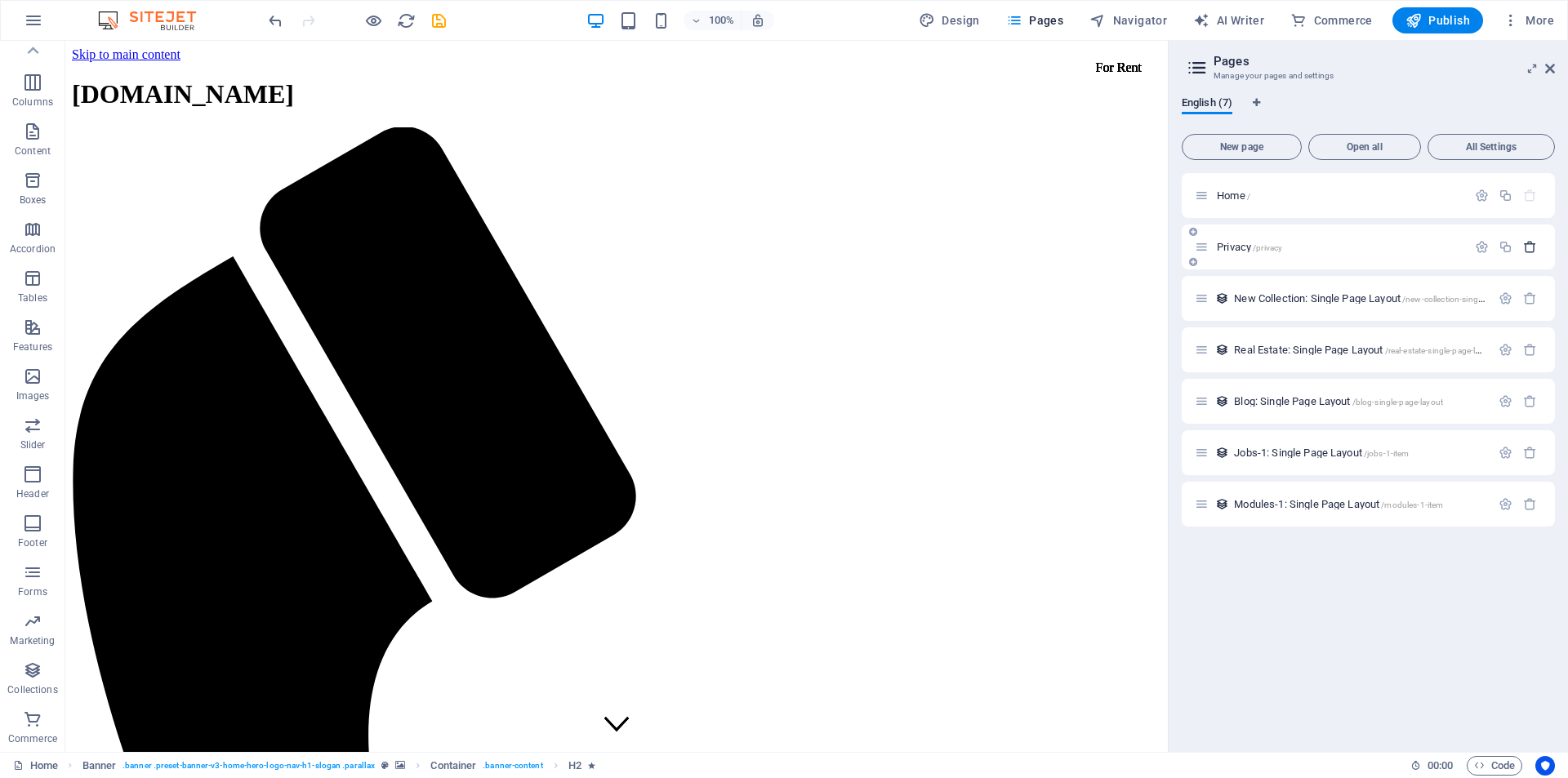
click at [1529, 252] on icon "button" at bounding box center [1530, 247] width 14 height 14
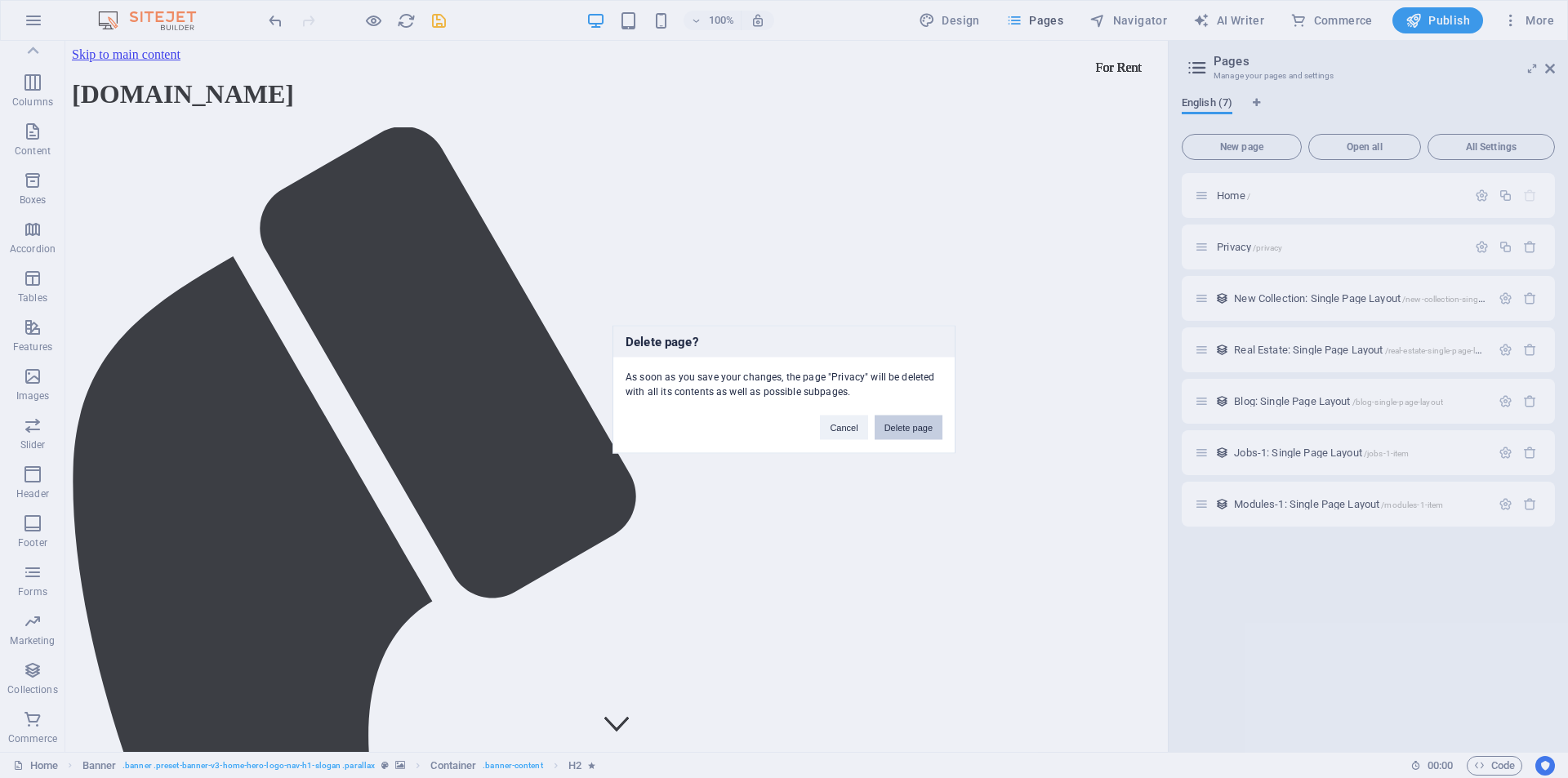
drag, startPoint x: 905, startPoint y: 423, endPoint x: 1444, endPoint y: 259, distance: 563.4
click at [910, 423] on button "Delete page" at bounding box center [908, 427] width 67 height 25
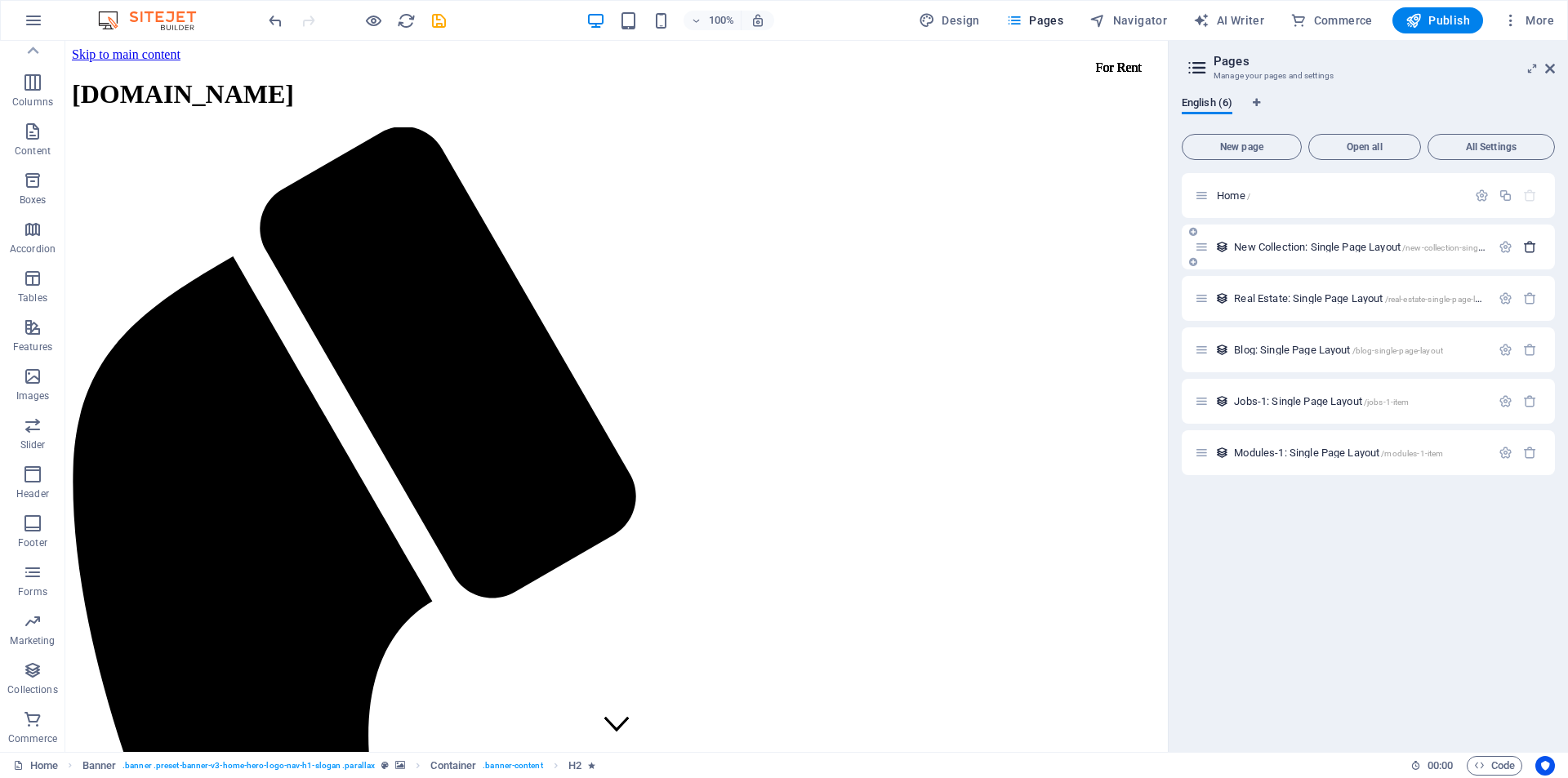
click at [1529, 251] on icon "button" at bounding box center [1530, 247] width 14 height 14
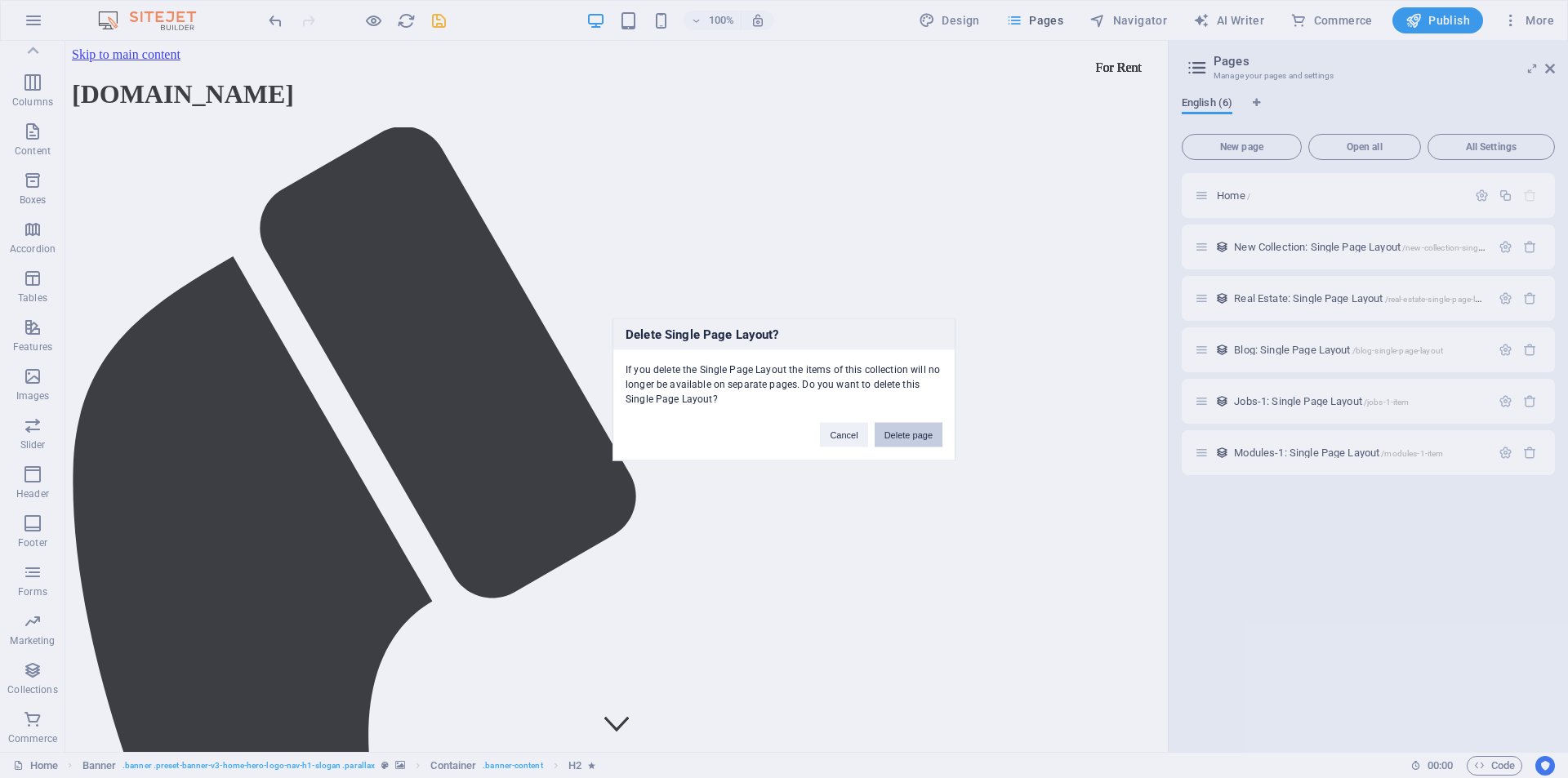
click at [913, 429] on button "Delete page" at bounding box center [908, 434] width 67 height 25
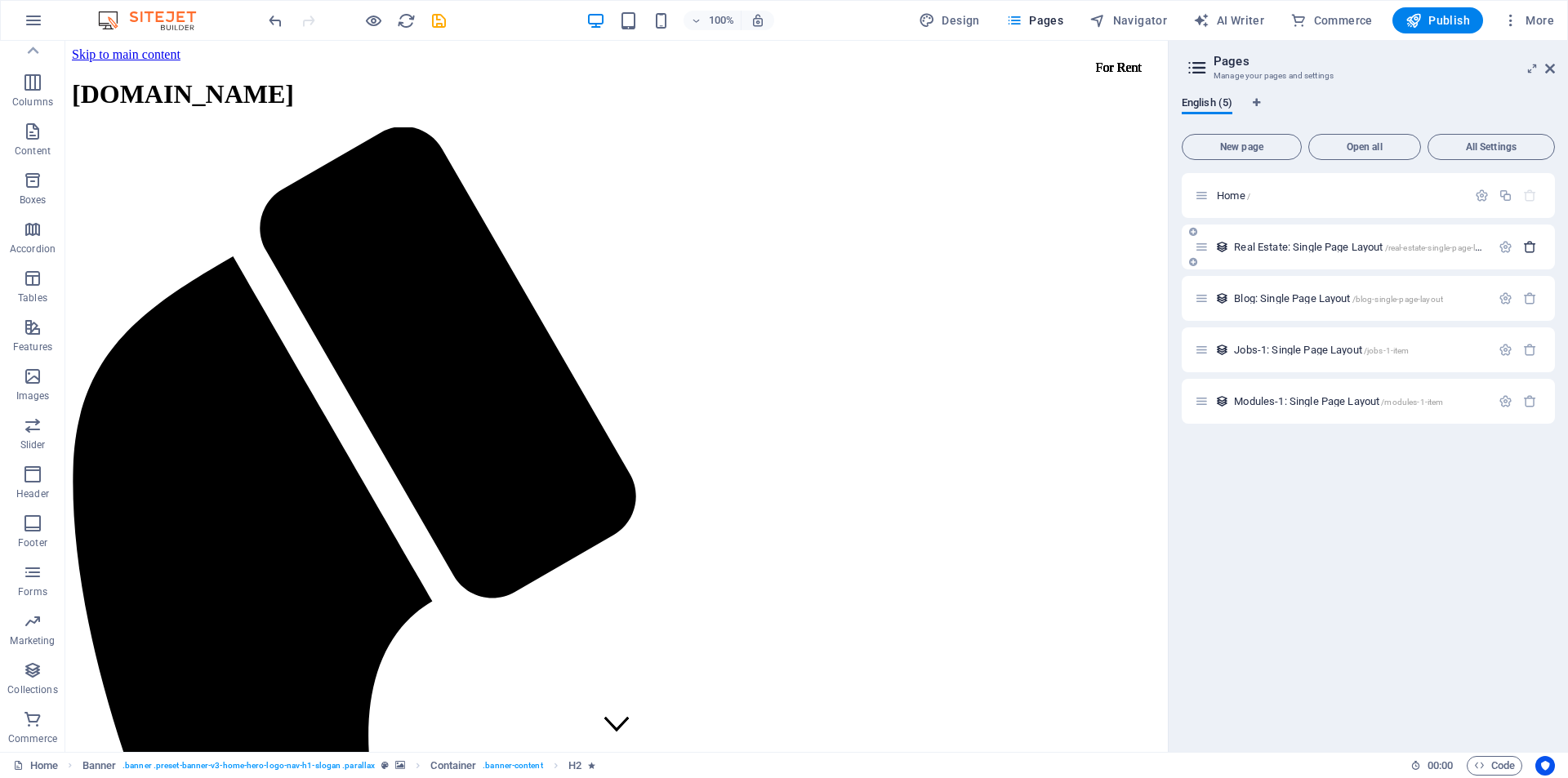
click at [1535, 243] on icon "button" at bounding box center [1530, 247] width 14 height 14
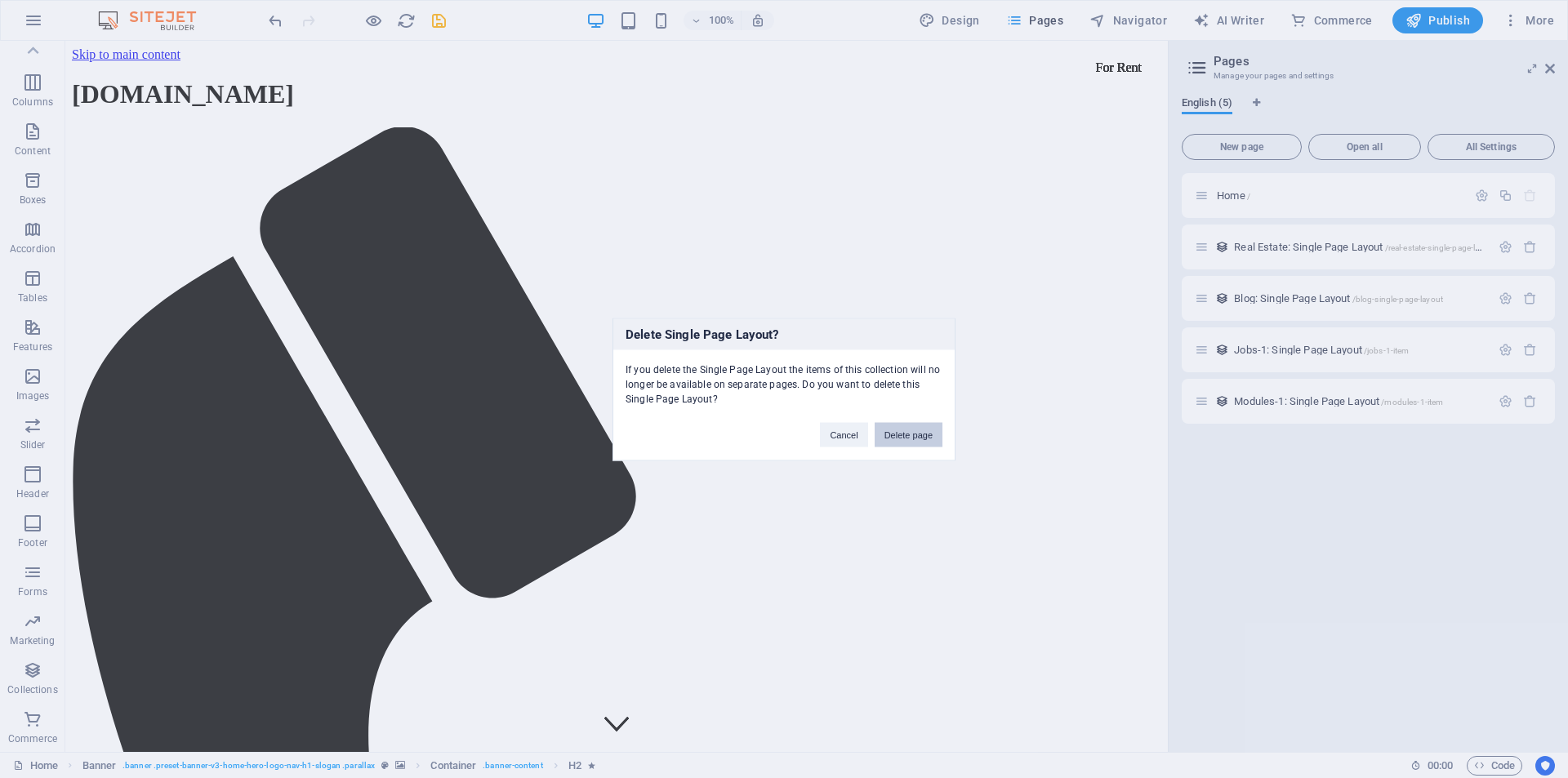
click at [918, 428] on button "Delete page" at bounding box center [908, 434] width 67 height 25
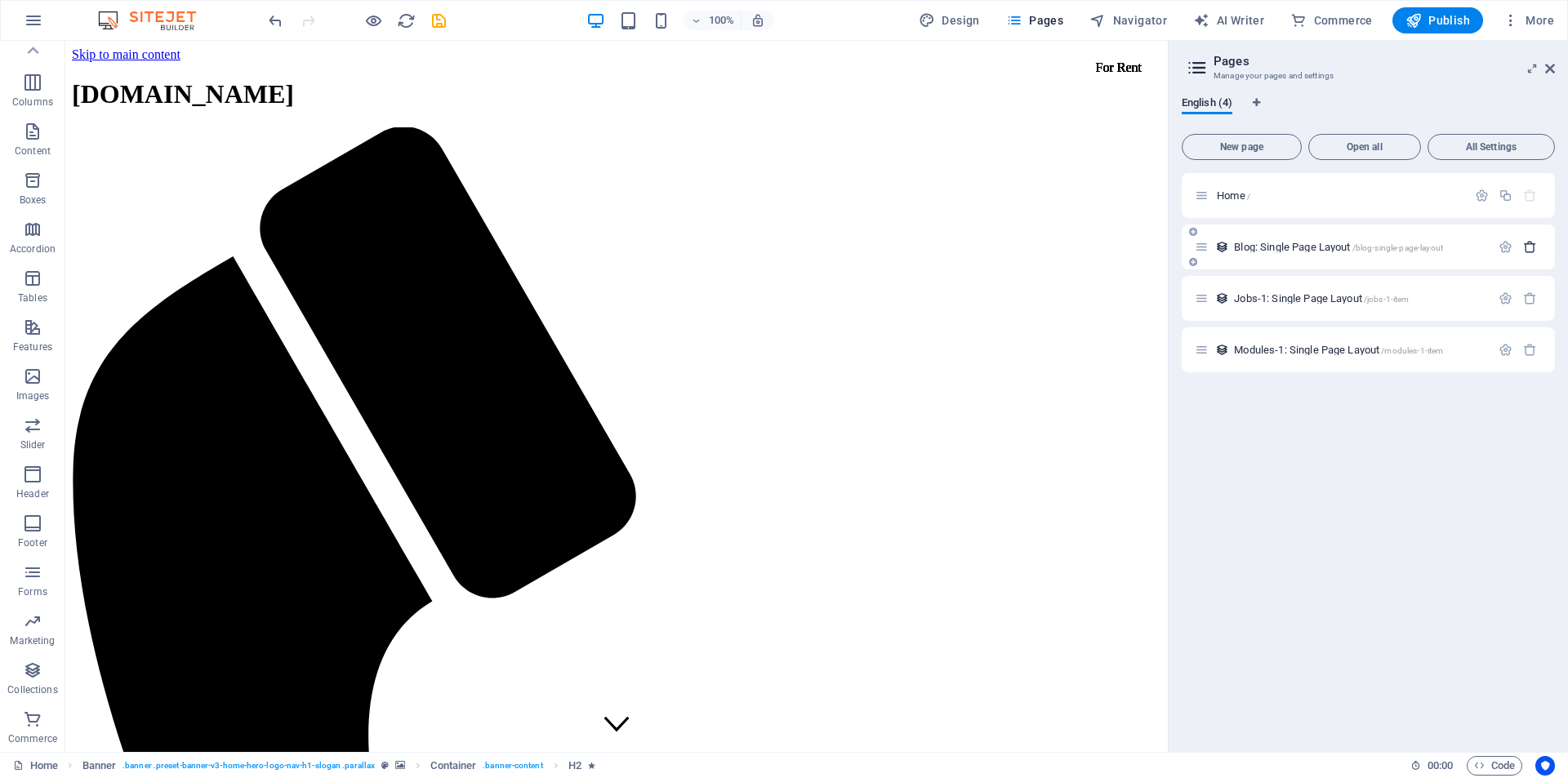
click at [1540, 248] on button "button" at bounding box center [1530, 247] width 24 height 14
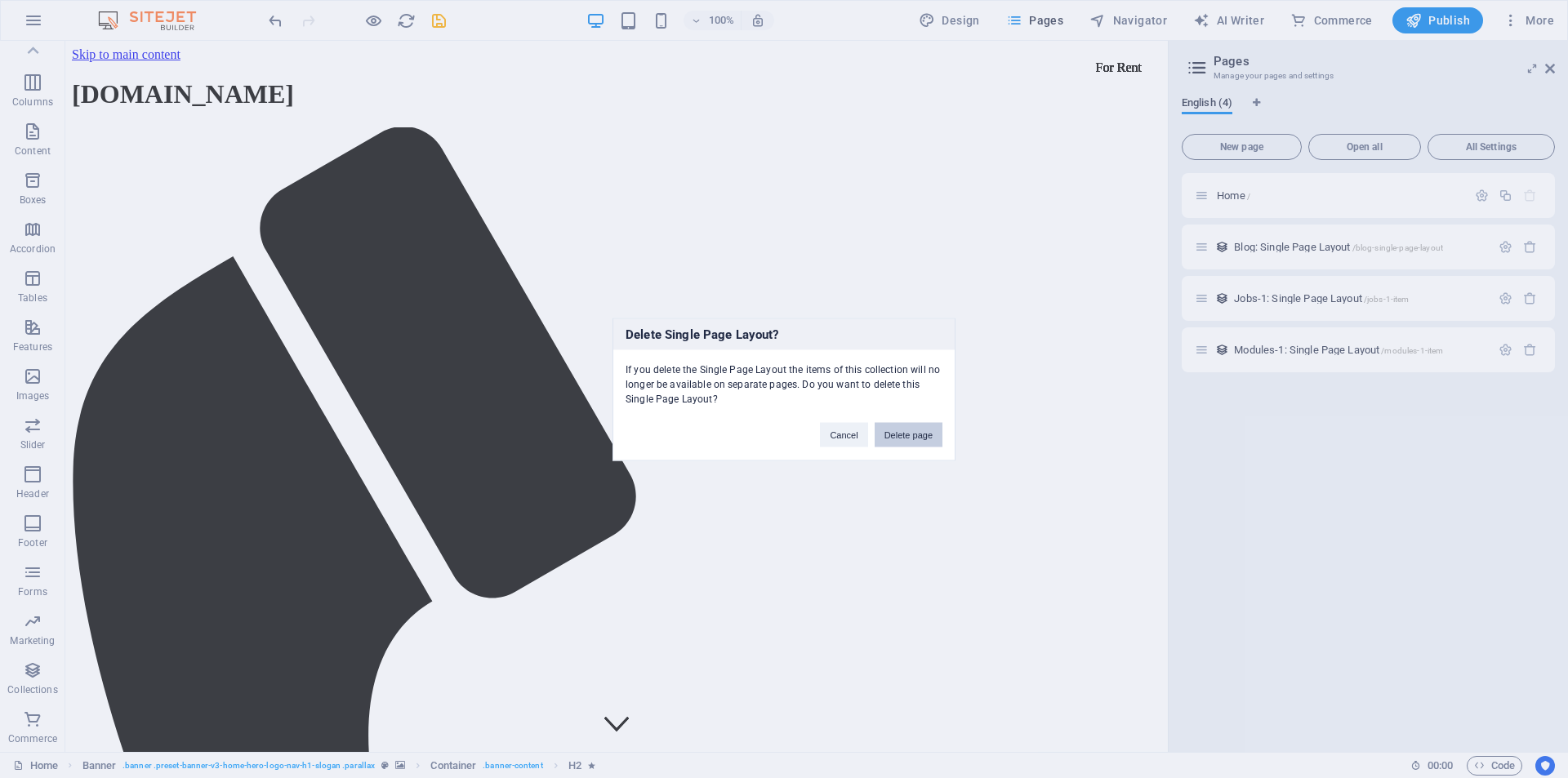
click at [918, 433] on button "Delete page" at bounding box center [908, 434] width 67 height 25
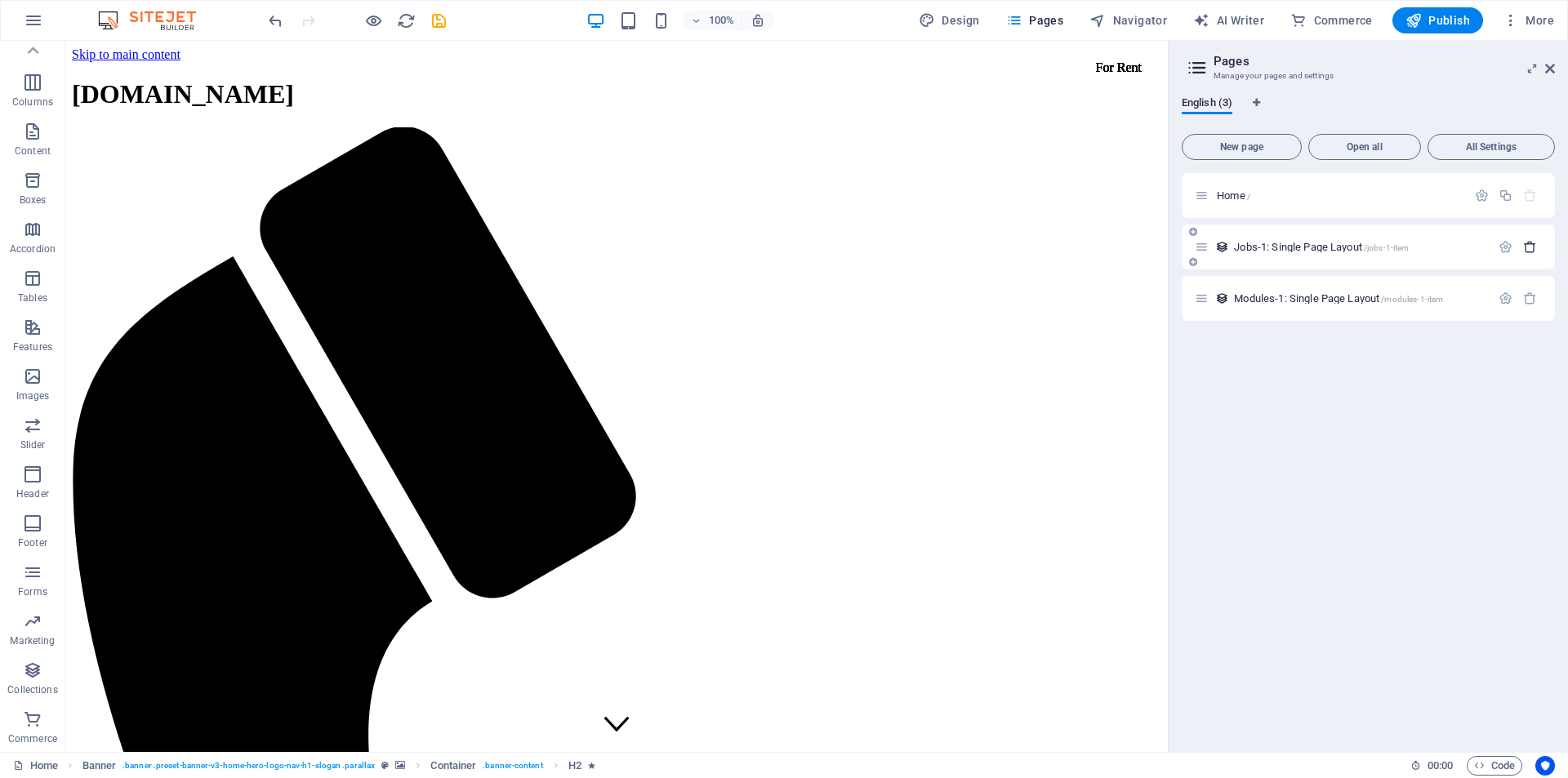
click at [1536, 245] on icon "button" at bounding box center [1530, 247] width 14 height 14
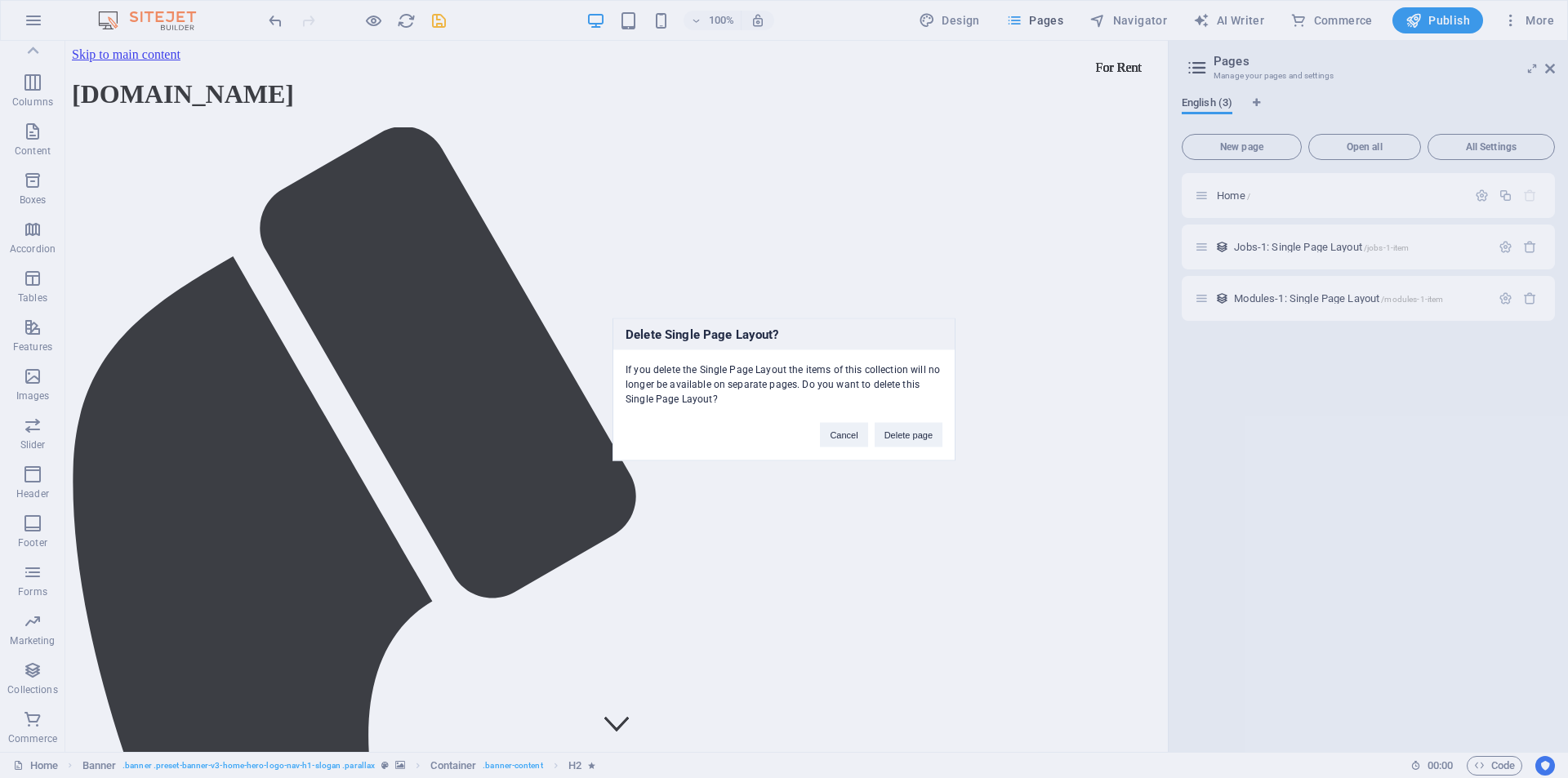
drag, startPoint x: 911, startPoint y: 438, endPoint x: 1297, endPoint y: 291, distance: 413.0
click at [912, 437] on button "Delete page" at bounding box center [908, 434] width 67 height 25
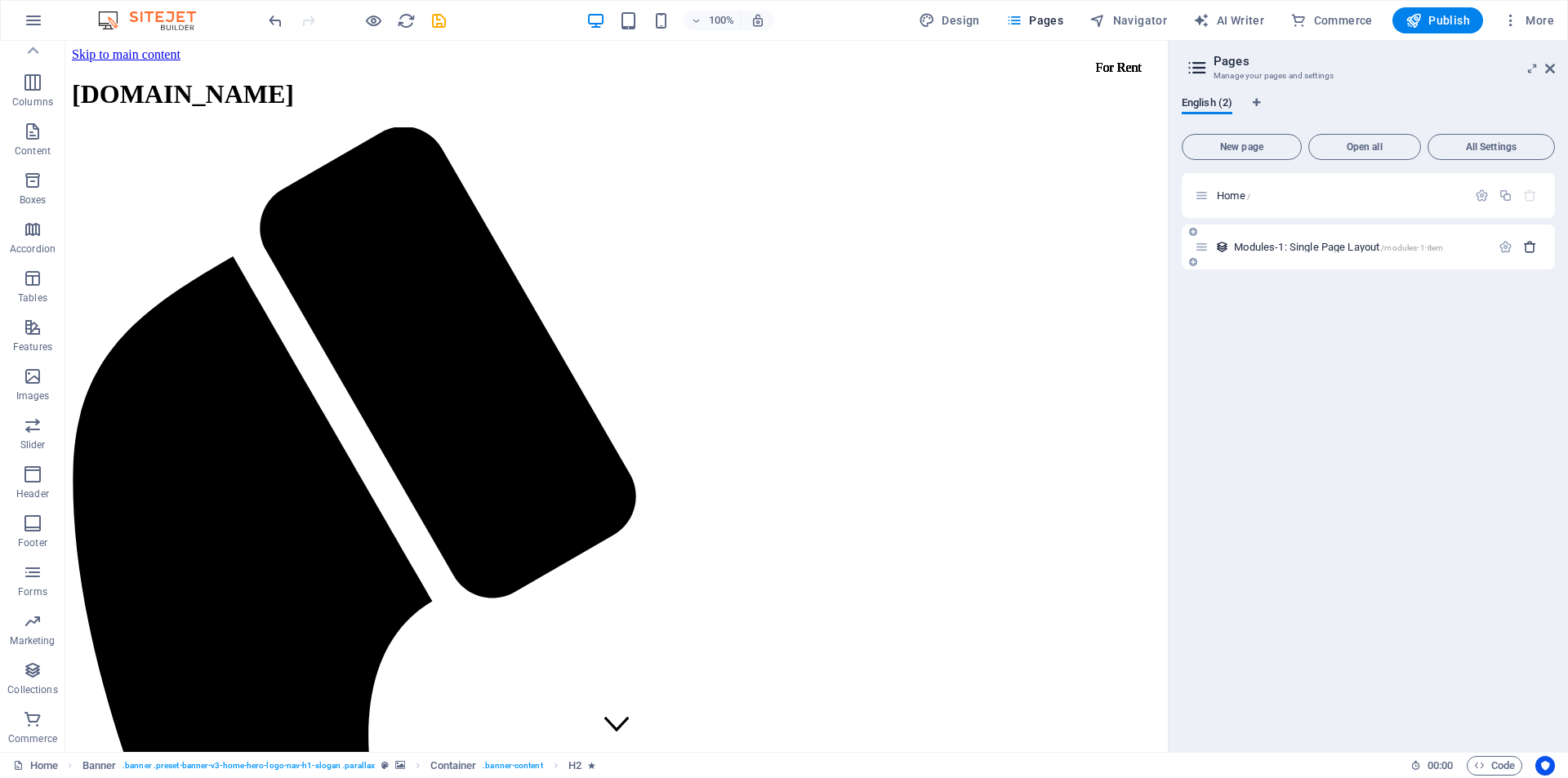
click at [1529, 249] on icon "button" at bounding box center [1530, 247] width 14 height 14
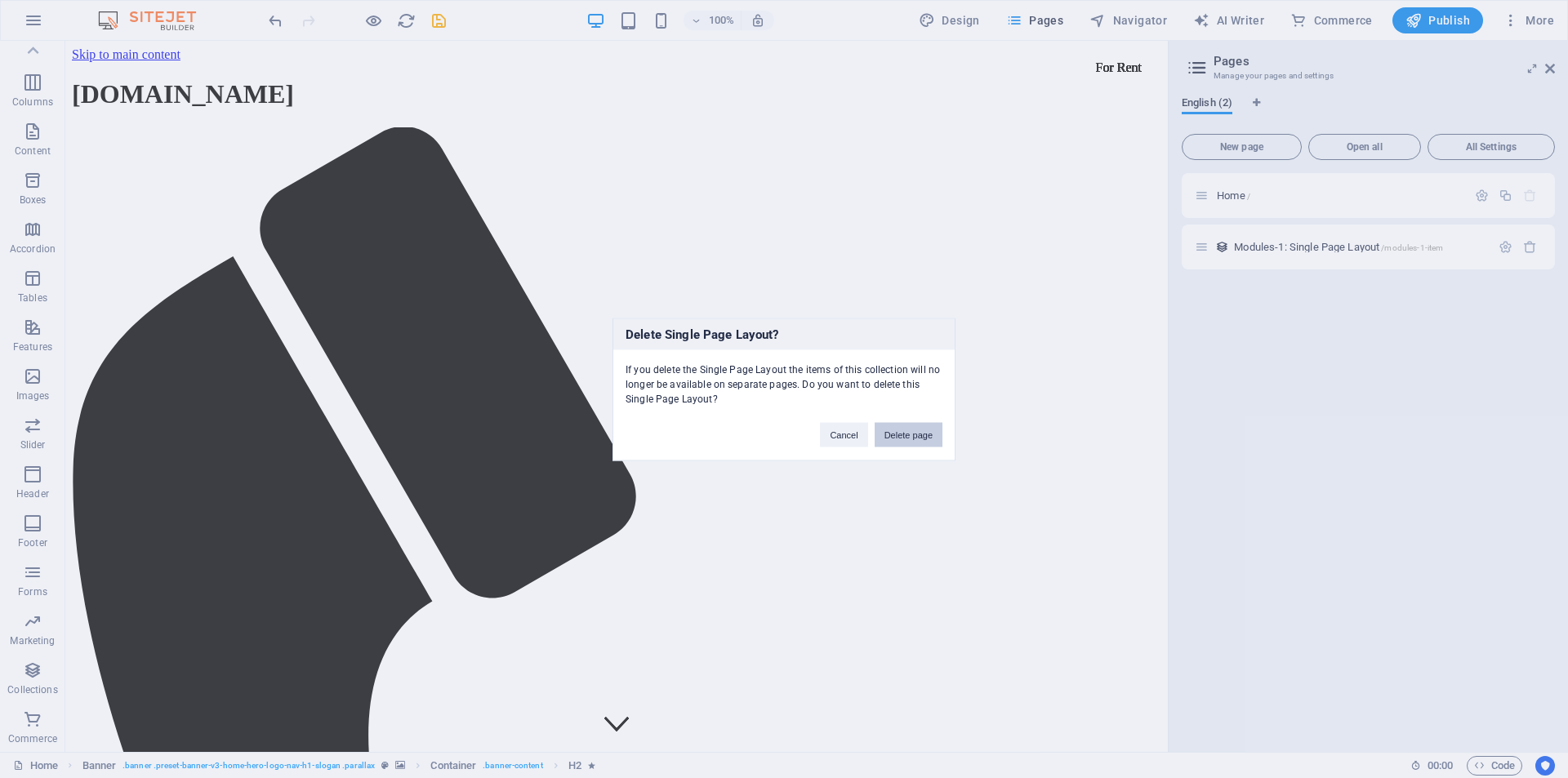
drag, startPoint x: 916, startPoint y: 433, endPoint x: 851, endPoint y: 392, distance: 76.9
click at [916, 433] on button "Delete page" at bounding box center [908, 434] width 67 height 25
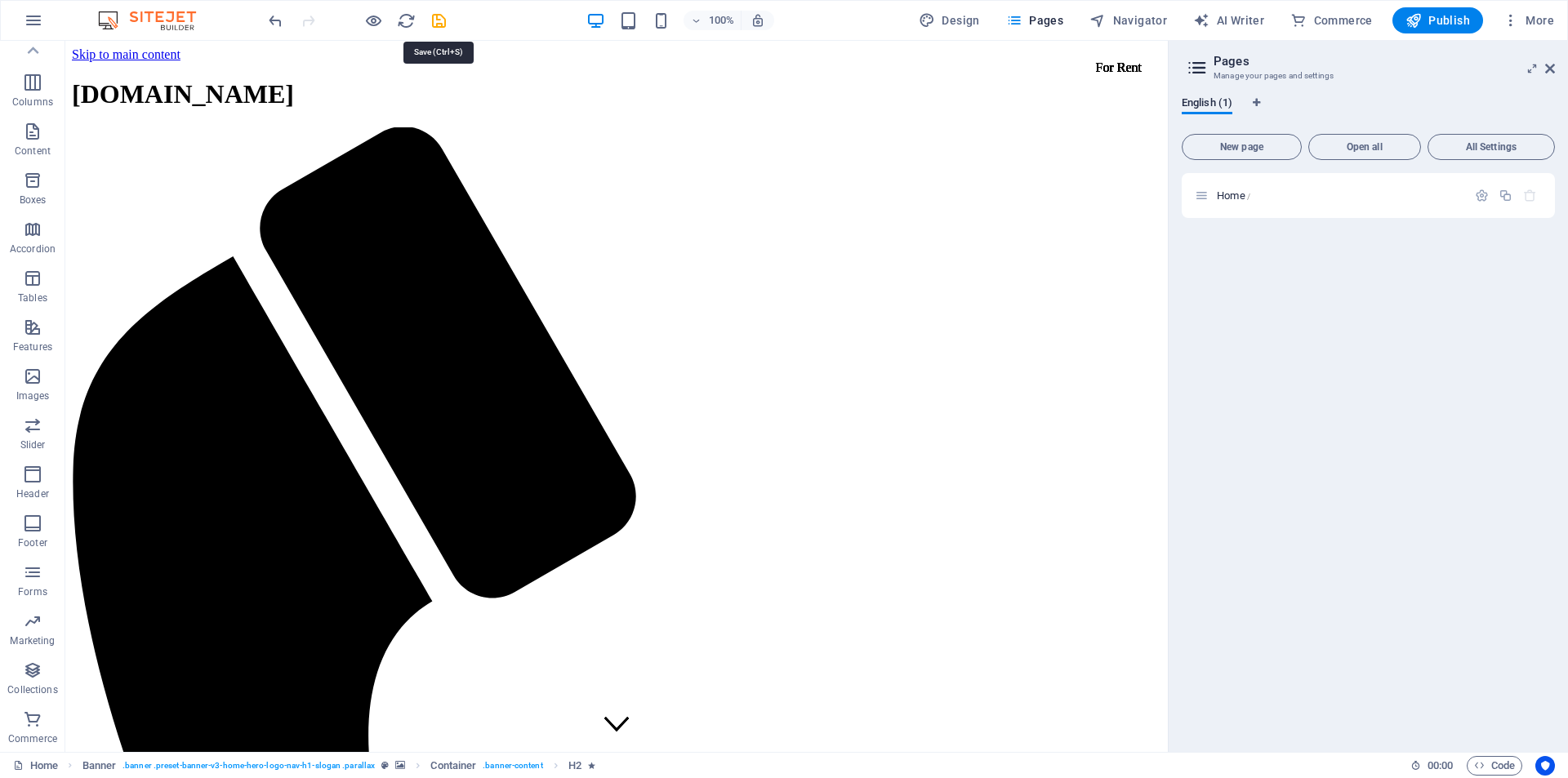
drag, startPoint x: 438, startPoint y: 28, endPoint x: 438, endPoint y: 19, distance: 9.0
click at [438, 18] on icon "save" at bounding box center [438, 21] width 19 height 19
checkbox input "false"
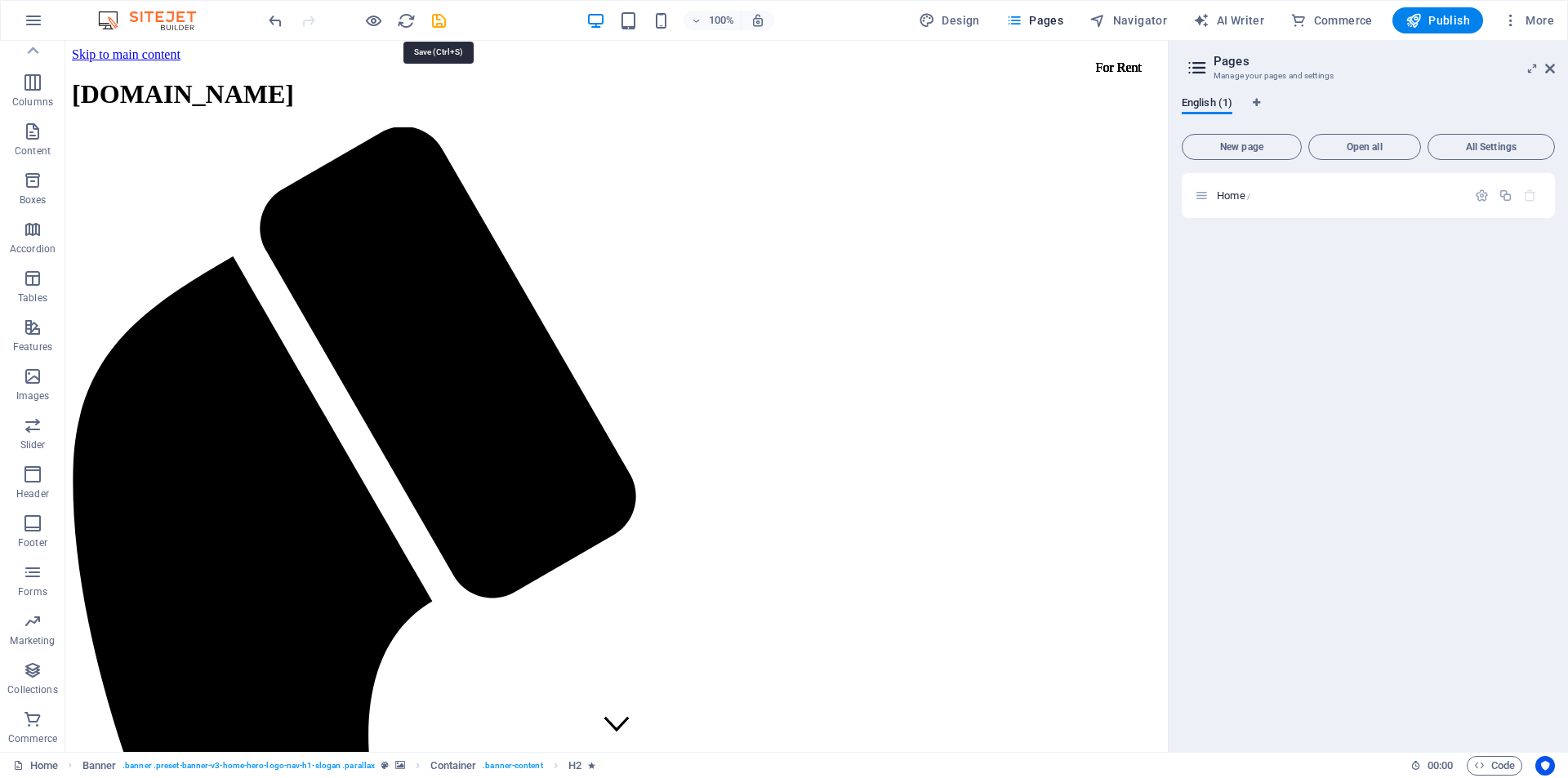
checkbox input "false"
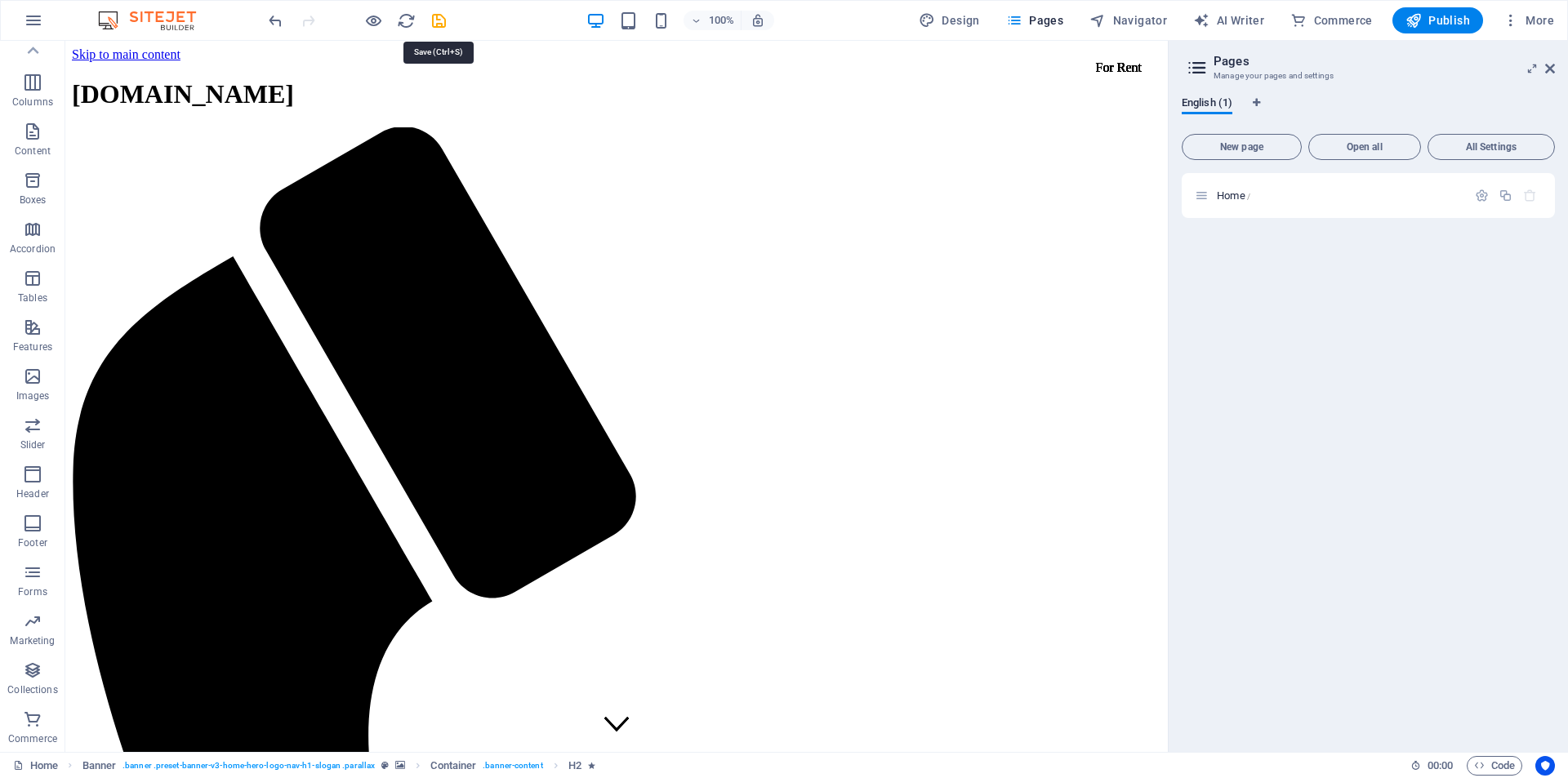
checkbox input "false"
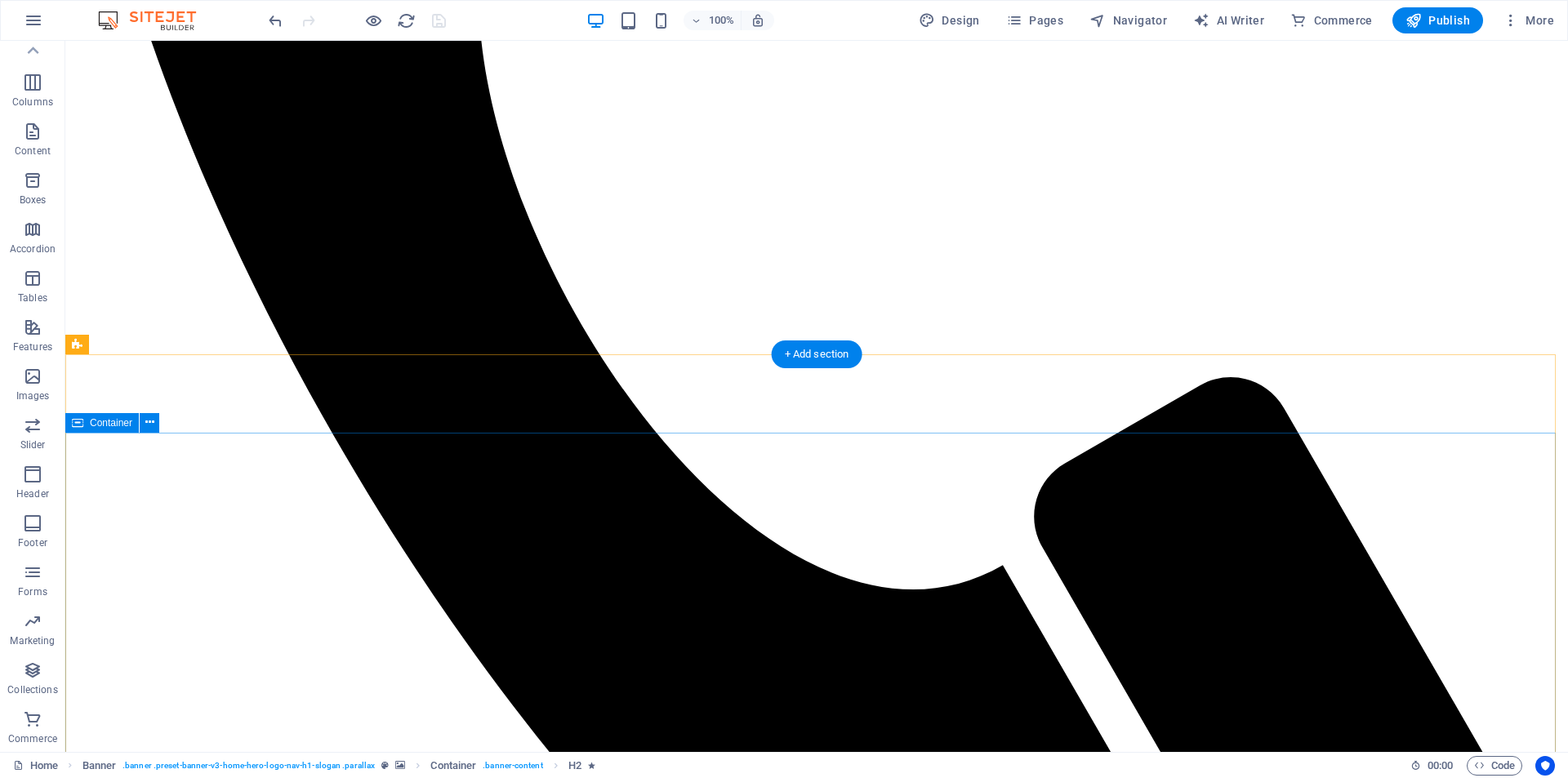
scroll to position [572, 0]
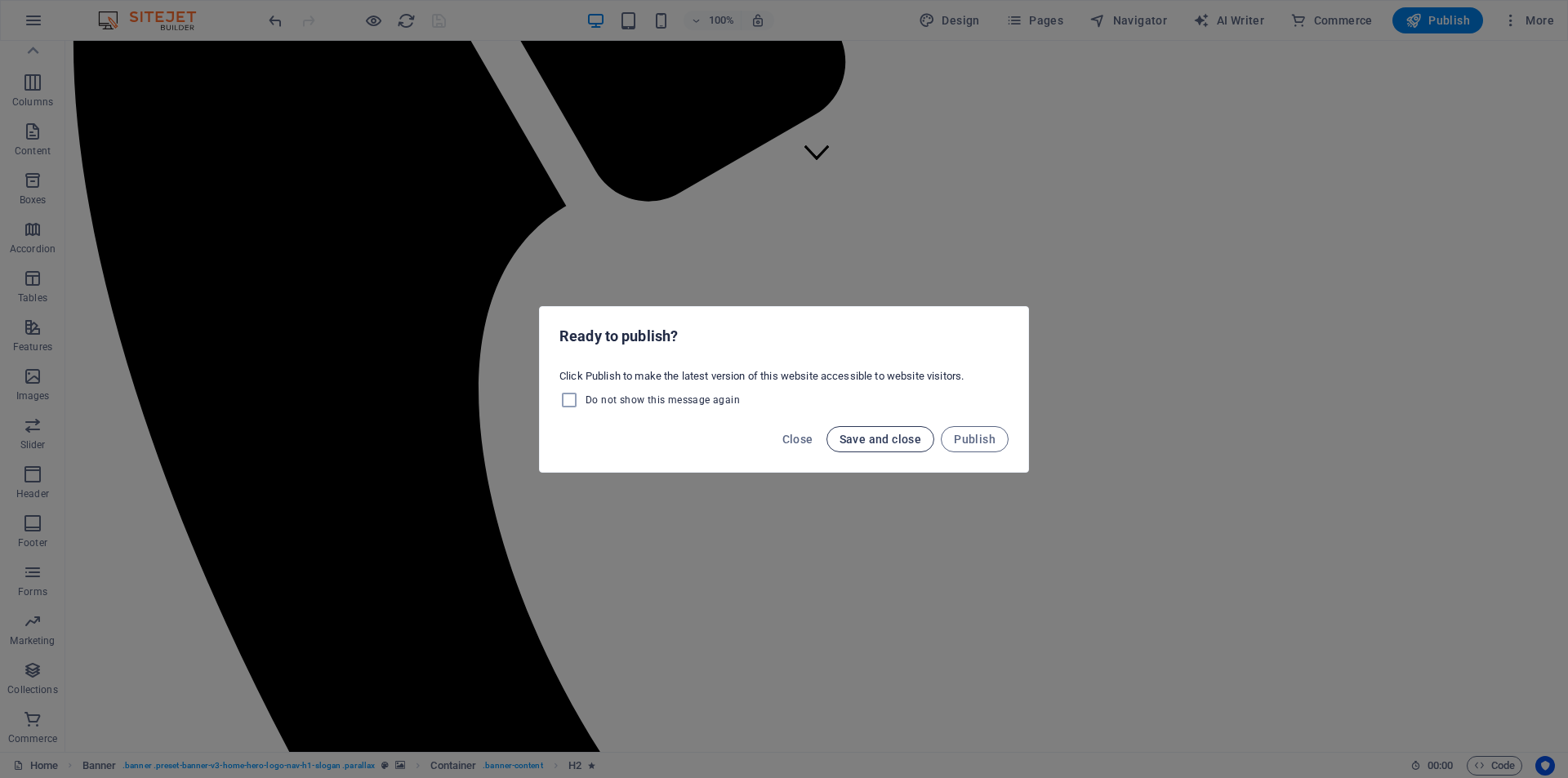
click at [886, 439] on span "Save and close" at bounding box center [881, 439] width 82 height 13
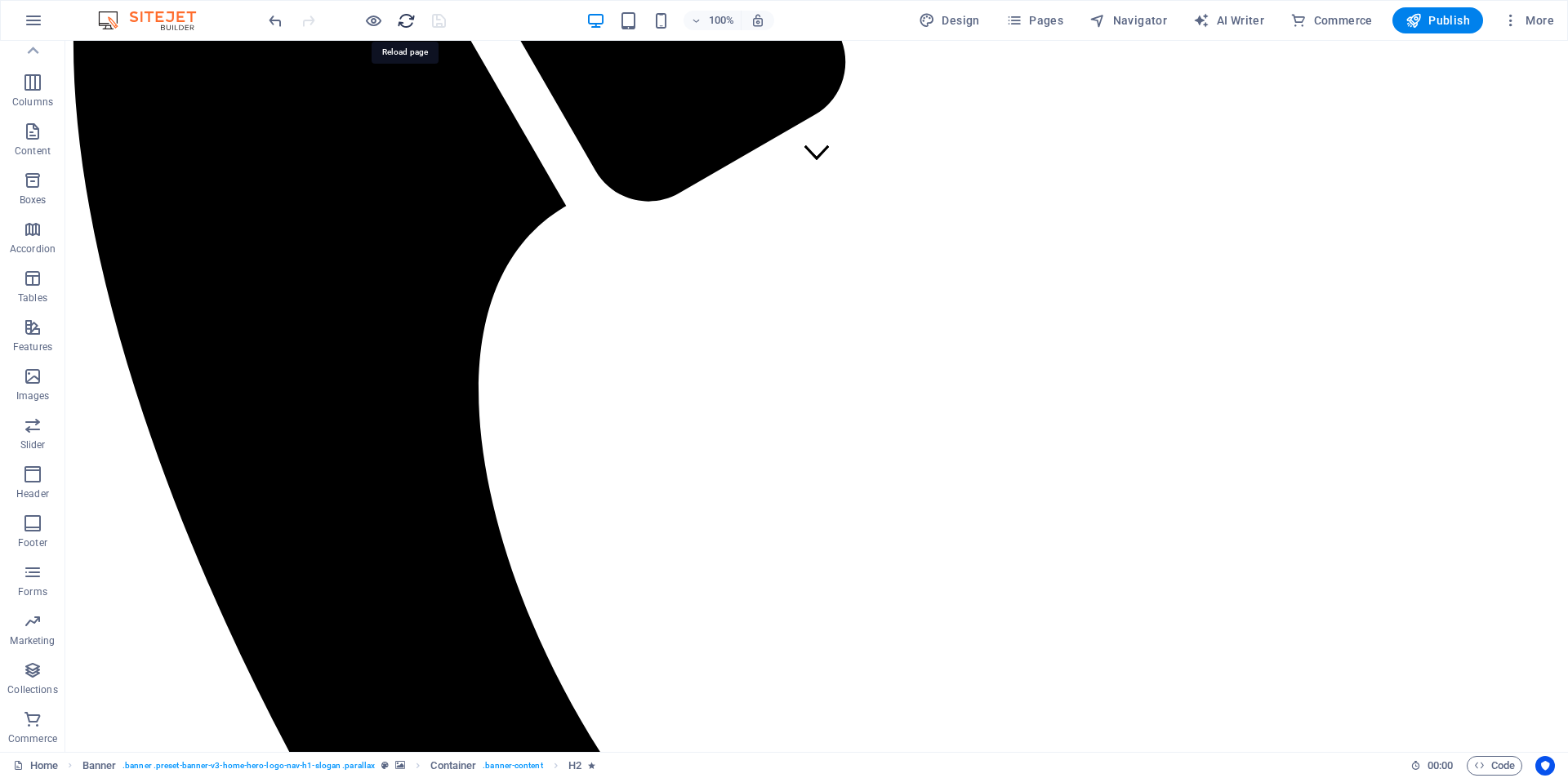
click at [408, 26] on icon "reload" at bounding box center [406, 21] width 19 height 19
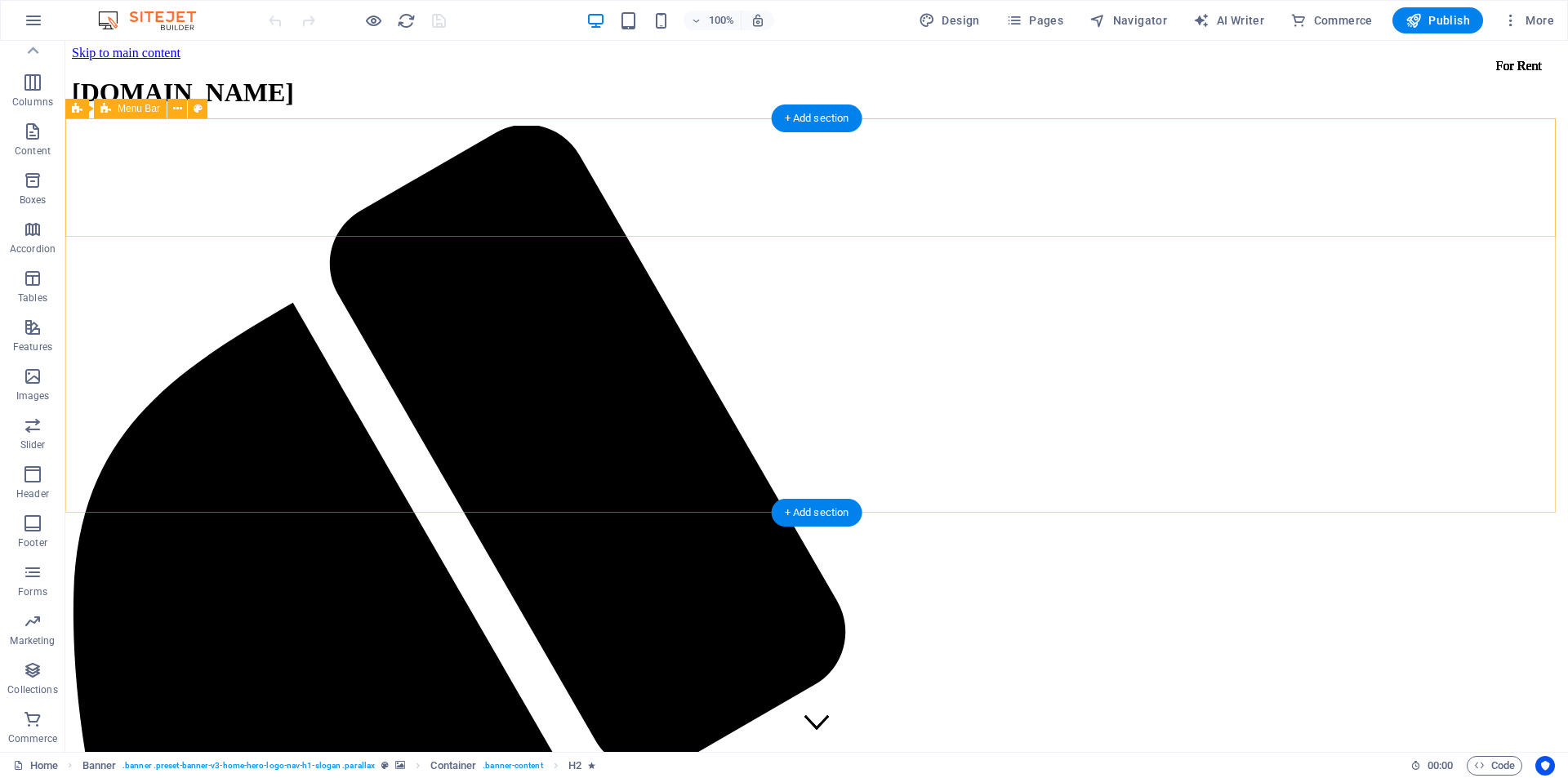
scroll to position [0, 0]
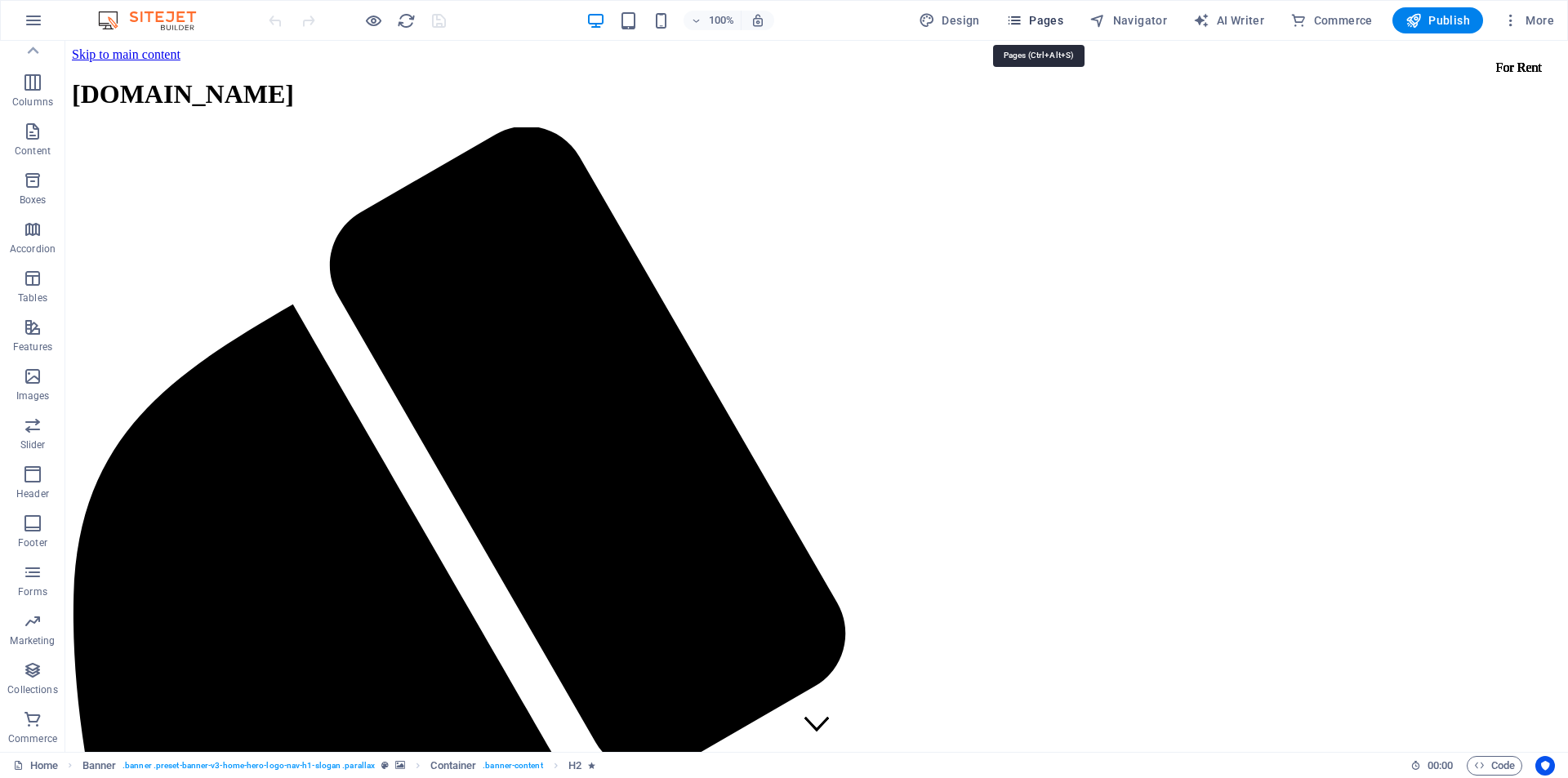
click at [1049, 16] on span "Pages" at bounding box center [1035, 21] width 58 height 16
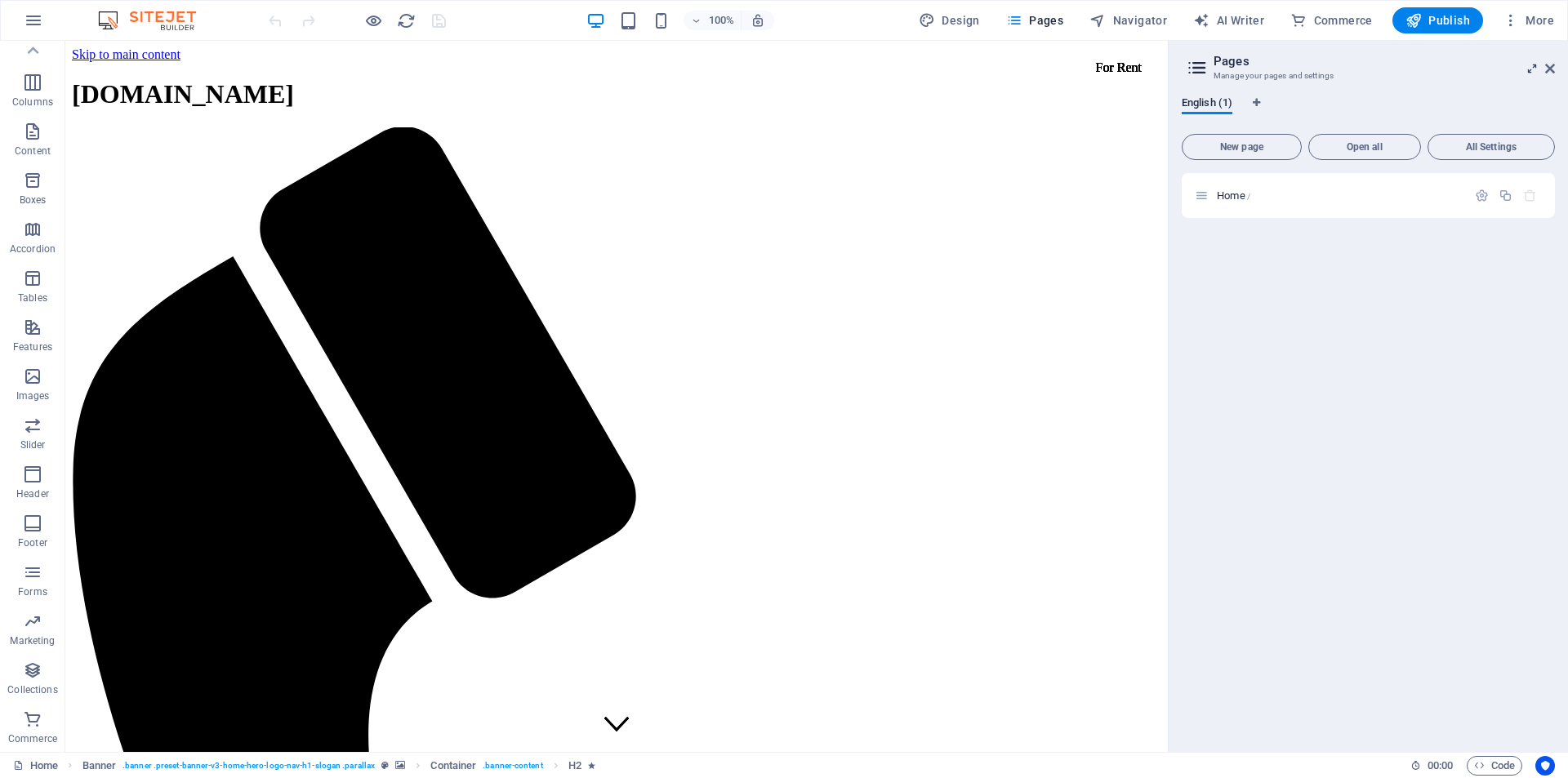
click at [1533, 71] on icon at bounding box center [1533, 68] width 0 height 13
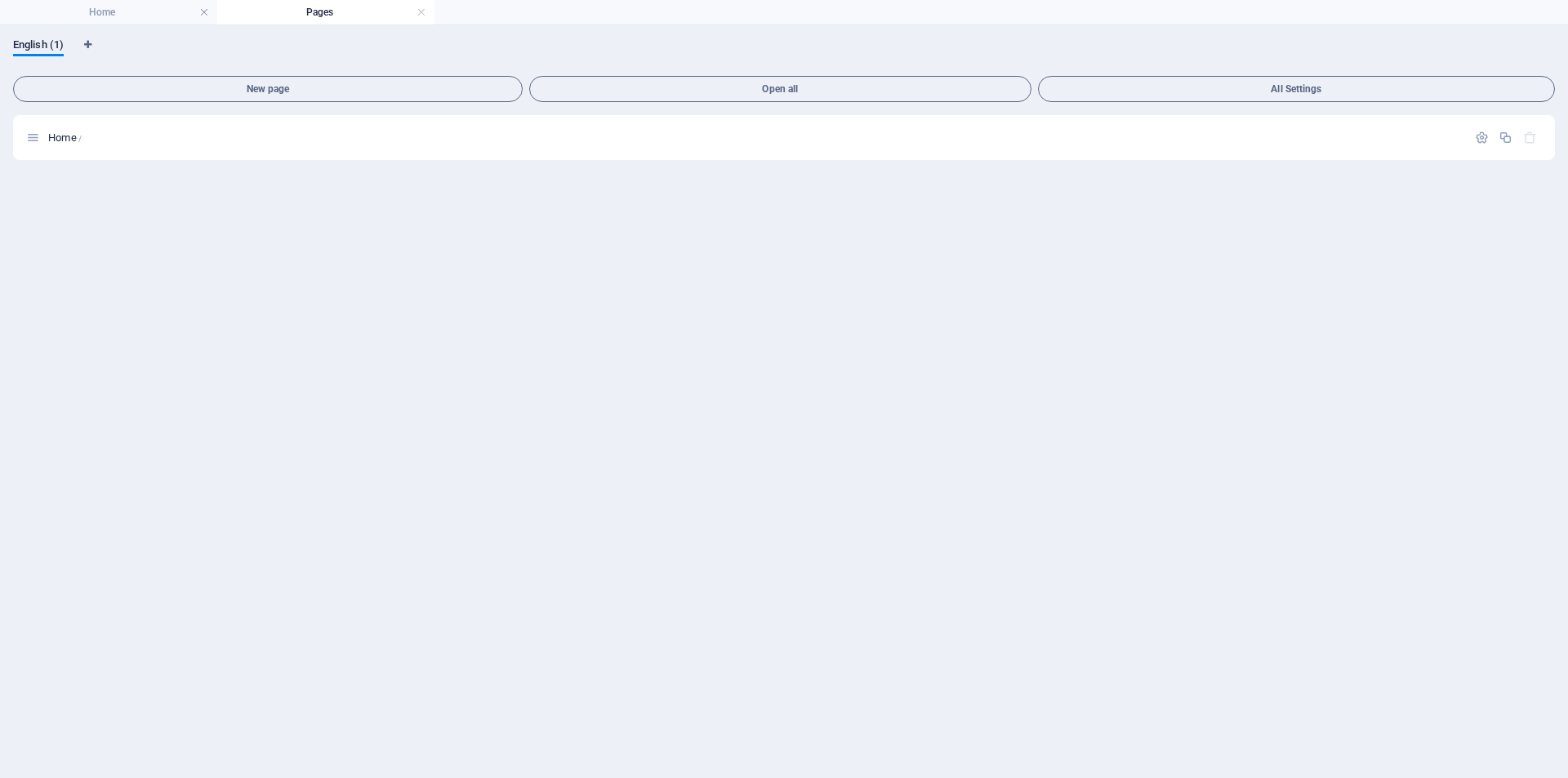
click at [337, 12] on h4 "Pages" at bounding box center [326, 12] width 217 height 18
click at [114, 9] on h4 "Home" at bounding box center [109, 12] width 217 height 18
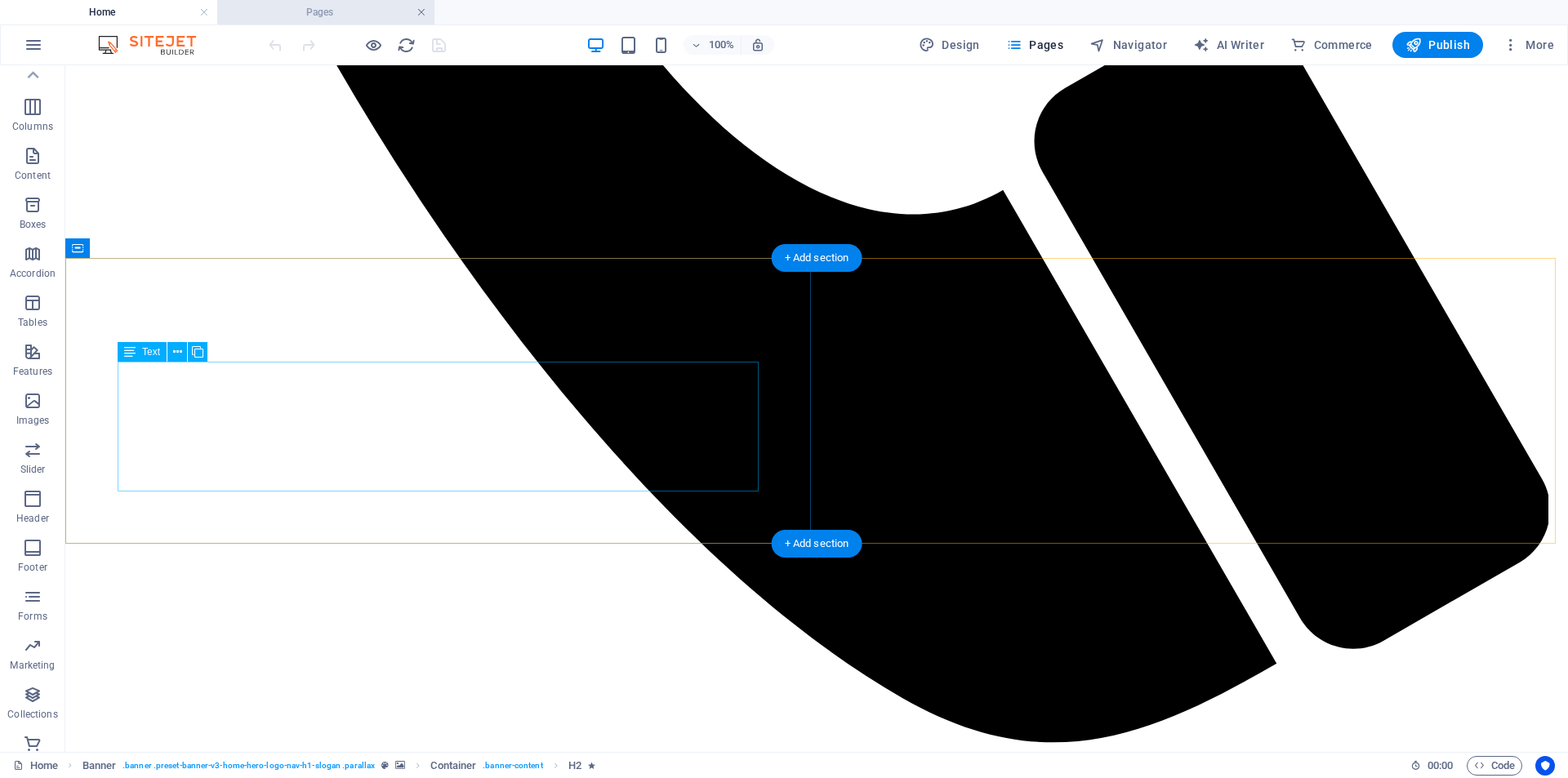
scroll to position [4952, 0]
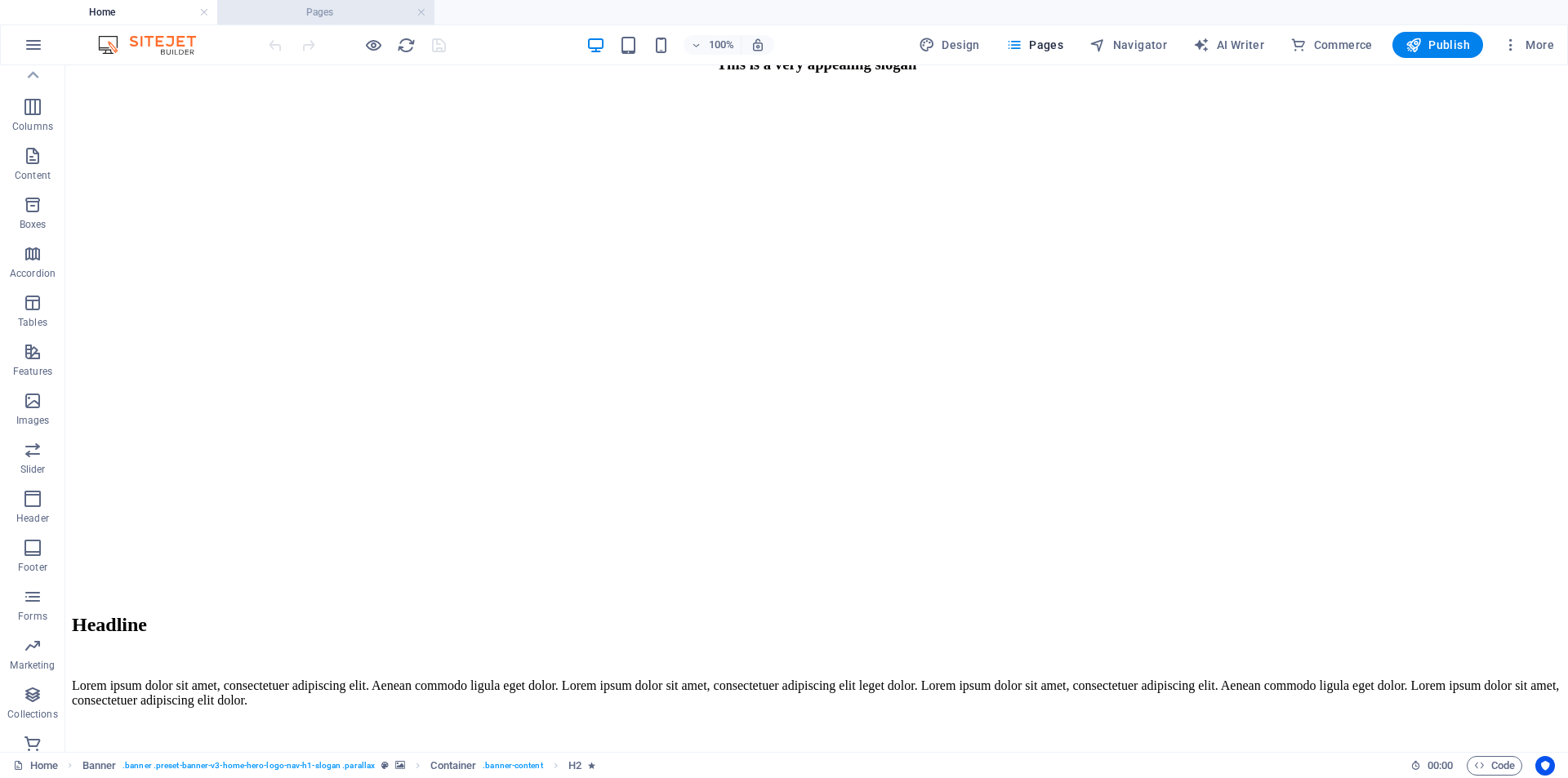
click at [378, 7] on h4 "Pages" at bounding box center [326, 12] width 217 height 18
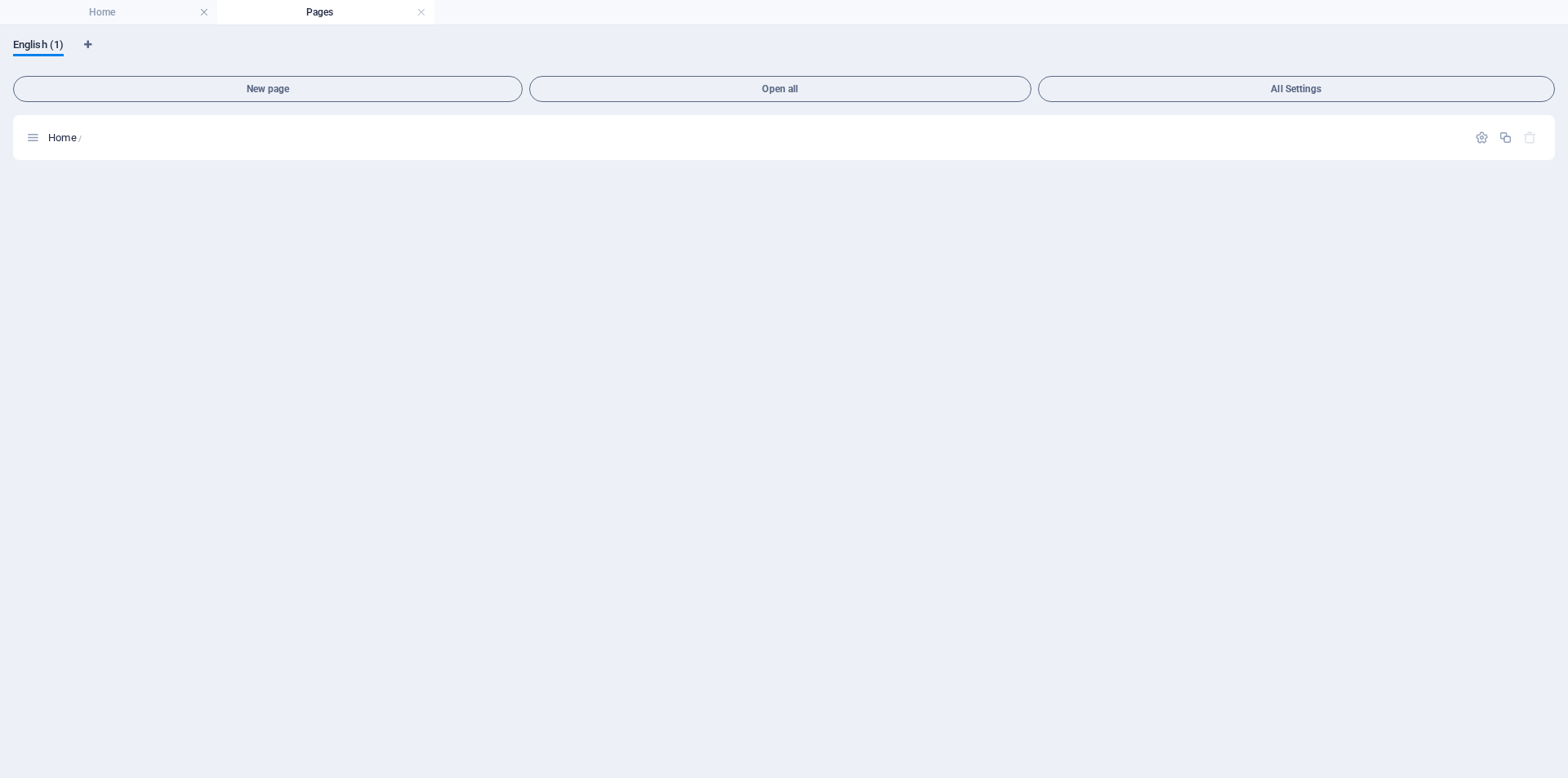
scroll to position [0, 0]
click at [423, 11] on link at bounding box center [421, 12] width 10 height 16
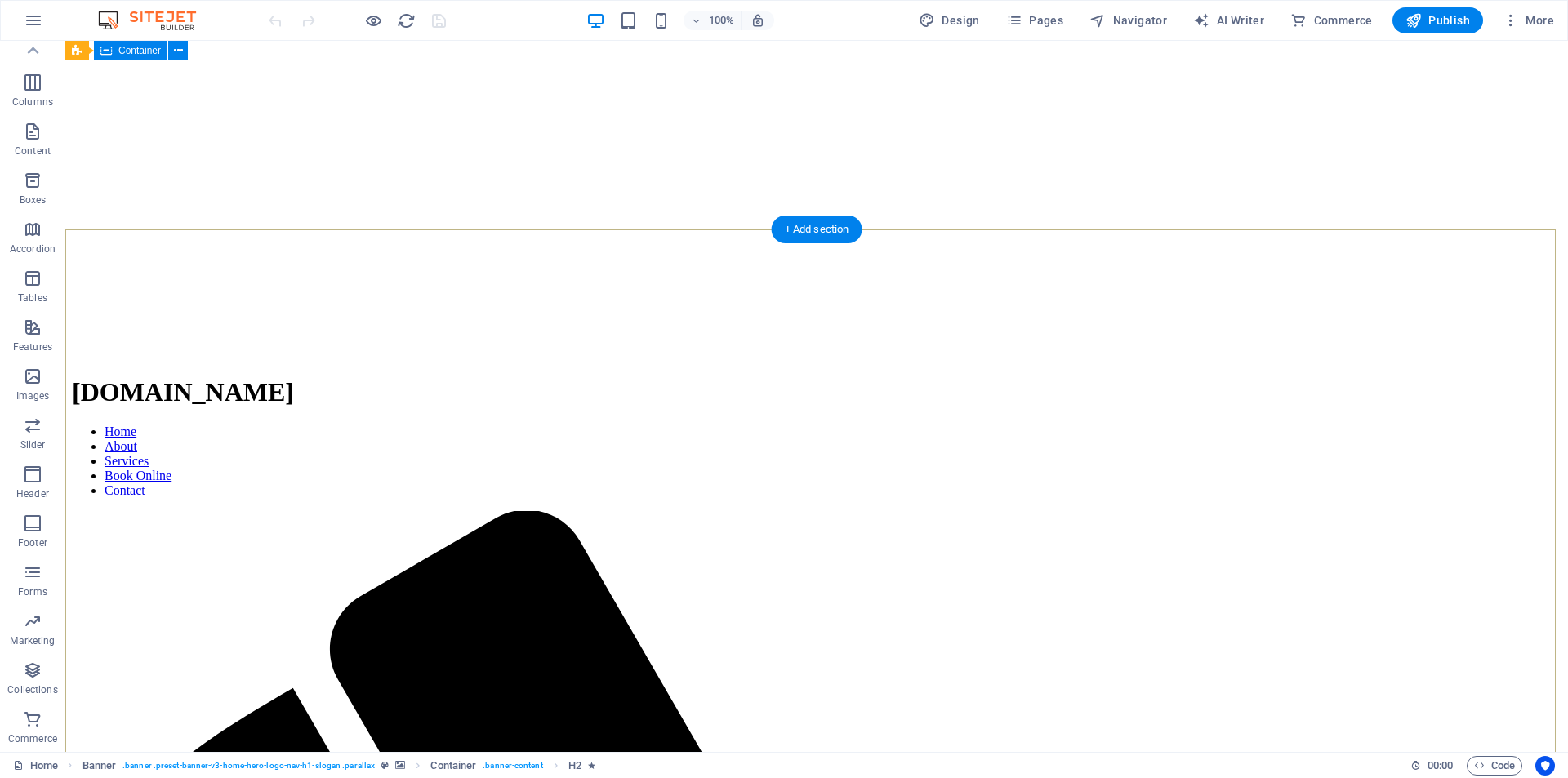
scroll to position [2074, 0]
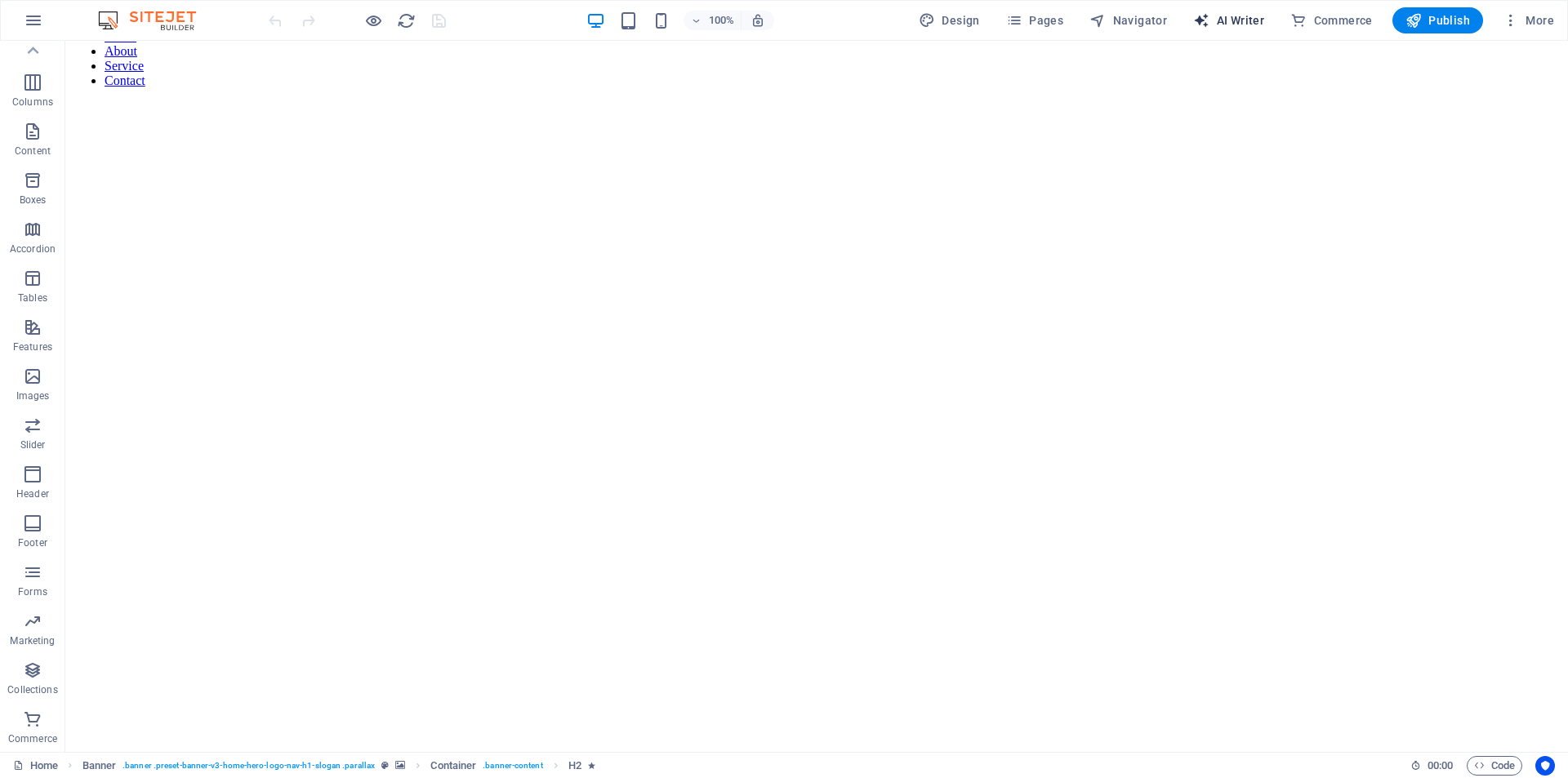
click at [1254, 16] on span "AI Writer" at bounding box center [1229, 21] width 71 height 16
select select "English"
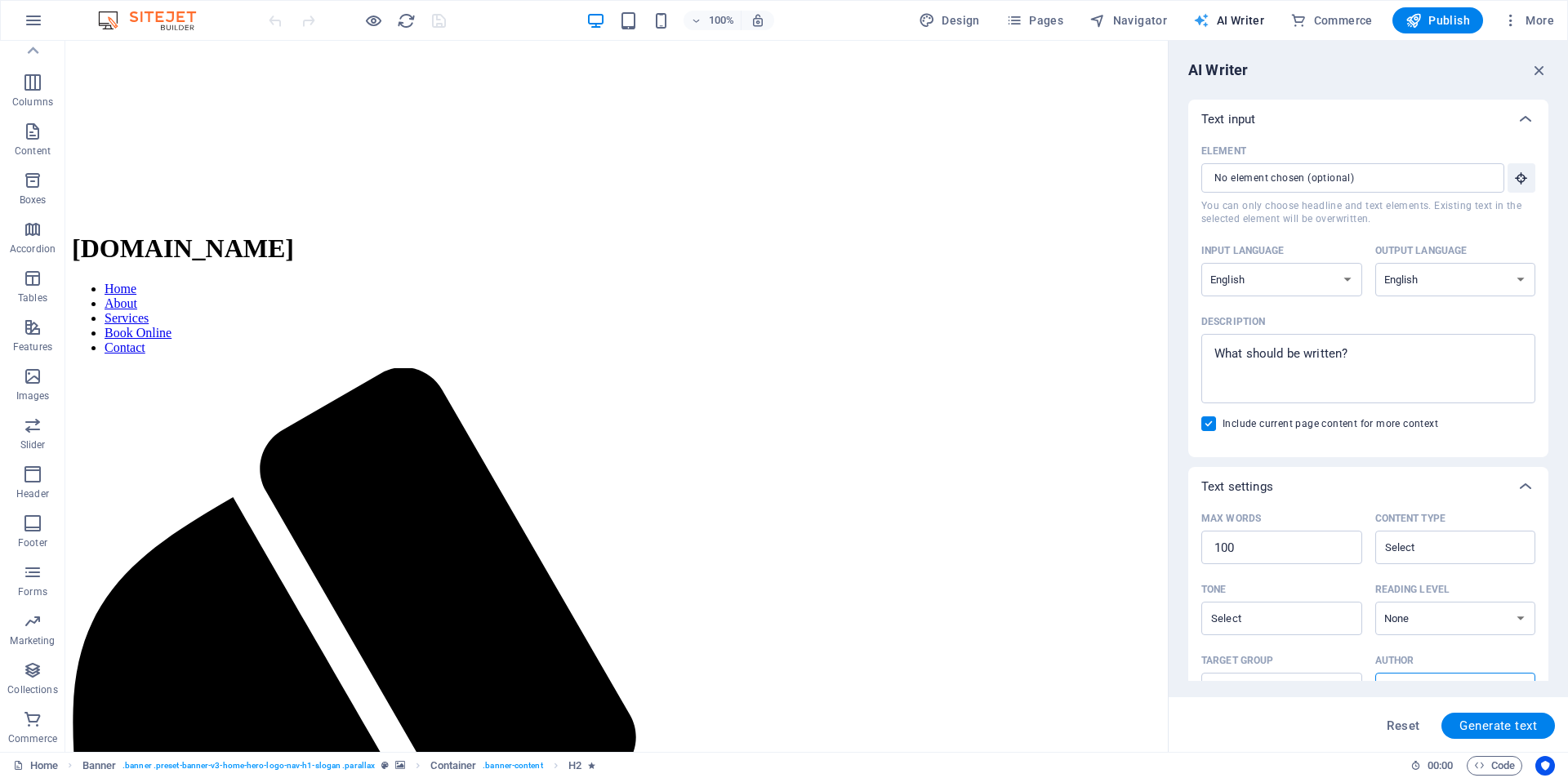
scroll to position [0, 0]
click at [1232, 17] on span "AI Writer" at bounding box center [1229, 21] width 71 height 16
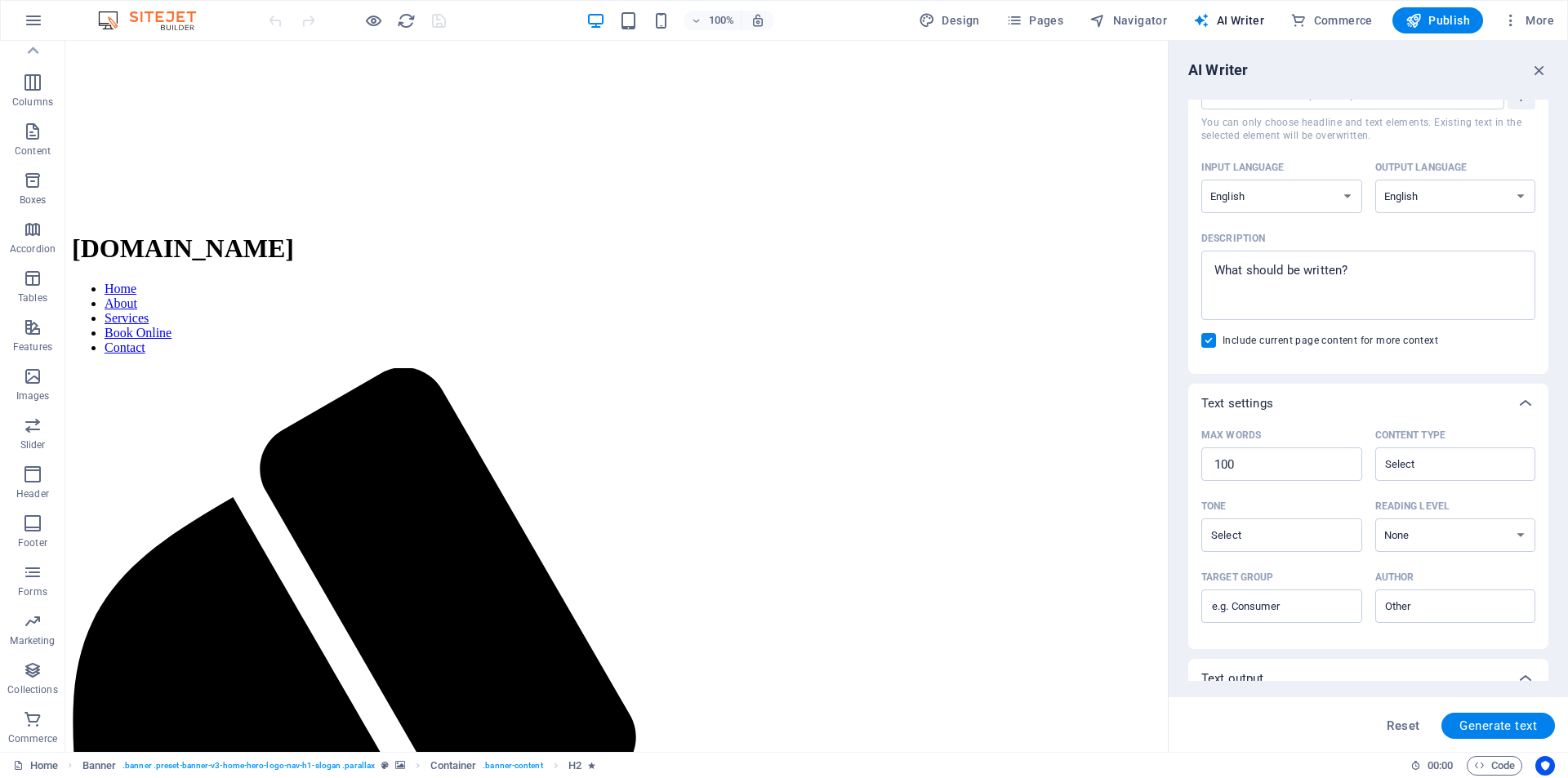
scroll to position [193, 0]
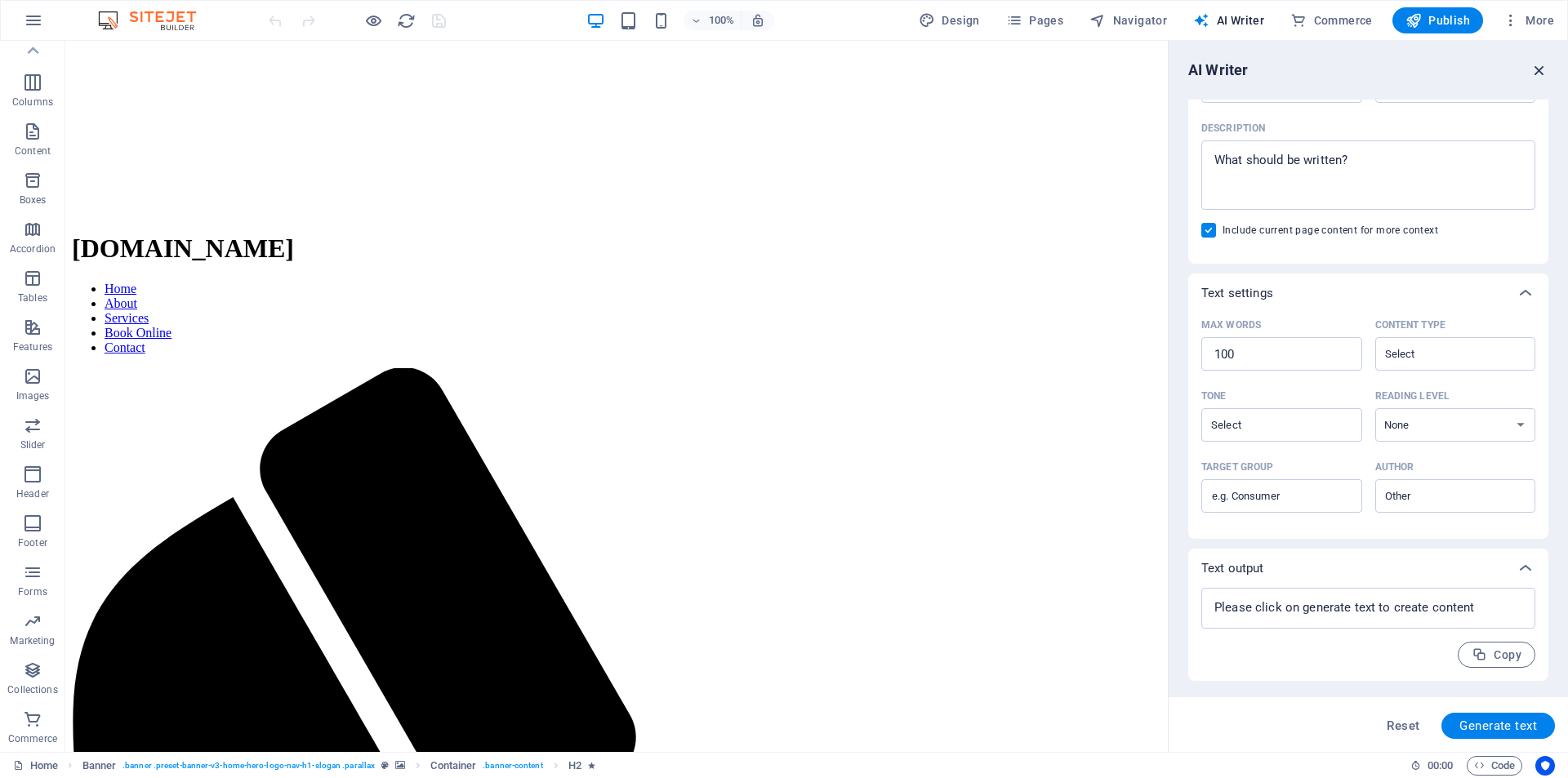
click at [1543, 69] on icon "button" at bounding box center [1540, 70] width 18 height 18
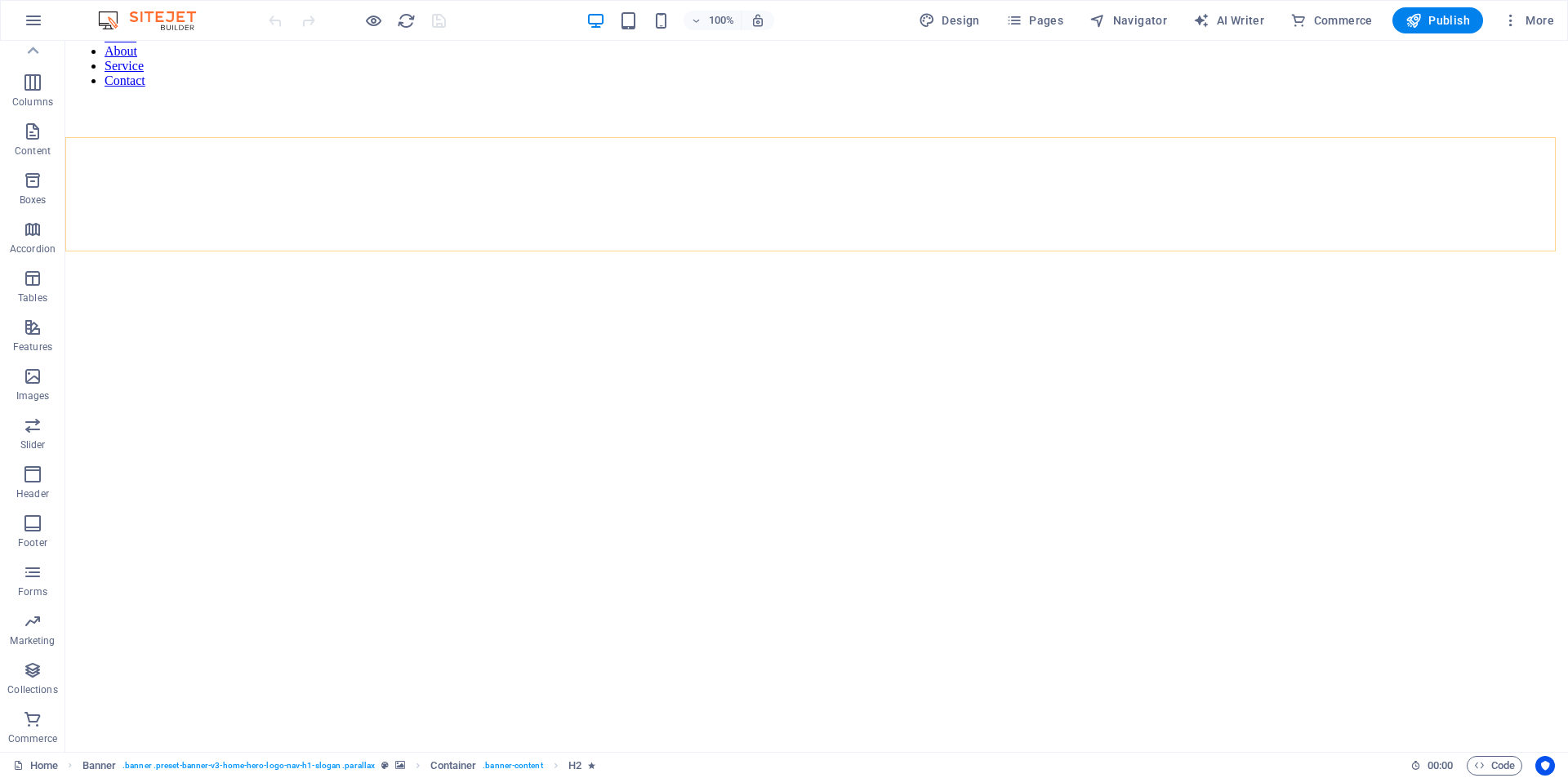
scroll to position [1893, 0]
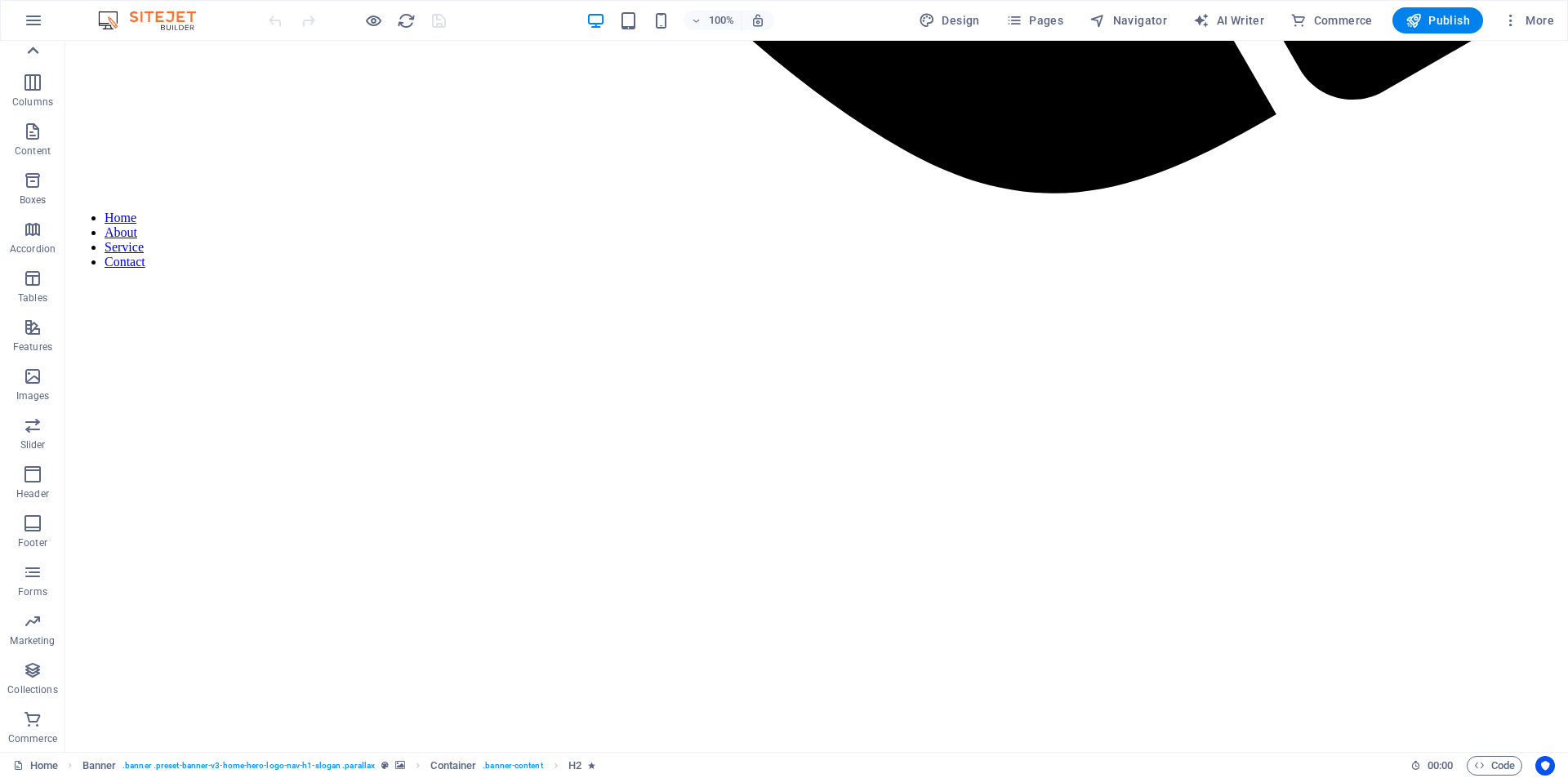
click at [38, 51] on icon at bounding box center [33, 51] width 23 height 23
click at [38, 21] on icon "button" at bounding box center [34, 21] width 20 height 20
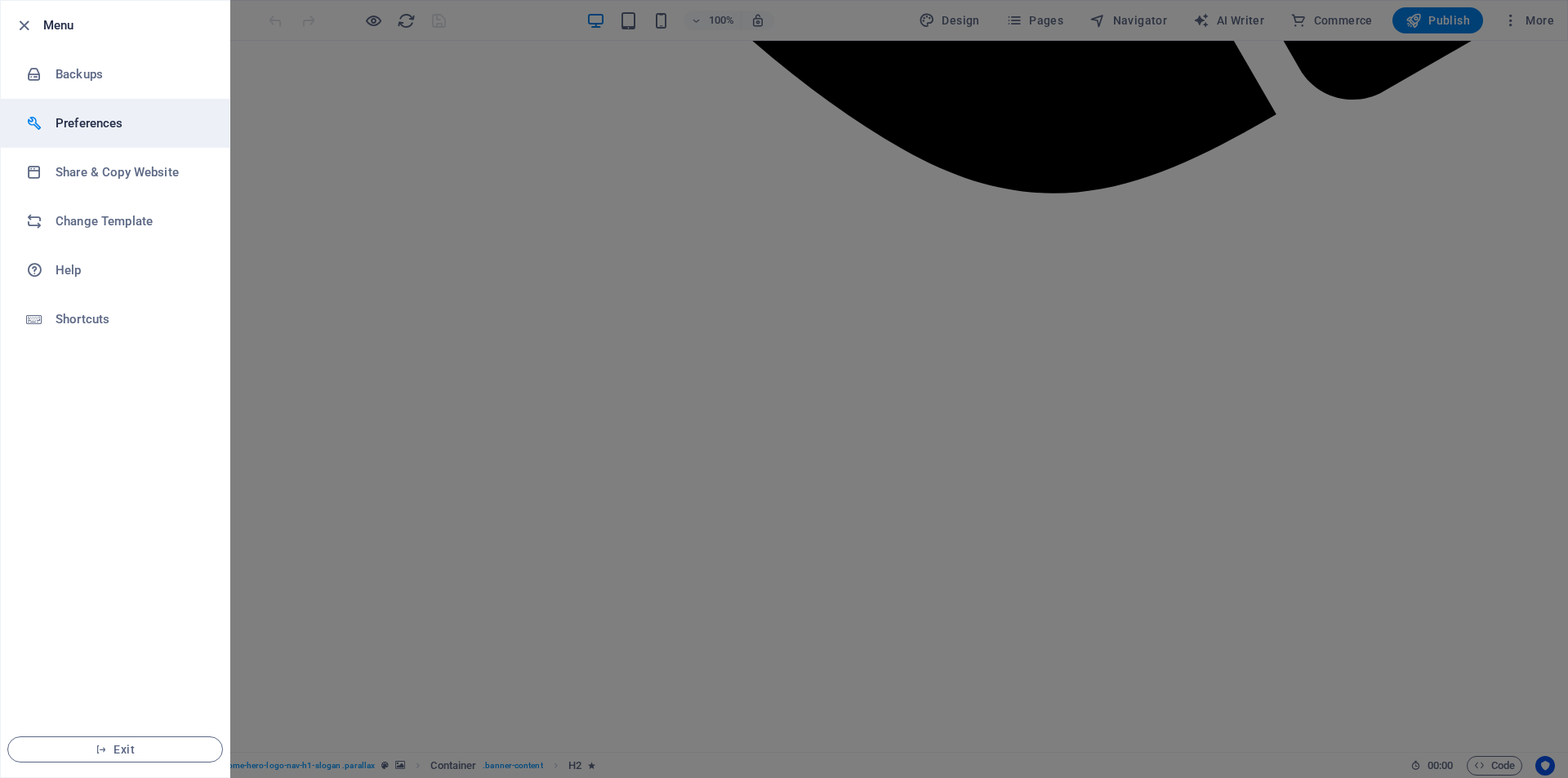
click at [92, 118] on h6 "Preferences" at bounding box center [132, 123] width 151 height 20
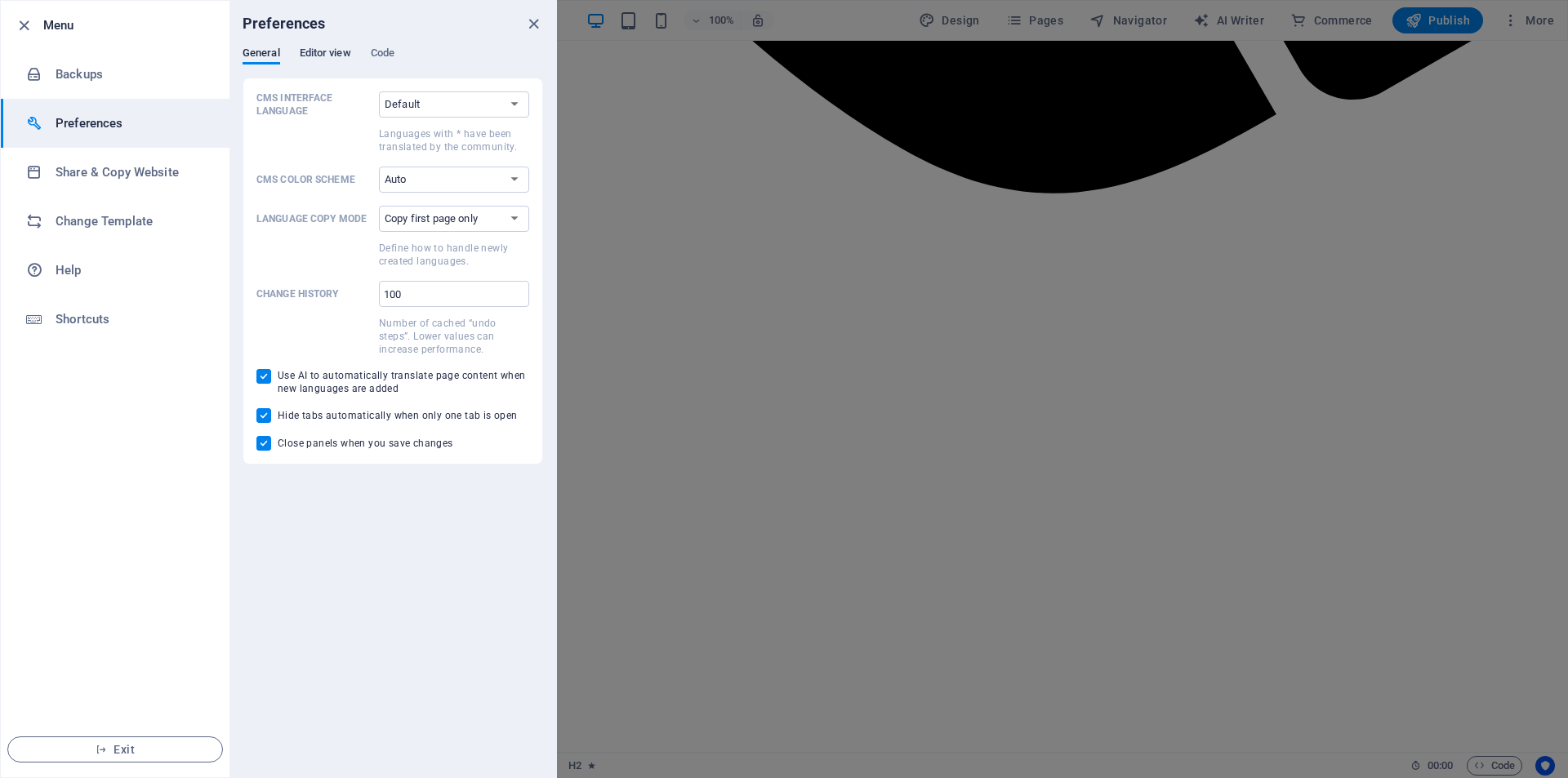
click at [341, 53] on span "Editor view" at bounding box center [325, 55] width 52 height 23
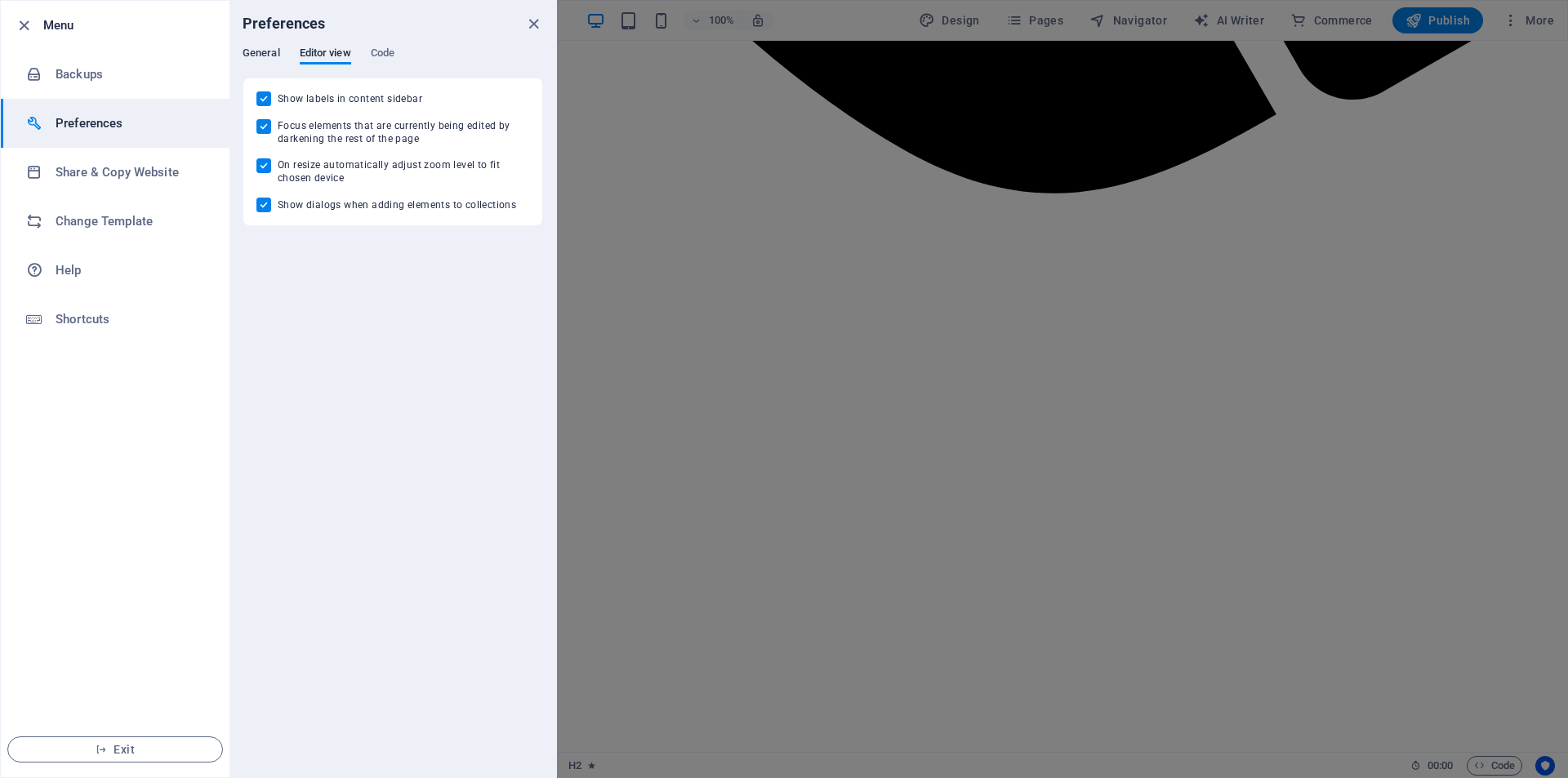
click at [256, 49] on span "General" at bounding box center [262, 55] width 38 height 23
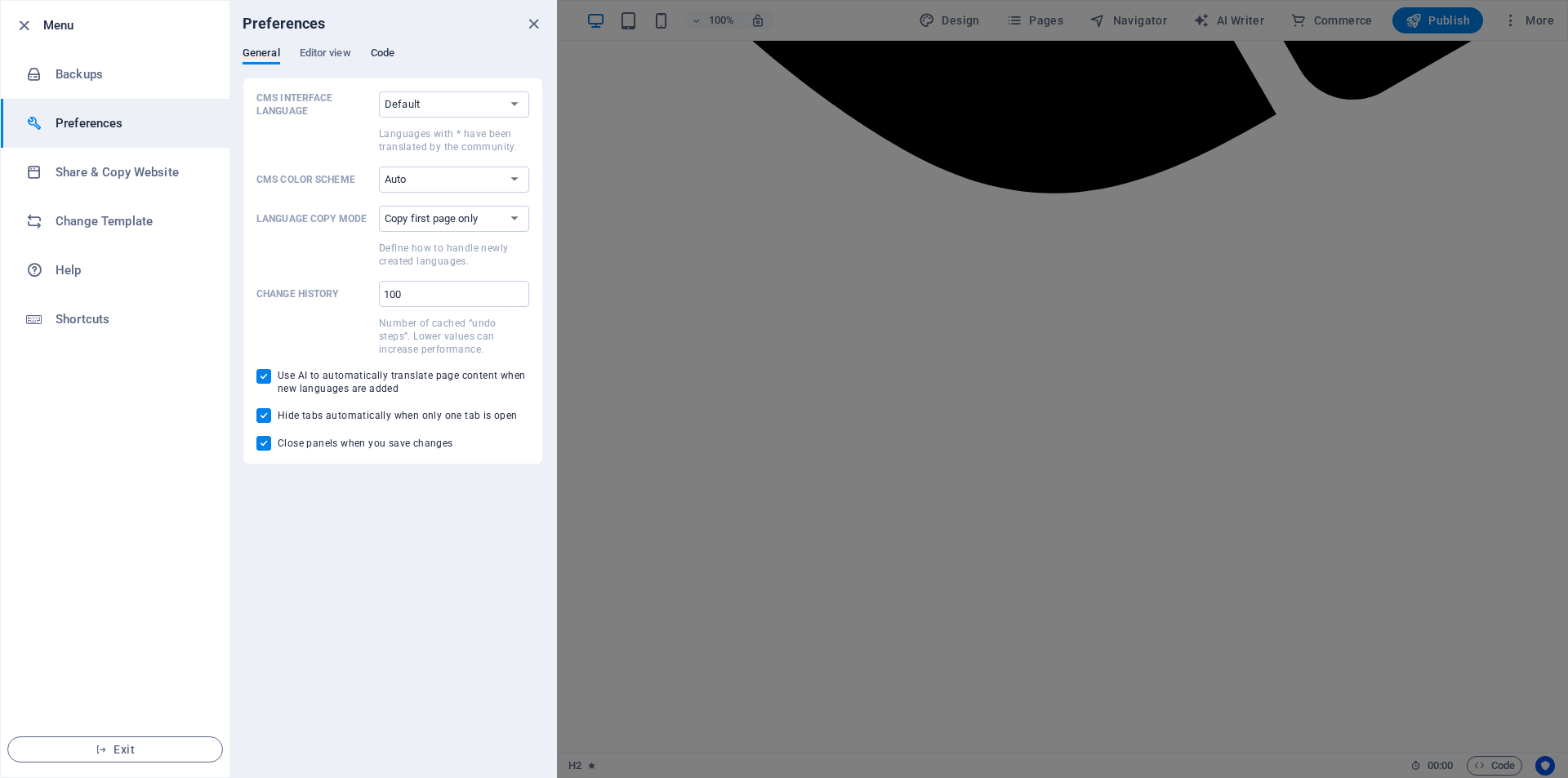
click at [392, 53] on span "Code" at bounding box center [383, 55] width 24 height 23
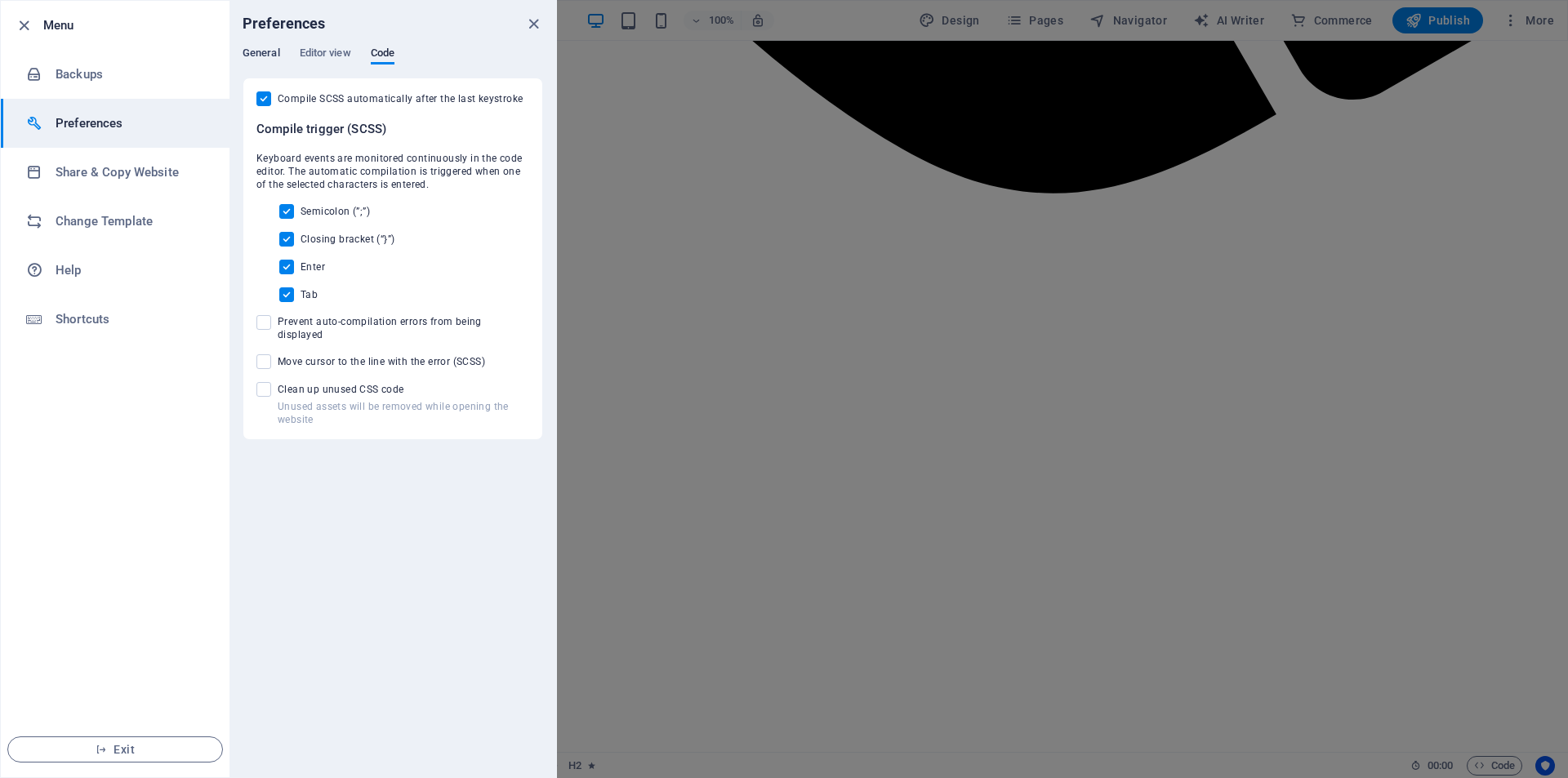
click at [273, 53] on span "General" at bounding box center [262, 55] width 38 height 23
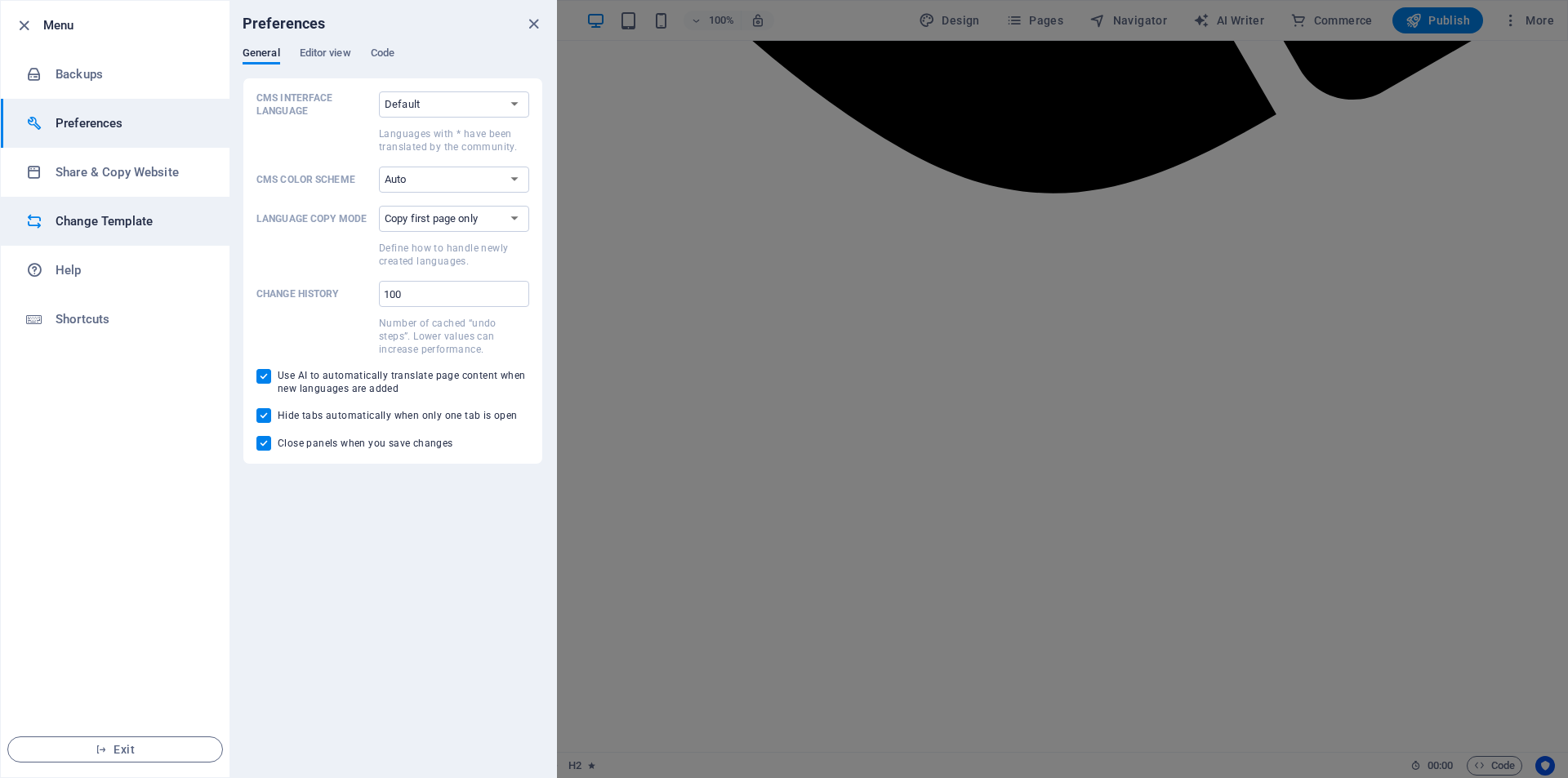
click at [132, 211] on h6 "Change Template" at bounding box center [132, 221] width 151 height 20
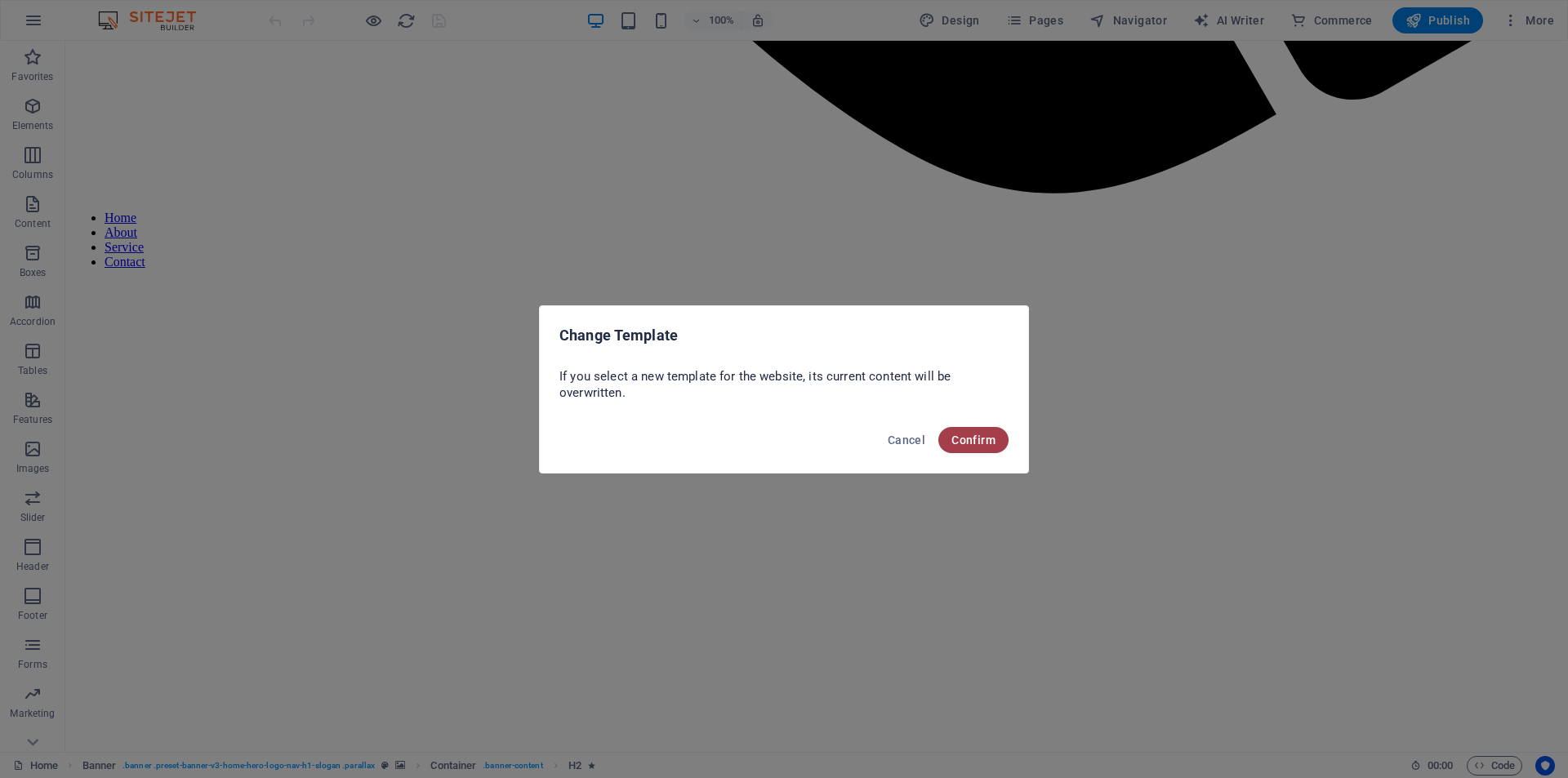
click at [977, 436] on span "Confirm" at bounding box center [974, 440] width 44 height 13
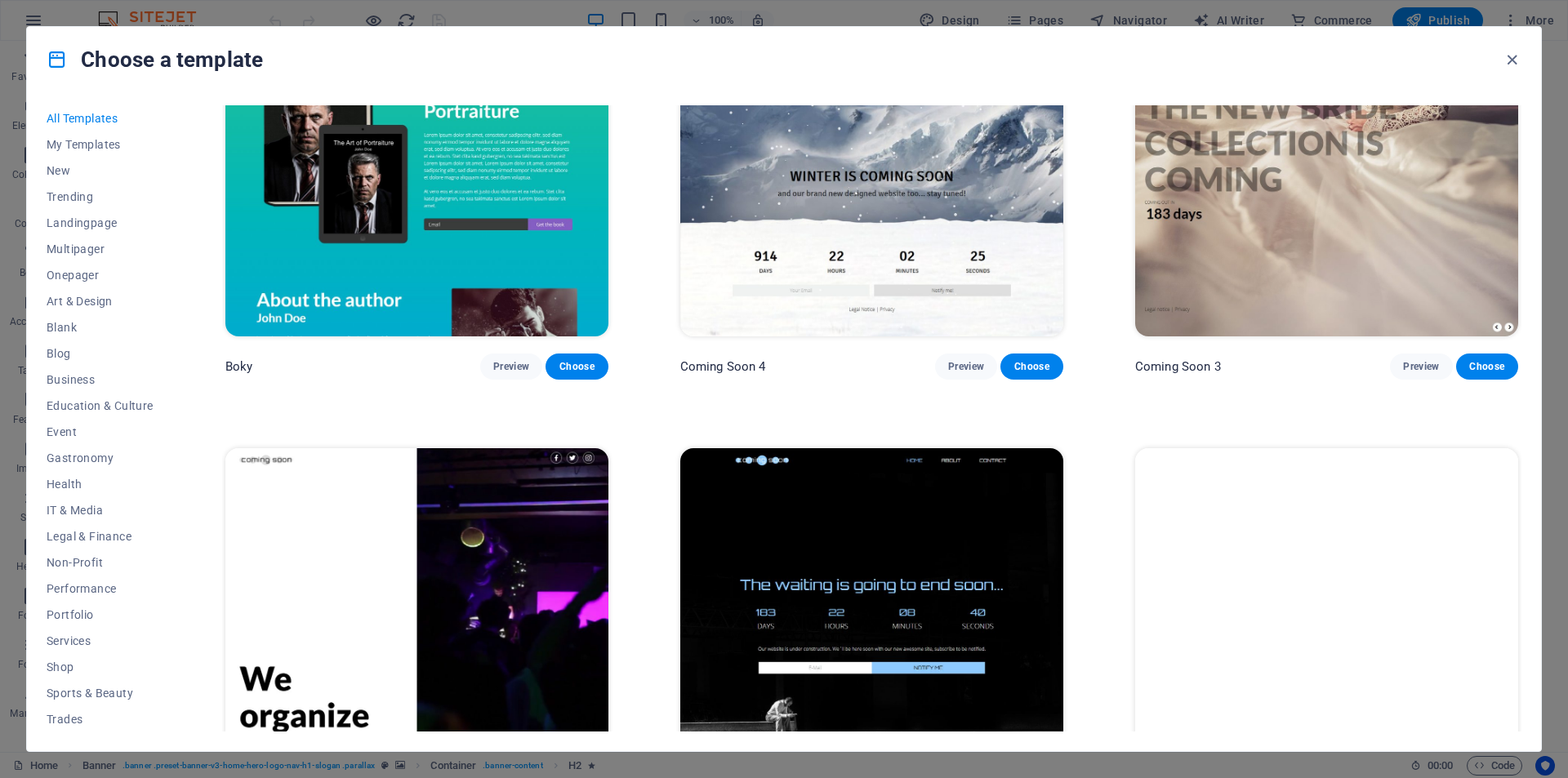
scroll to position [26625, 0]
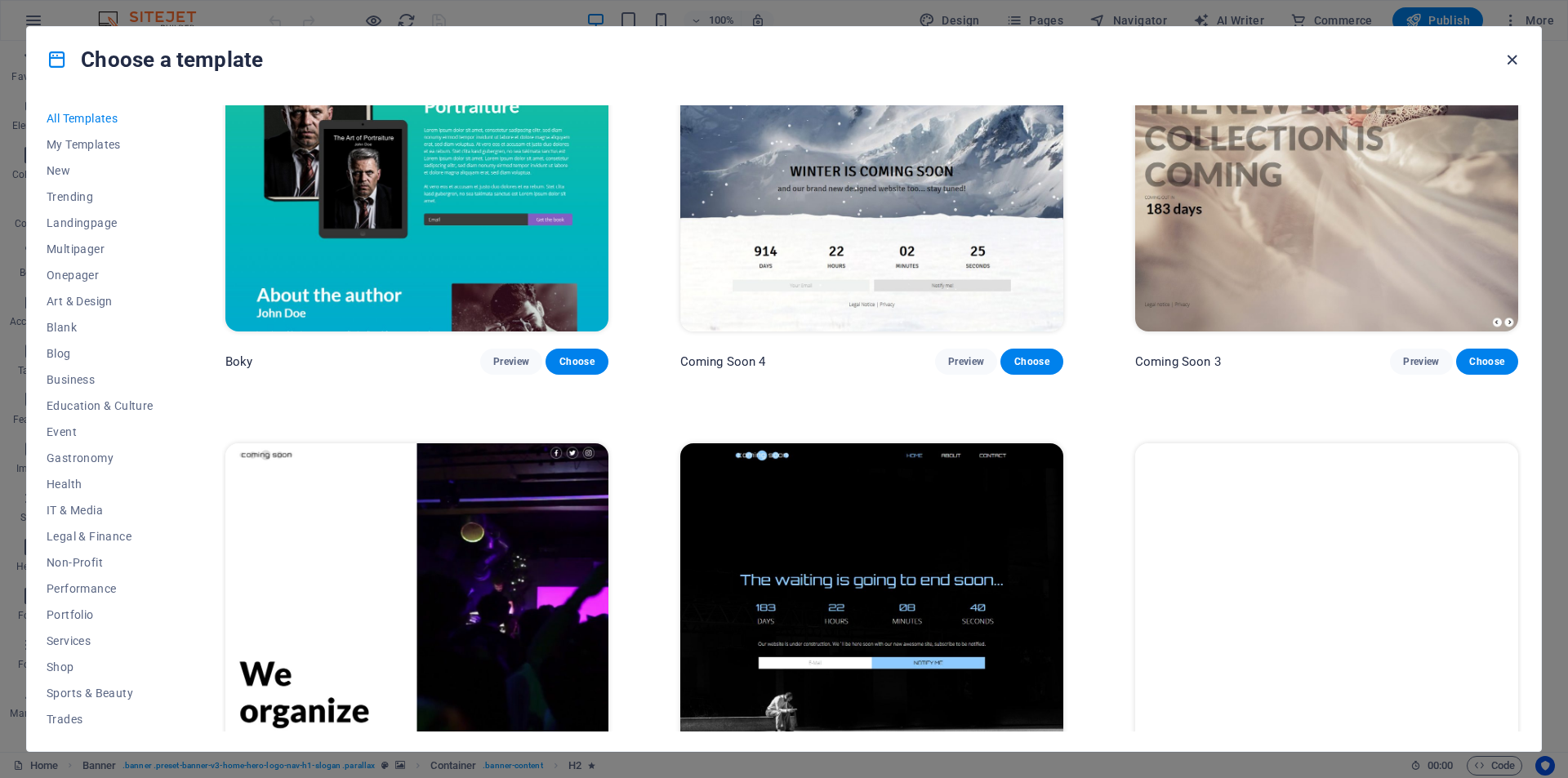
click at [1515, 62] on icon "button" at bounding box center [1512, 60] width 19 height 19
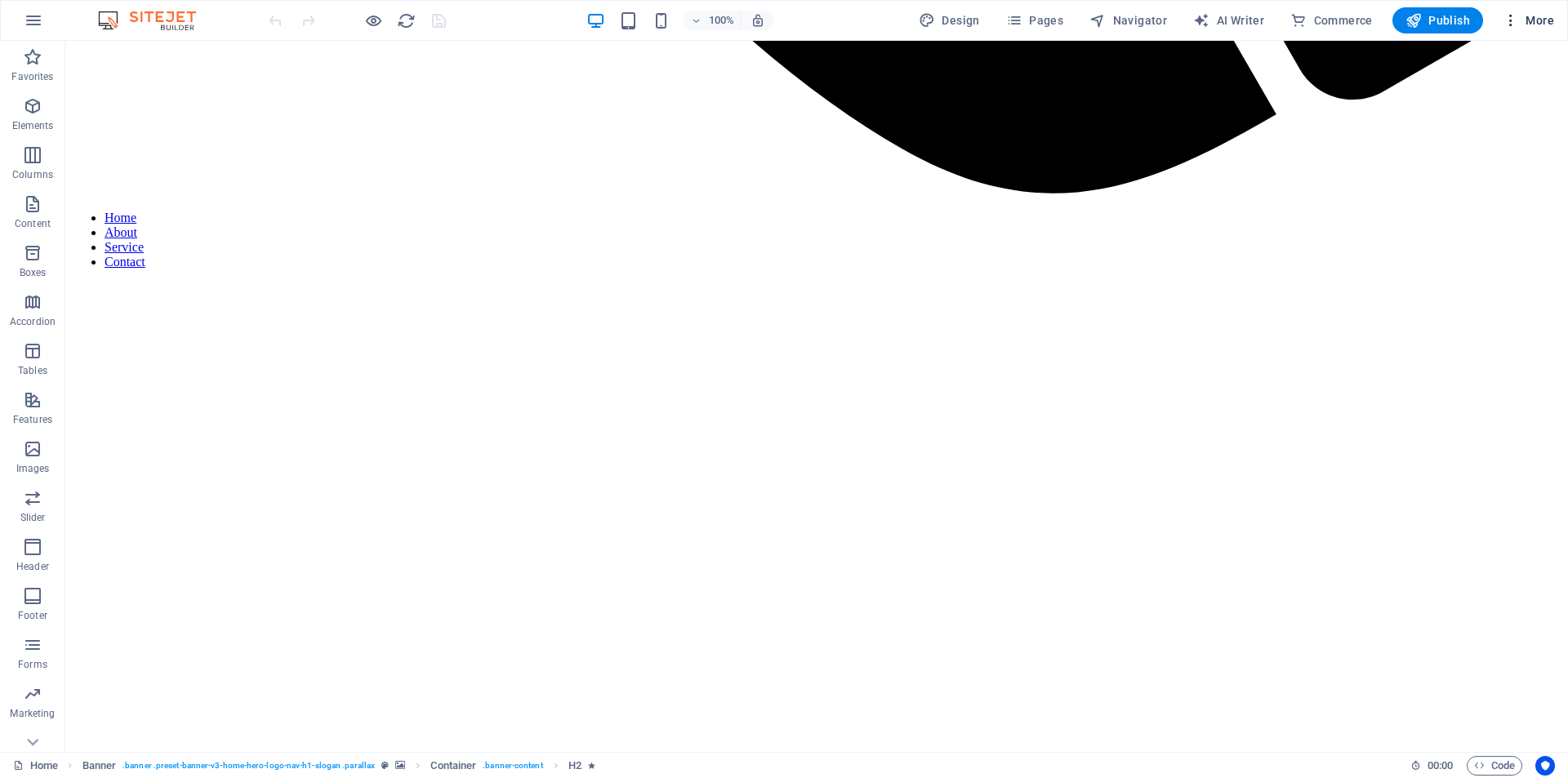
click at [1547, 15] on span "More" at bounding box center [1529, 21] width 52 height 16
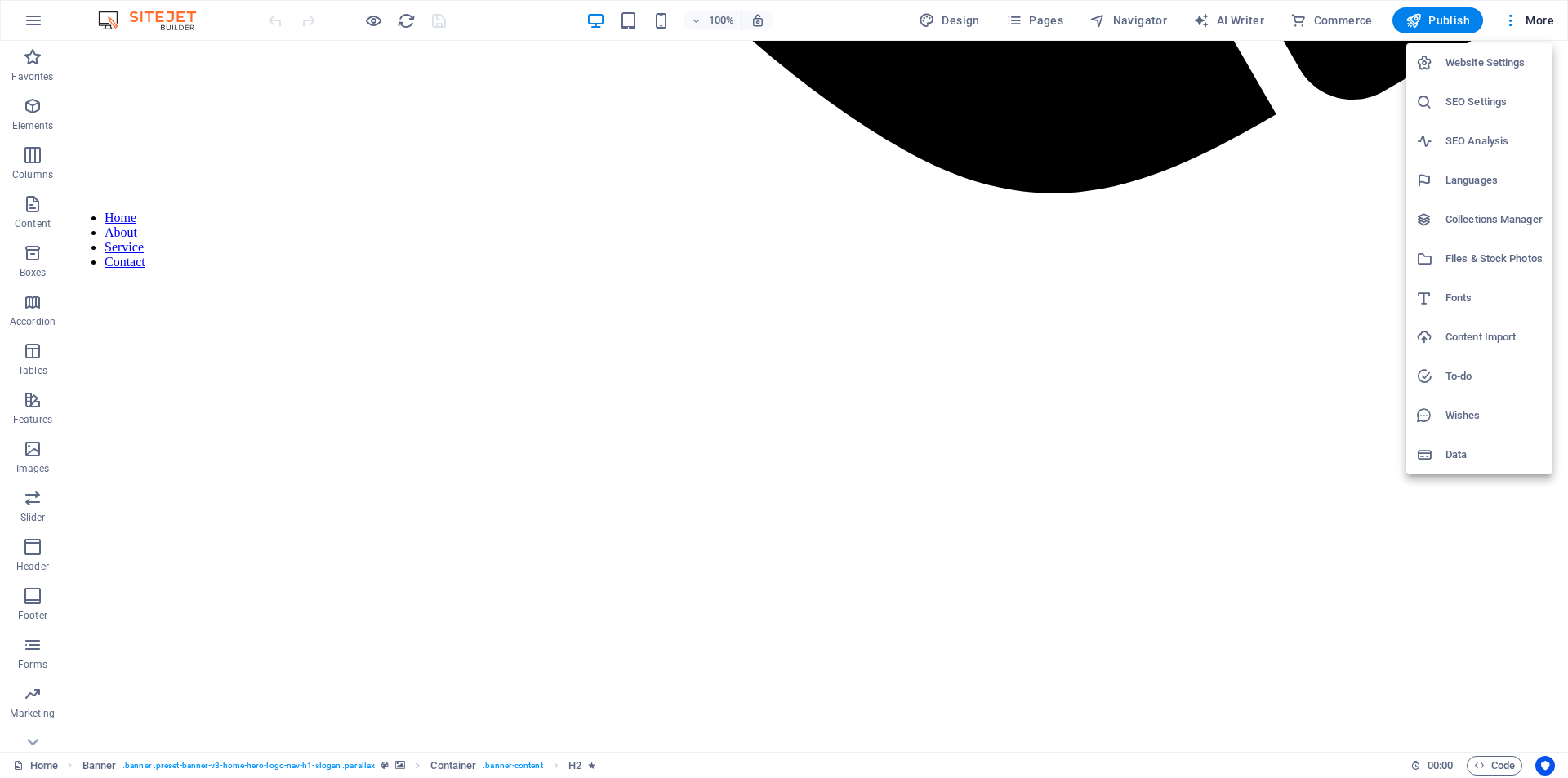
click at [1521, 59] on h6 "Website Settings" at bounding box center [1494, 63] width 97 height 20
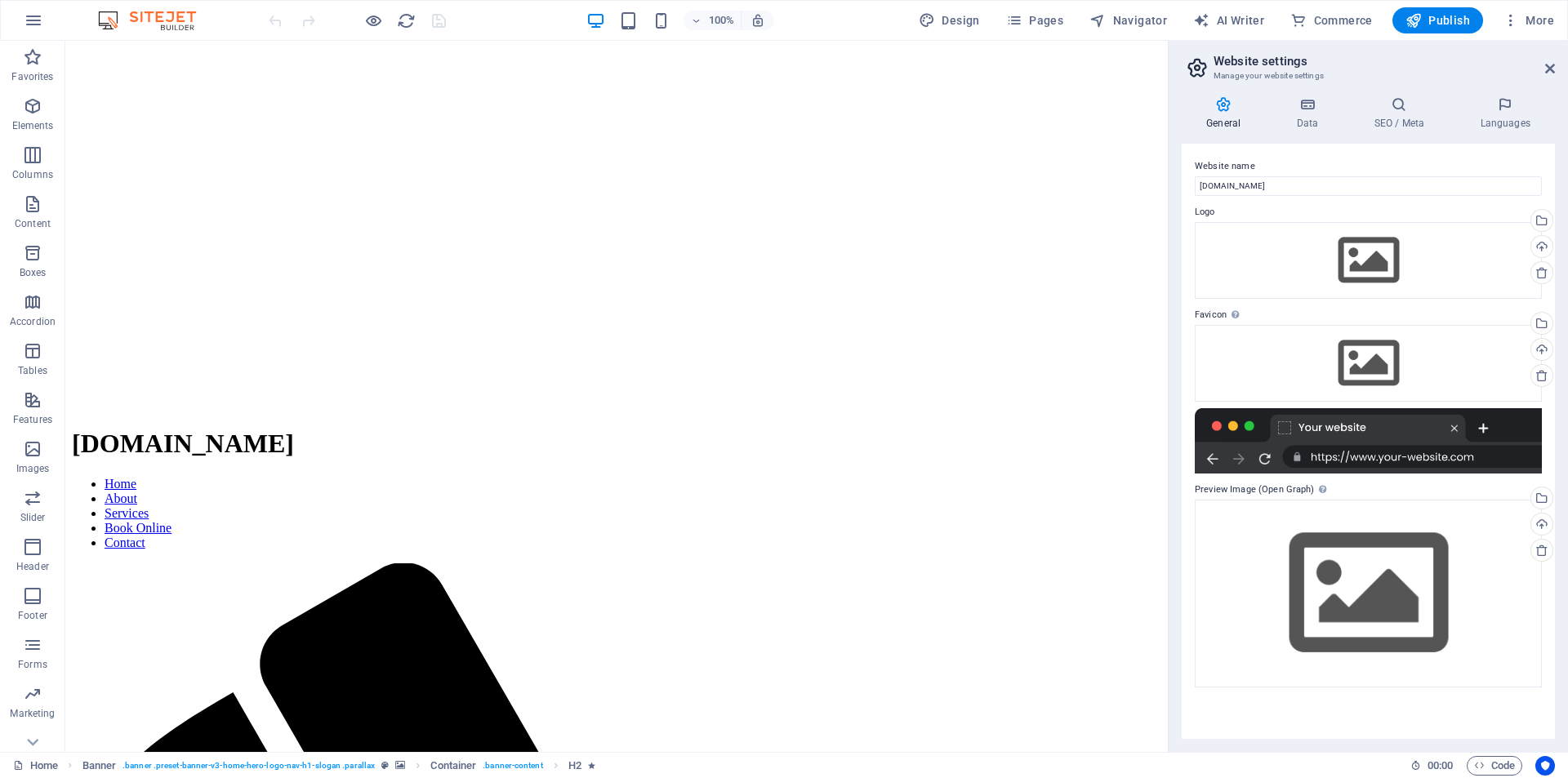
scroll to position [1770, 0]
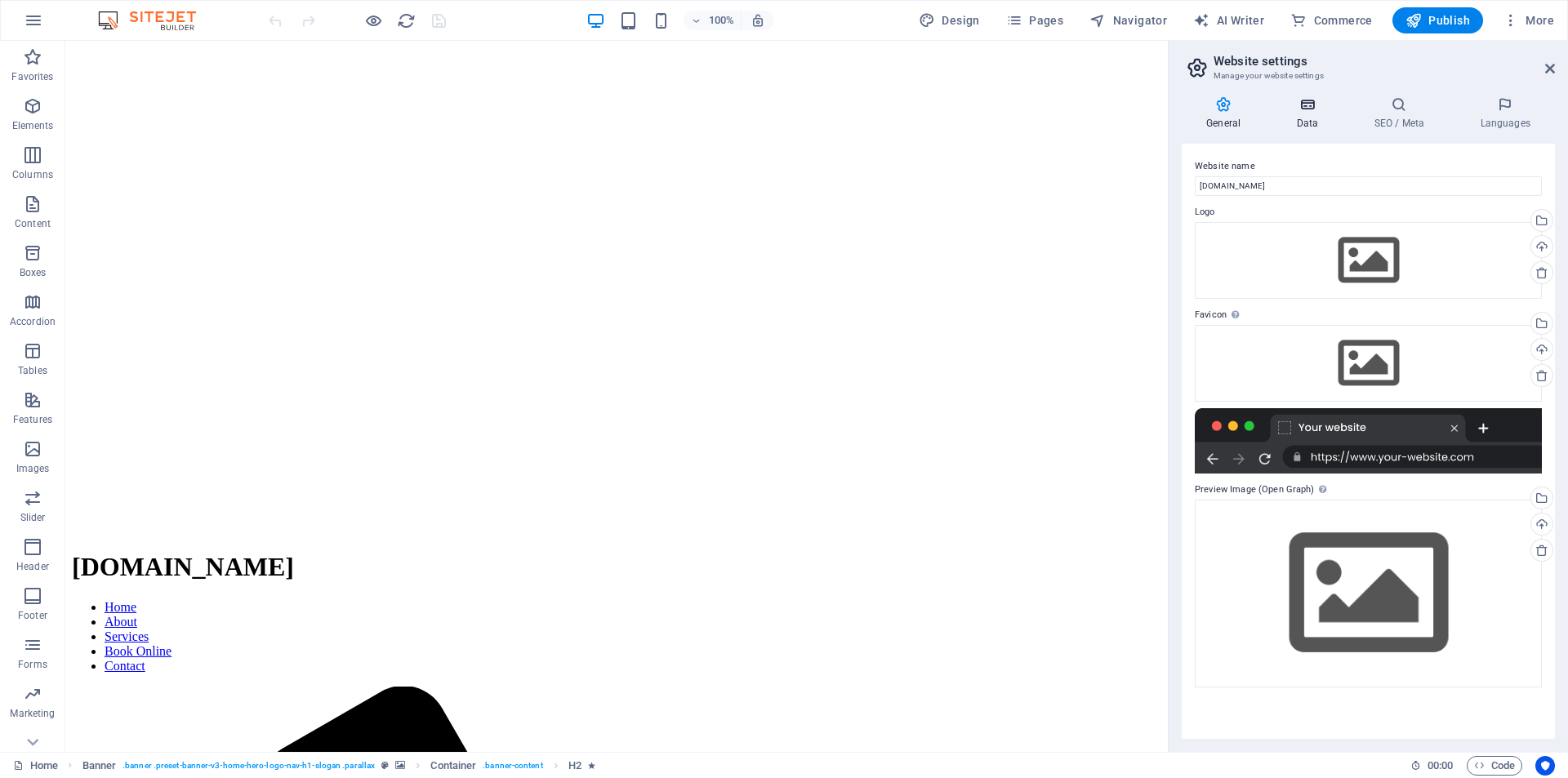
click at [1315, 118] on h4 "Data" at bounding box center [1311, 113] width 77 height 35
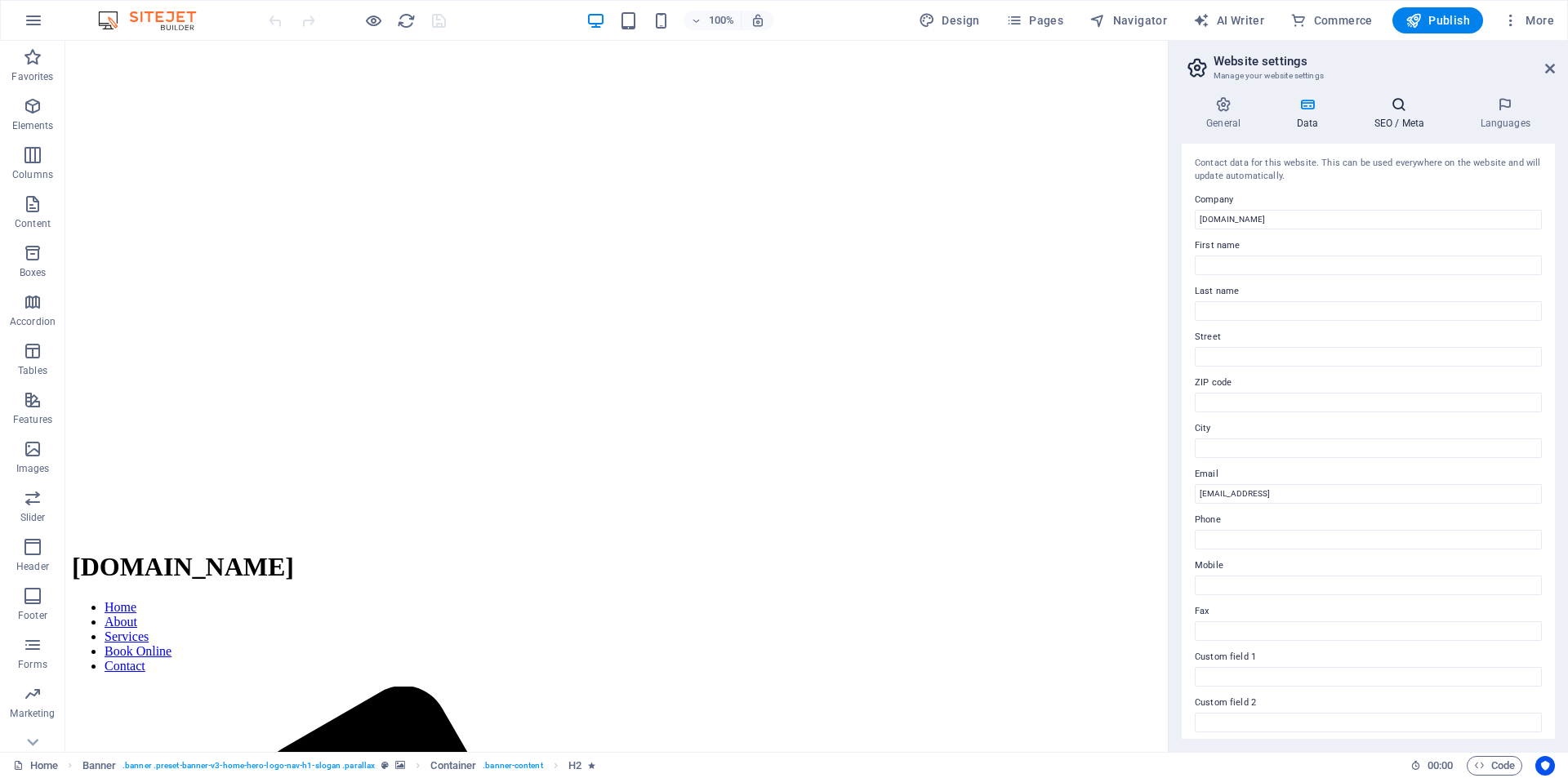
click at [1400, 118] on h4 "SEO / Meta" at bounding box center [1402, 113] width 106 height 35
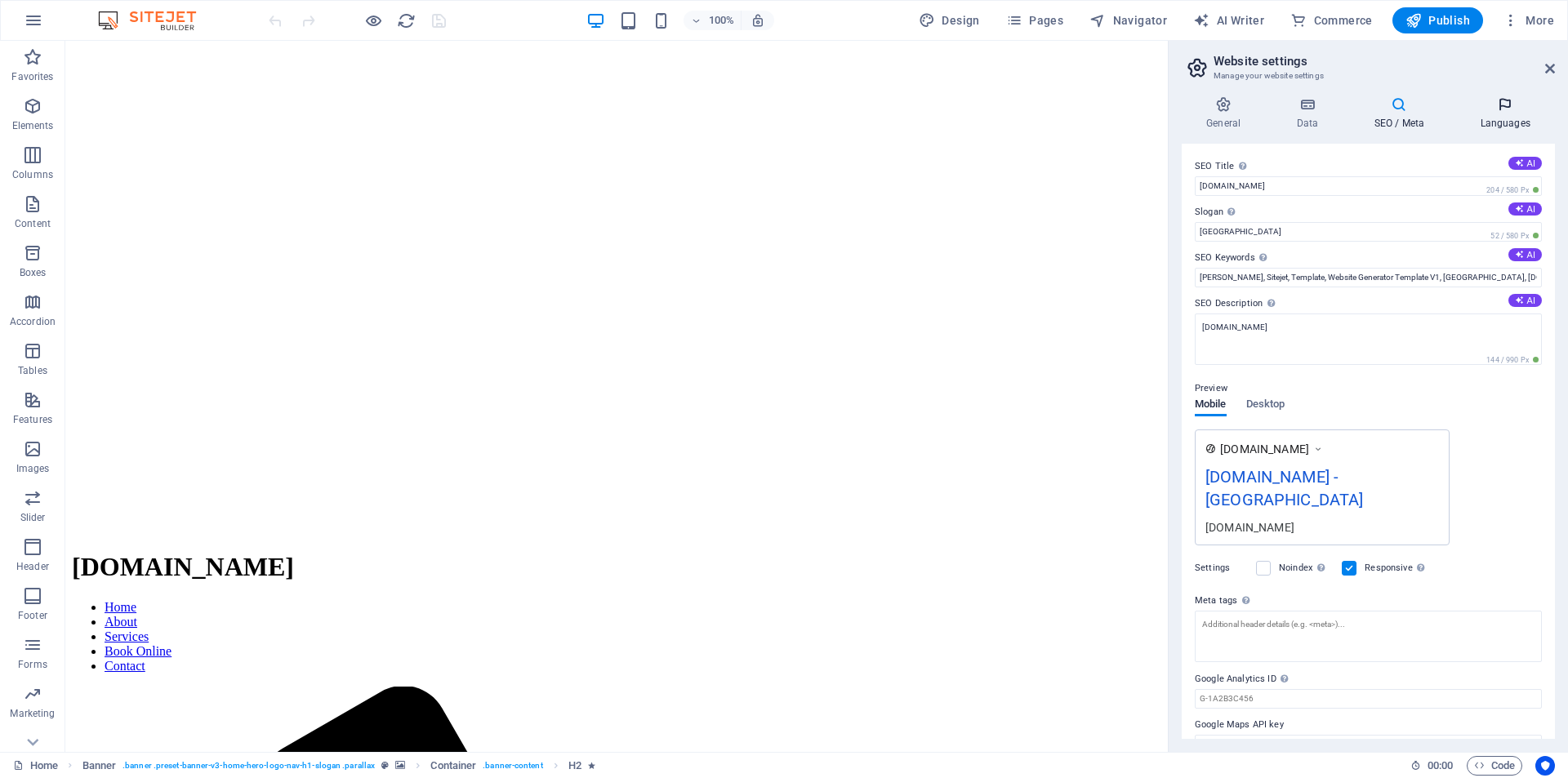
click at [1506, 115] on h4 "Languages" at bounding box center [1505, 113] width 100 height 35
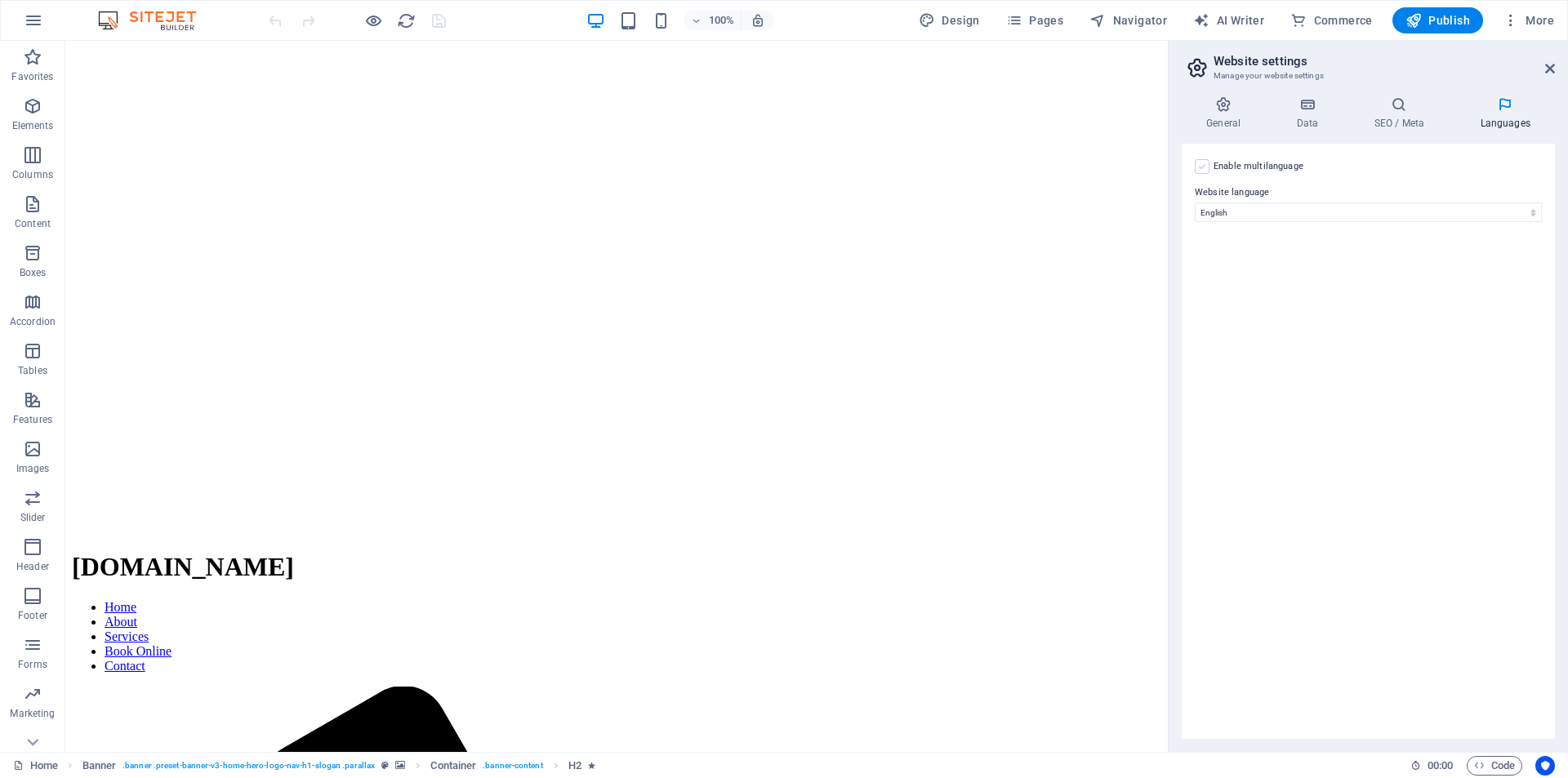
click at [1205, 167] on label at bounding box center [1203, 167] width 15 height 15
click at [0, 0] on input "Enable multilanguage To disable multilanguage delete all languages until only o…" at bounding box center [0, 0] width 0 height 0
click at [1492, 289] on select "Abkhazian Afar Afrikaans Akan Albanian Amharic Arabic Aragonese Armenian Assame…" at bounding box center [1368, 292] width 272 height 20
select select "148"
click at [1232, 282] on select "Abkhazian Afar Afrikaans Akan Albanian Amharic Arabic Aragonese Armenian Assame…" at bounding box center [1368, 292] width 272 height 20
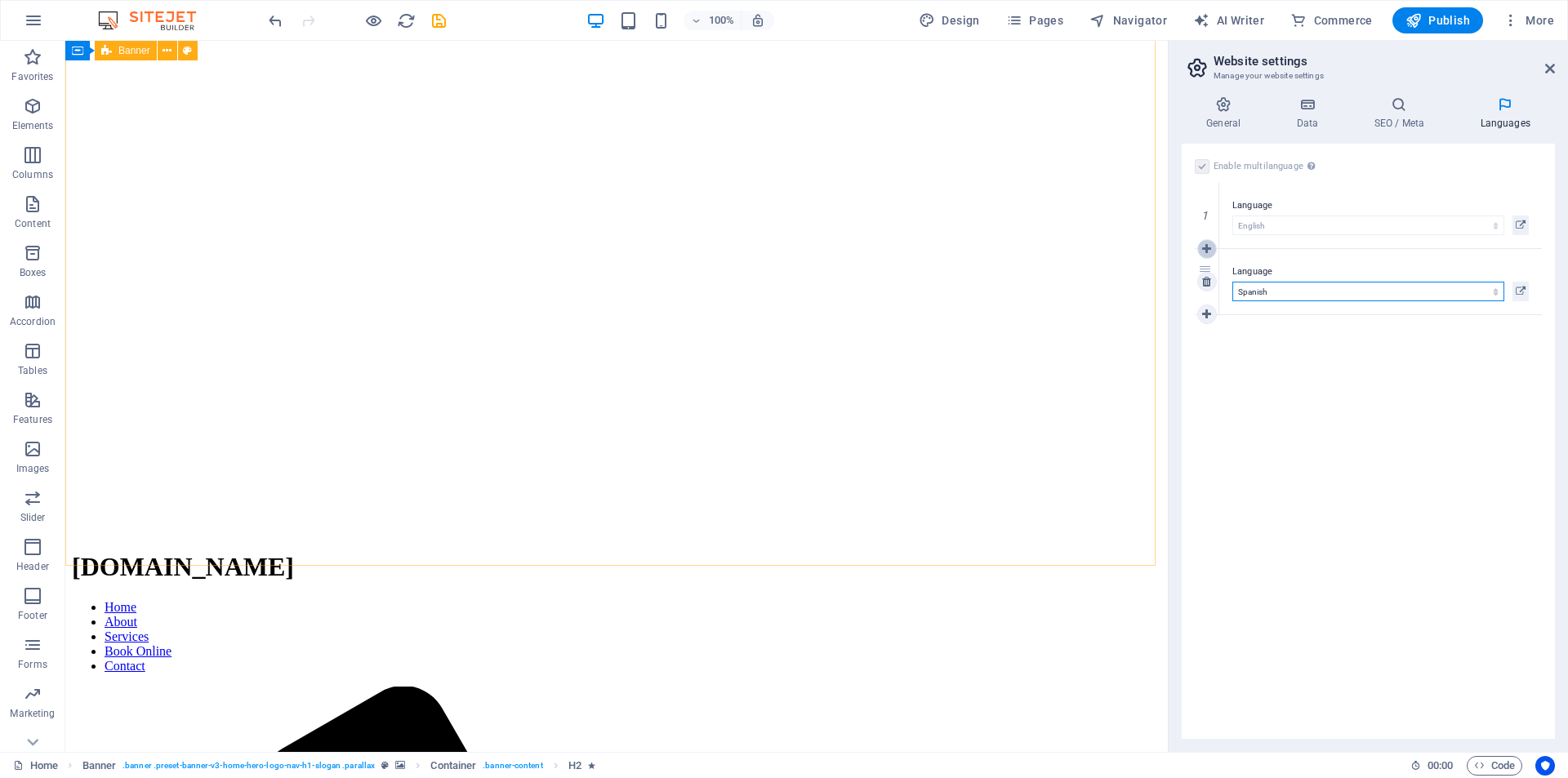
click at [1206, 249] on icon at bounding box center [1207, 249] width 9 height 12
select select
select select "148"
click at [1496, 290] on select "Abkhazian Afar Afrikaans Akan Albanian Amharic Arabic Aragonese Armenian Assame…" at bounding box center [1368, 292] width 272 height 20
select select "49"
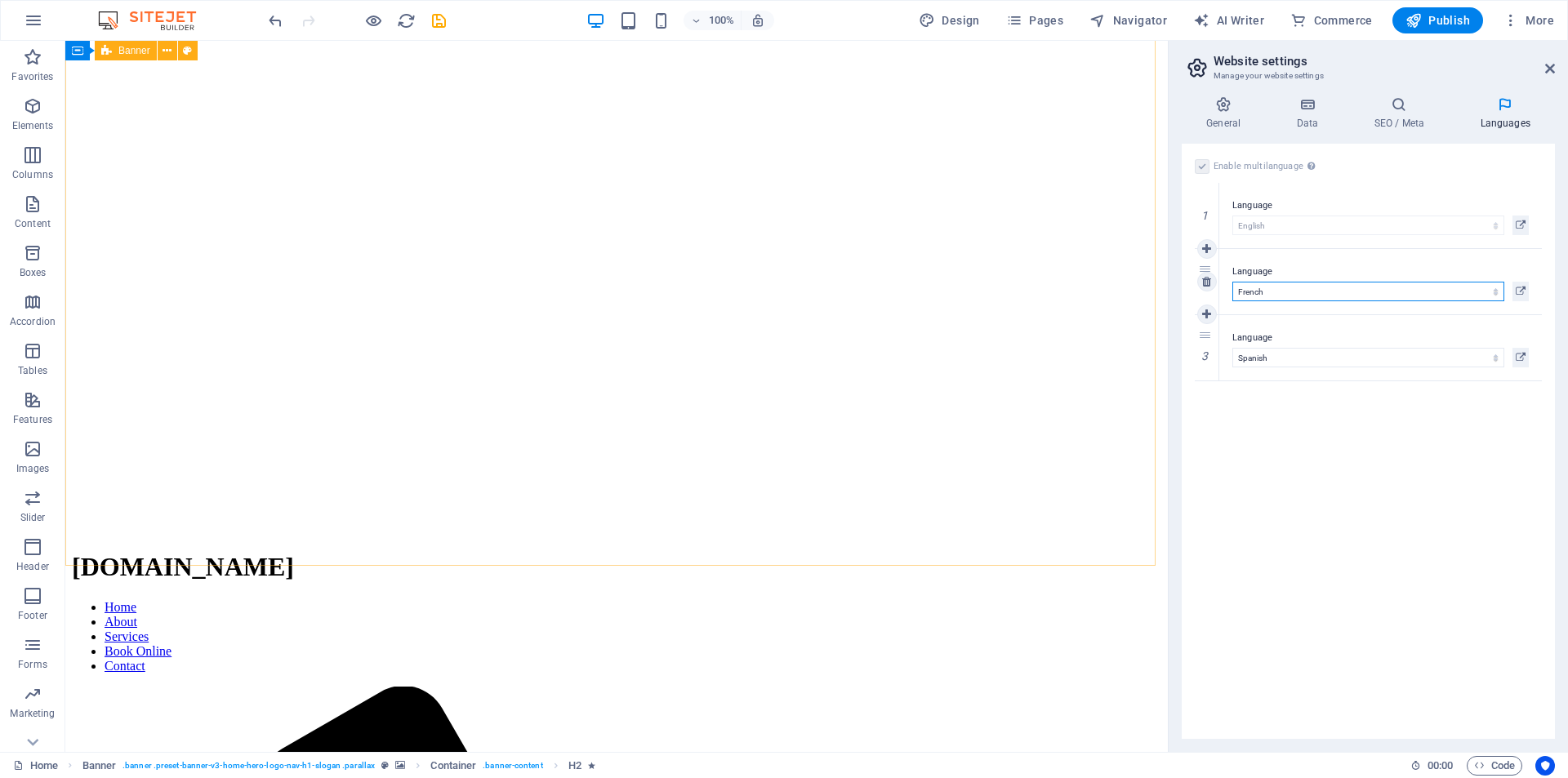
click at [1232, 282] on select "Abkhazian Afar Afrikaans Akan Albanian Amharic Arabic Aragonese Armenian Assame…" at bounding box center [1368, 292] width 272 height 20
drag, startPoint x: 1211, startPoint y: 331, endPoint x: 1205, endPoint y: 261, distance: 70.3
select select "148"
select select "49"
click at [1211, 376] on icon at bounding box center [1207, 381] width 9 height 12
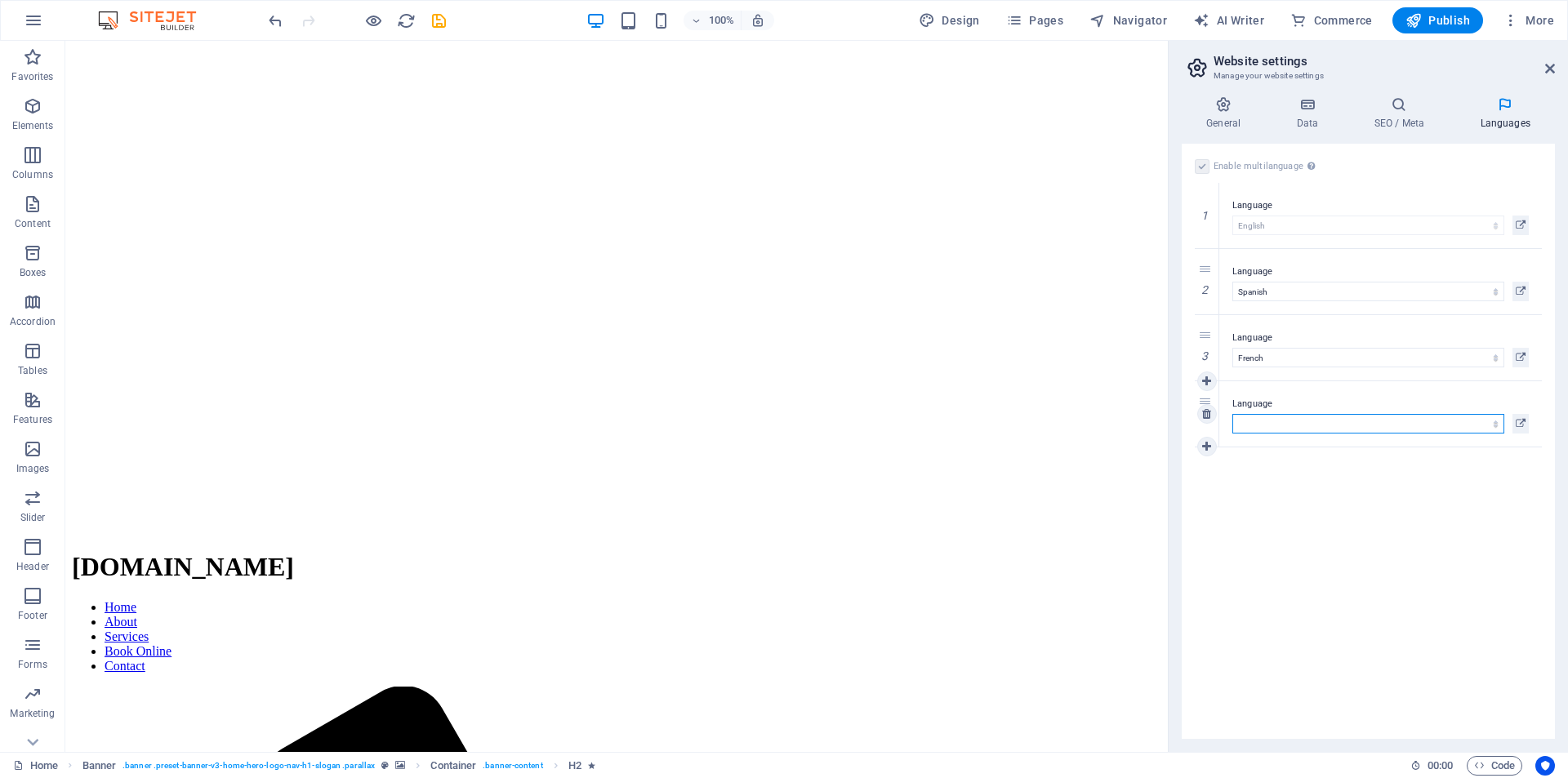
click at [1496, 423] on select "Abkhazian Afar Afrikaans Akan Albanian Amharic Arabic Aragonese Armenian Assame…" at bounding box center [1368, 424] width 272 height 20
select select "128"
click at [1232, 414] on select "Abkhazian Afar Afrikaans Akan Albanian Amharic Arabic Aragonese Armenian Assame…" at bounding box center [1368, 424] width 272 height 20
click at [1357, 422] on select "Abkhazian Afar Afrikaans Akan Albanian Amharic Arabic Aragonese Armenian Assame…" at bounding box center [1368, 424] width 272 height 20
click at [1356, 424] on select "Abkhazian Afar Afrikaans Akan Albanian Amharic Arabic Aragonese Armenian Assame…" at bounding box center [1368, 424] width 272 height 20
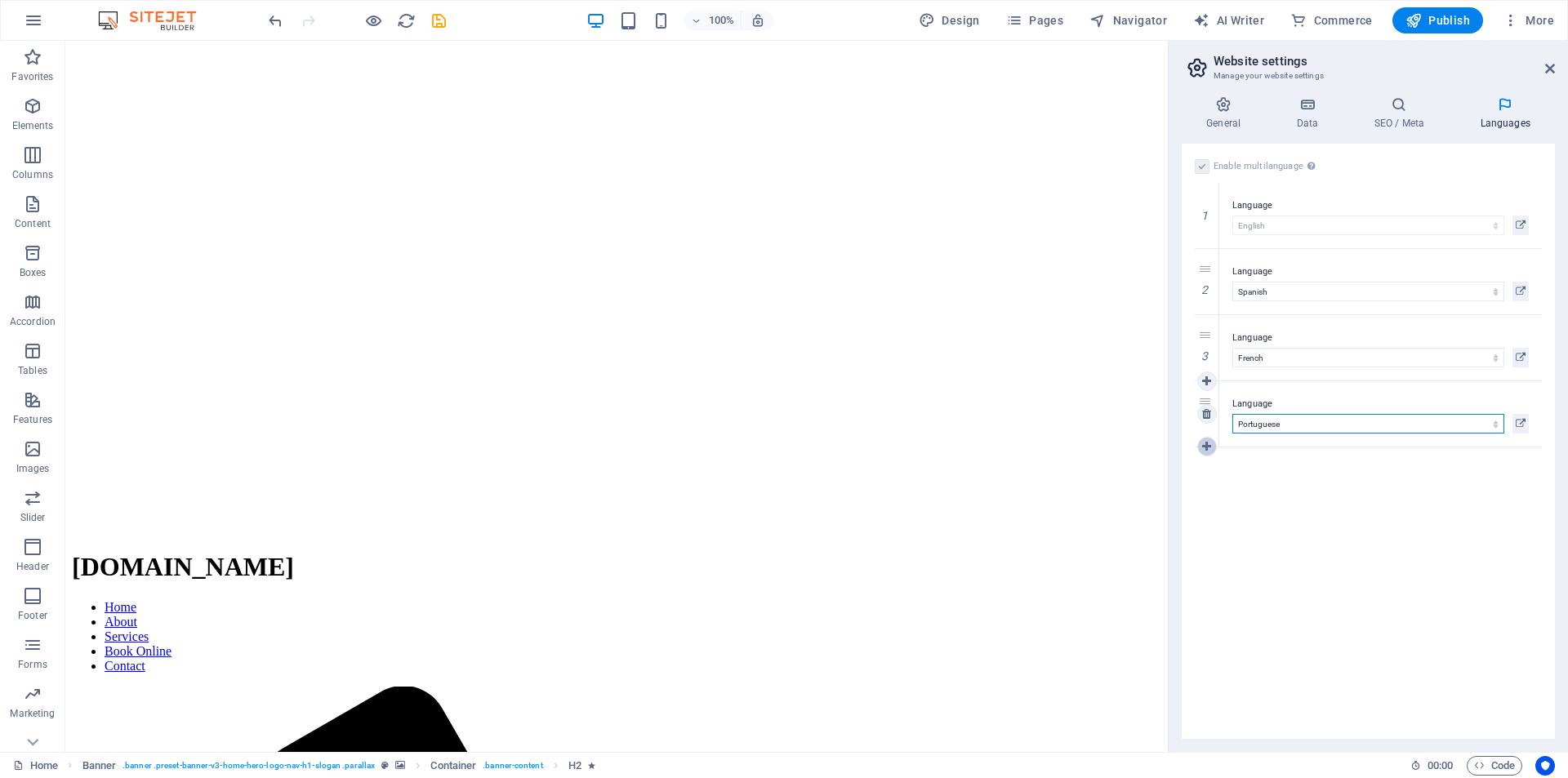
click at [1211, 449] on icon at bounding box center [1207, 447] width 9 height 12
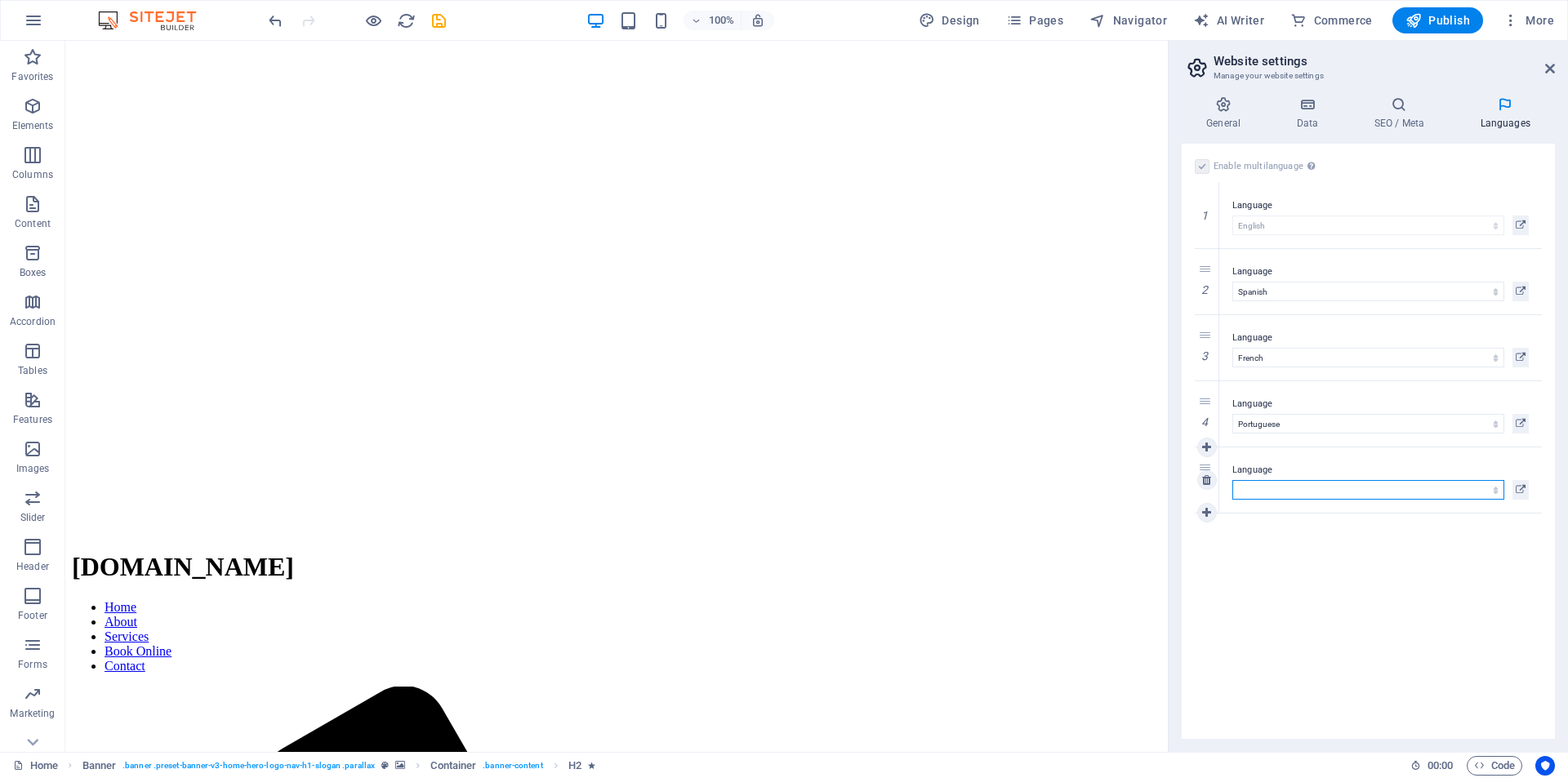
click at [1497, 489] on select "Abkhazian Afar Afrikaans Akan Albanian Amharic Arabic Aragonese Armenian Assame…" at bounding box center [1368, 490] width 272 height 20
select select "55"
click at [1232, 480] on select "Abkhazian Afar Afrikaans Akan Albanian Amharic Arabic Aragonese Armenian Assame…" at bounding box center [1368, 490] width 272 height 20
select select "55"
click at [0, 0] on icon at bounding box center [0, 0] width 0 height 0
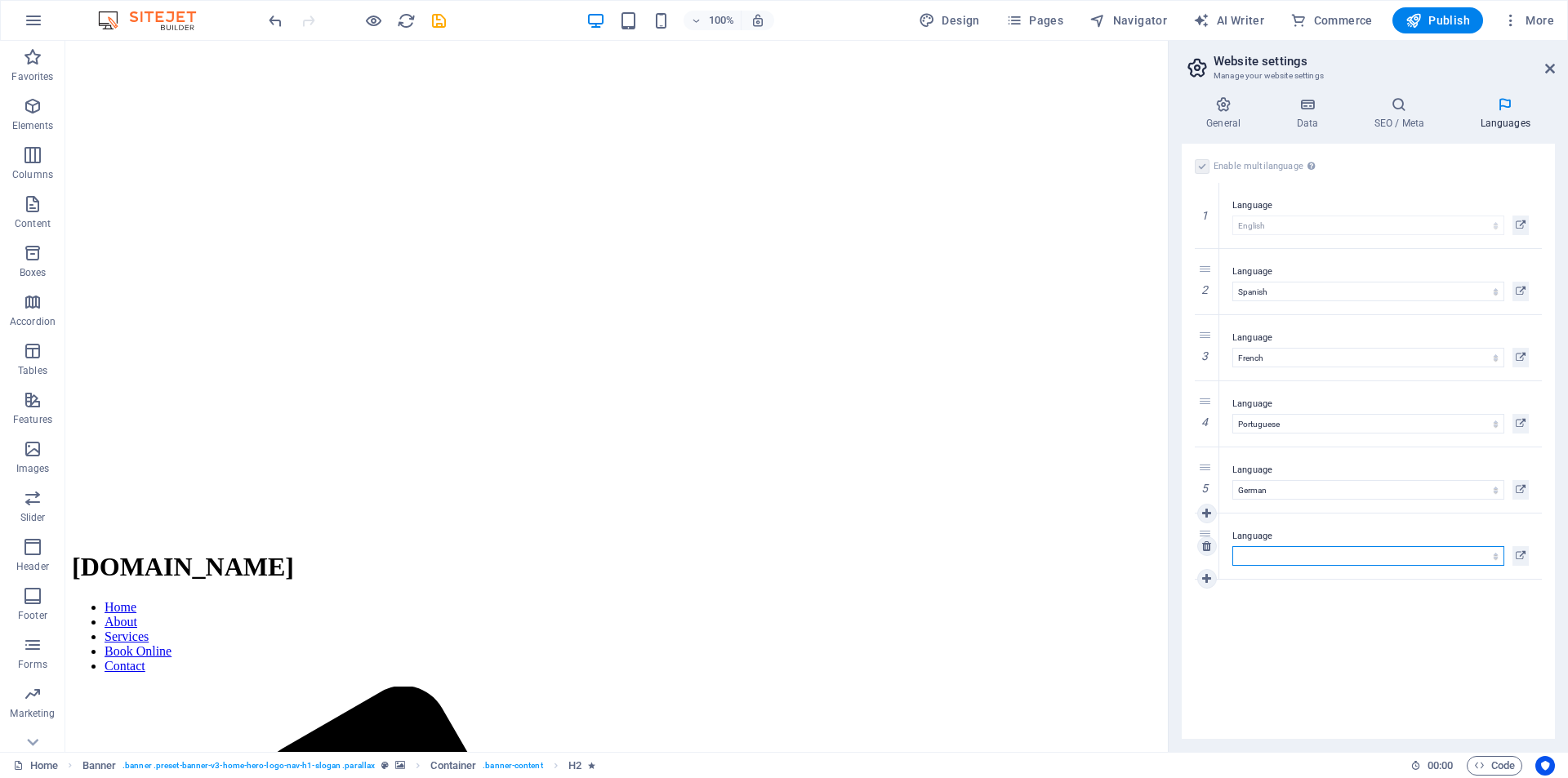
click at [1262, 557] on select "Abkhazian Afar Afrikaans Akan Albanian Amharic Arabic Aragonese Armenian Assame…" at bounding box center [1368, 556] width 272 height 20
select select "76"
click at [1232, 546] on select "Abkhazian Afar Afrikaans Akan Albanian Amharic Arabic Aragonese Armenian Assame…" at bounding box center [1368, 556] width 272 height 20
click at [438, 19] on icon "save" at bounding box center [438, 21] width 19 height 19
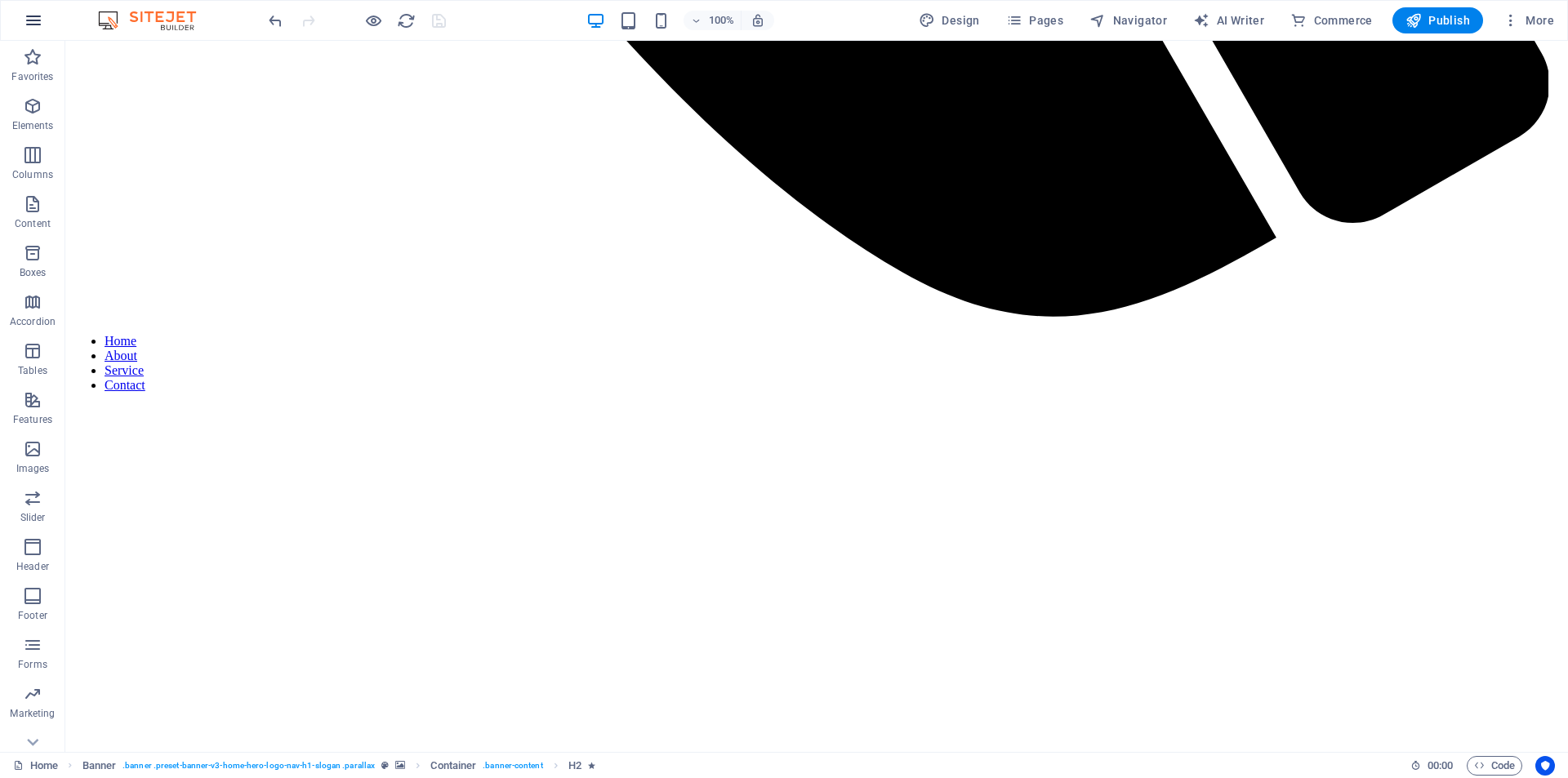
click at [35, 24] on icon "button" at bounding box center [34, 21] width 20 height 20
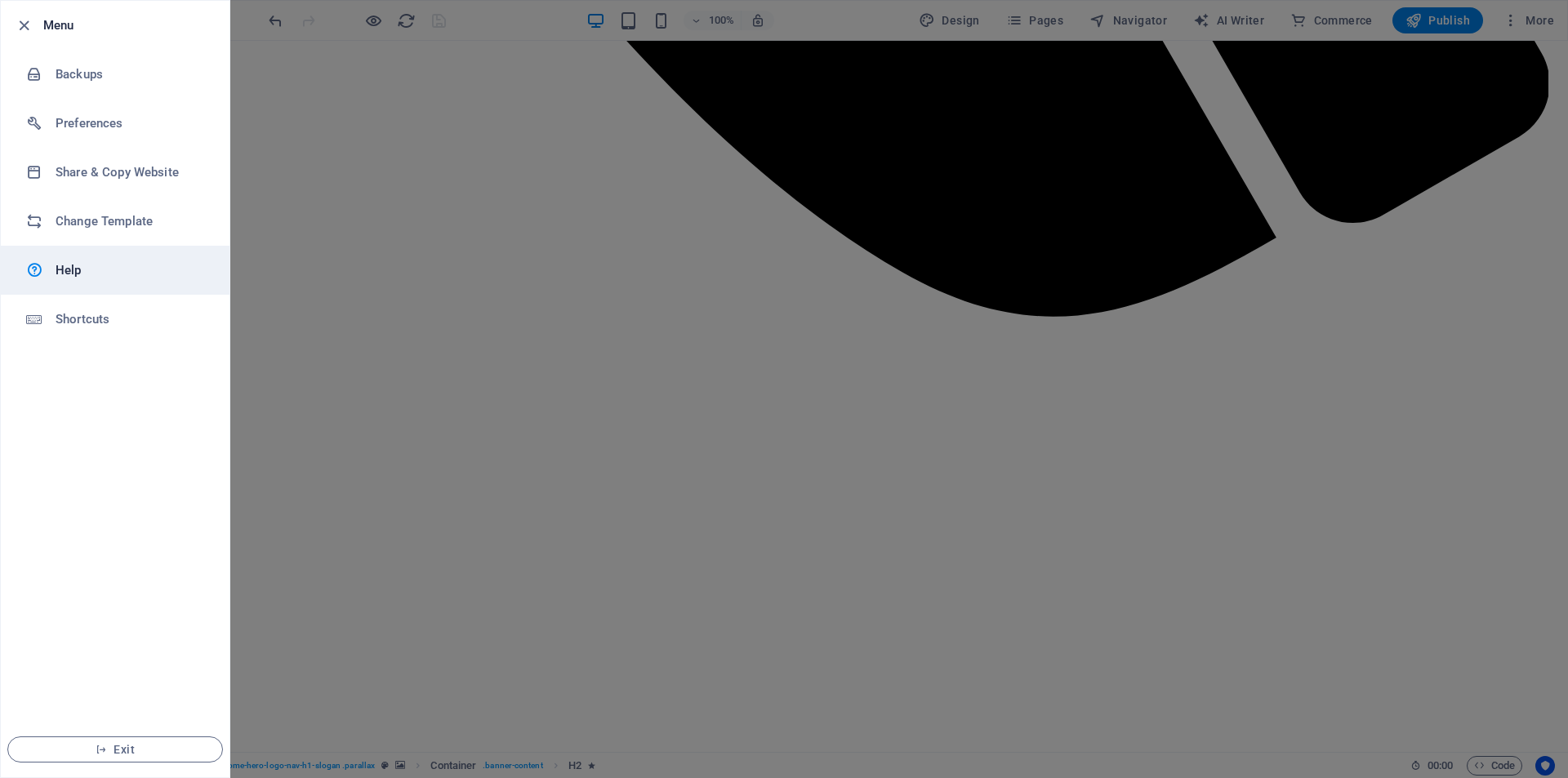
click at [70, 269] on h6 "Help" at bounding box center [132, 271] width 151 height 20
